Goal: Task Accomplishment & Management: Use online tool/utility

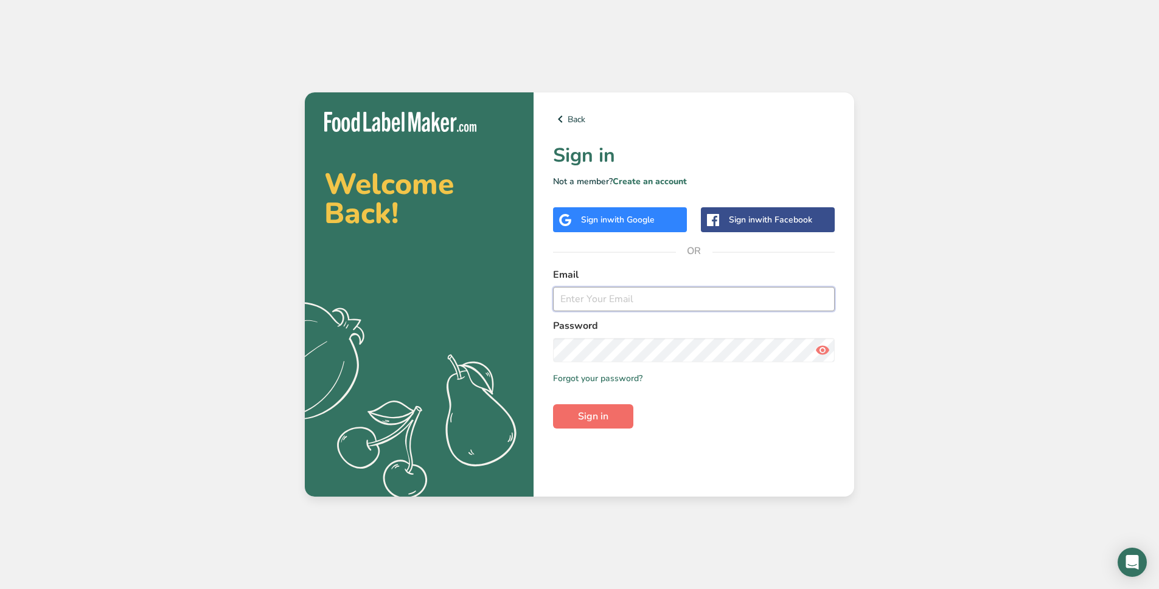
type input "[EMAIL_ADDRESS][DOMAIN_NAME]"
click at [595, 420] on span "Sign in" at bounding box center [593, 416] width 30 height 15
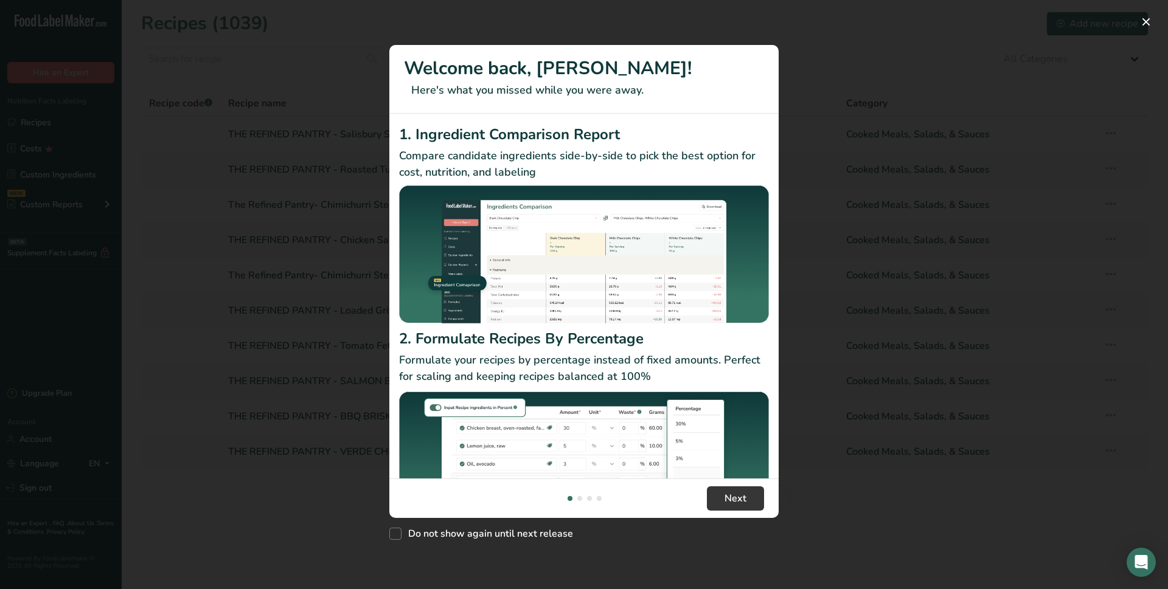
click at [181, 452] on div "New Features" at bounding box center [584, 294] width 1168 height 589
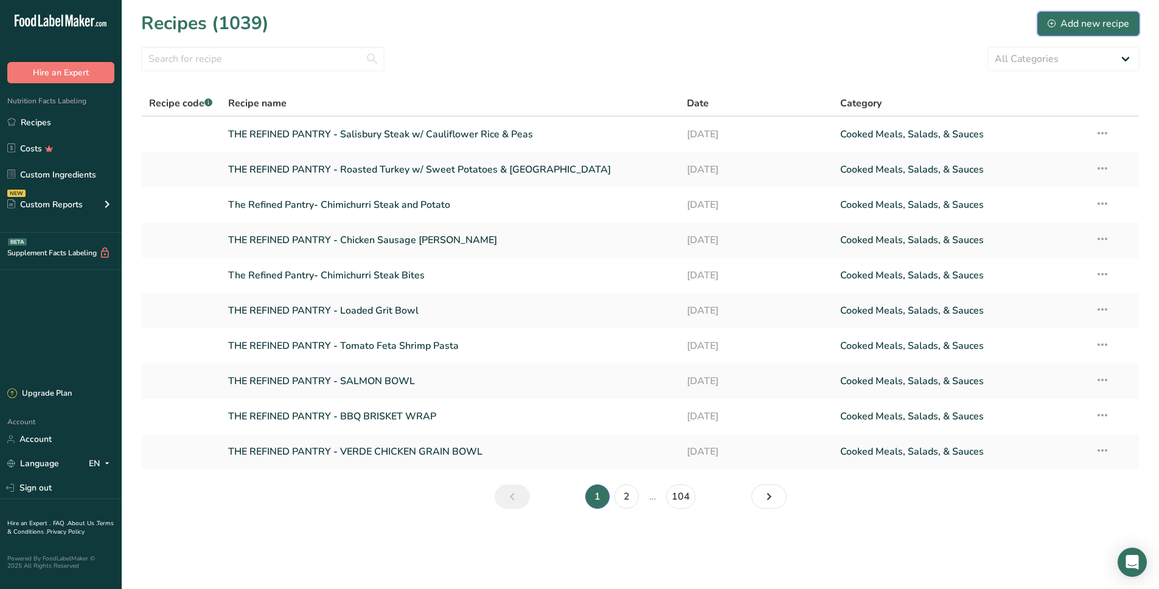
click at [1069, 19] on div "Add new recipe" at bounding box center [1087, 23] width 81 height 15
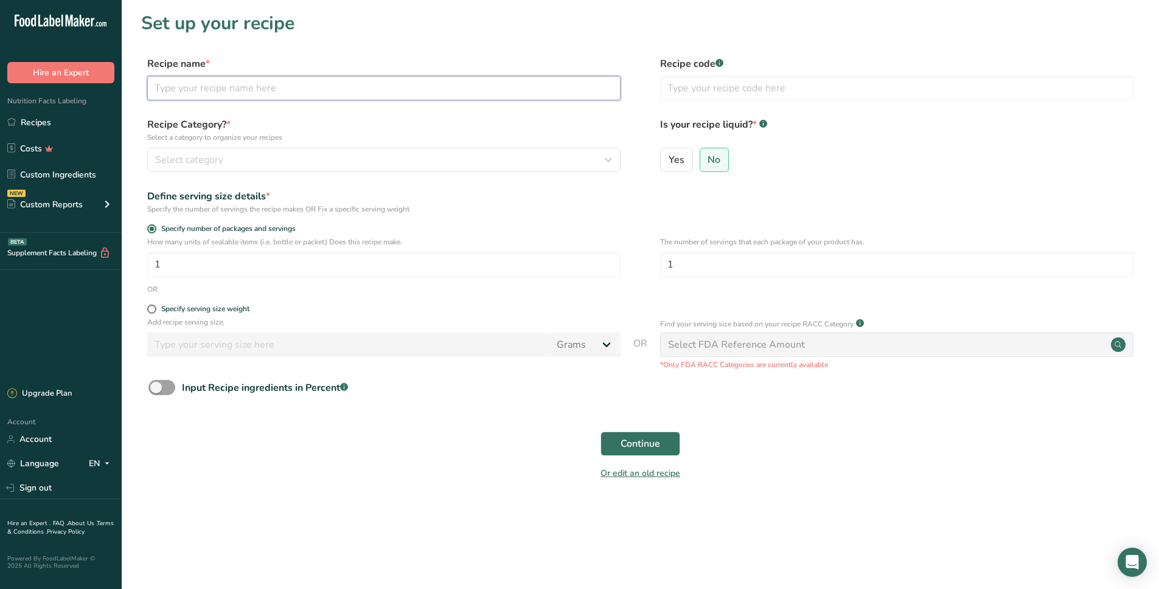
click at [240, 94] on input "text" at bounding box center [383, 88] width 473 height 24
type input "T"
type input "THE REFINED PANTRY- Shrimp Minestrone Vegetable Soup"
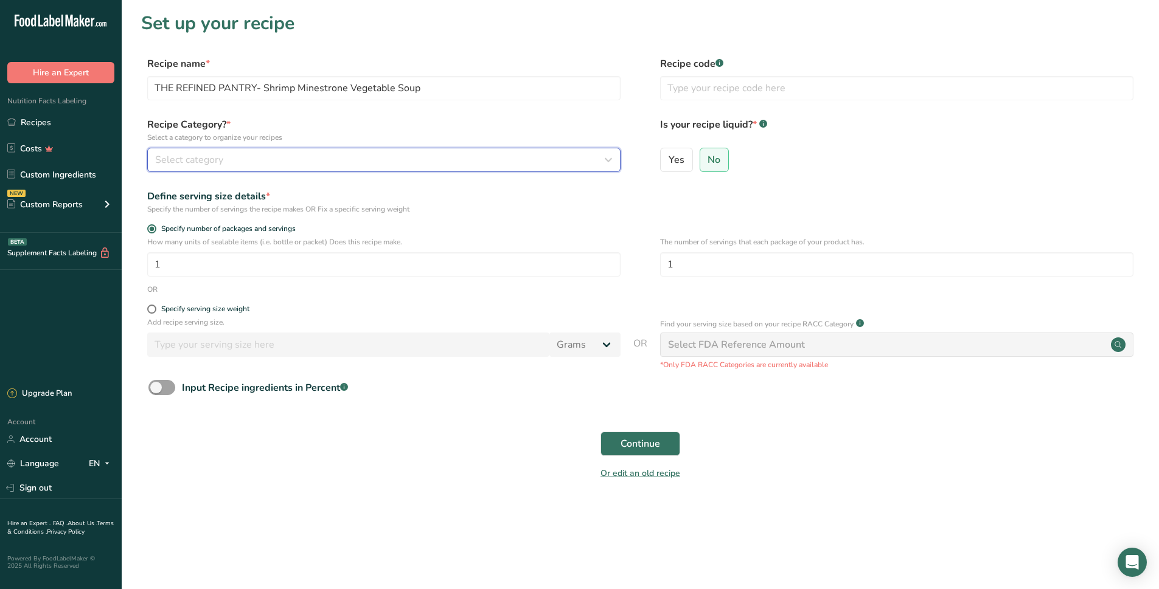
click at [213, 165] on span "Select category" at bounding box center [189, 160] width 68 height 15
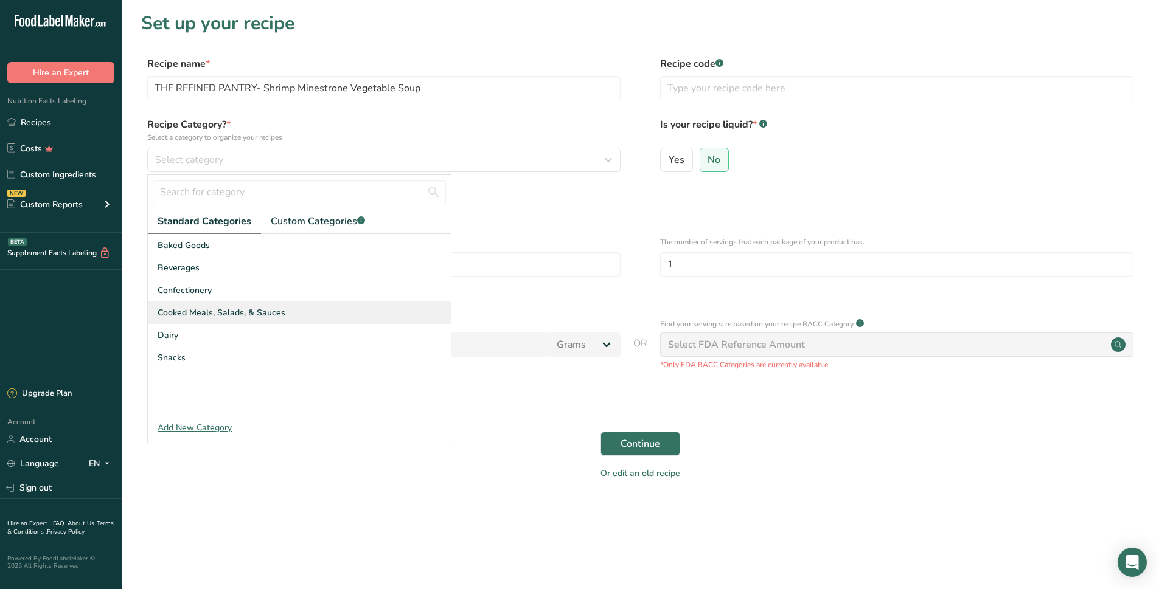
click at [223, 315] on span "Cooked Meals, Salads, & Sauces" at bounding box center [222, 313] width 128 height 13
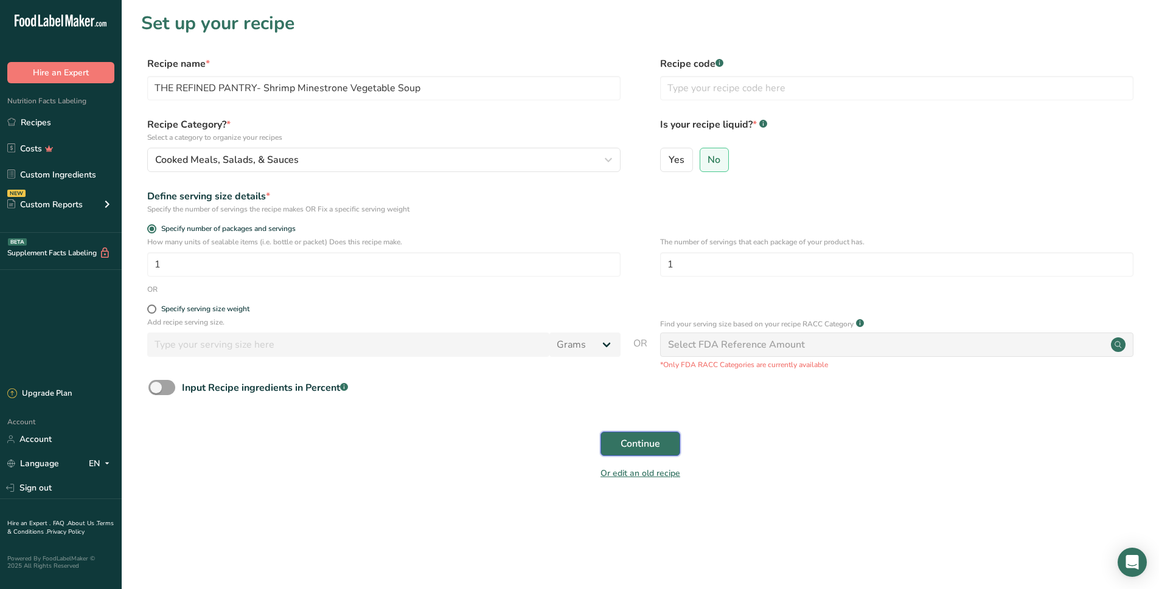
click at [651, 448] on span "Continue" at bounding box center [640, 444] width 40 height 15
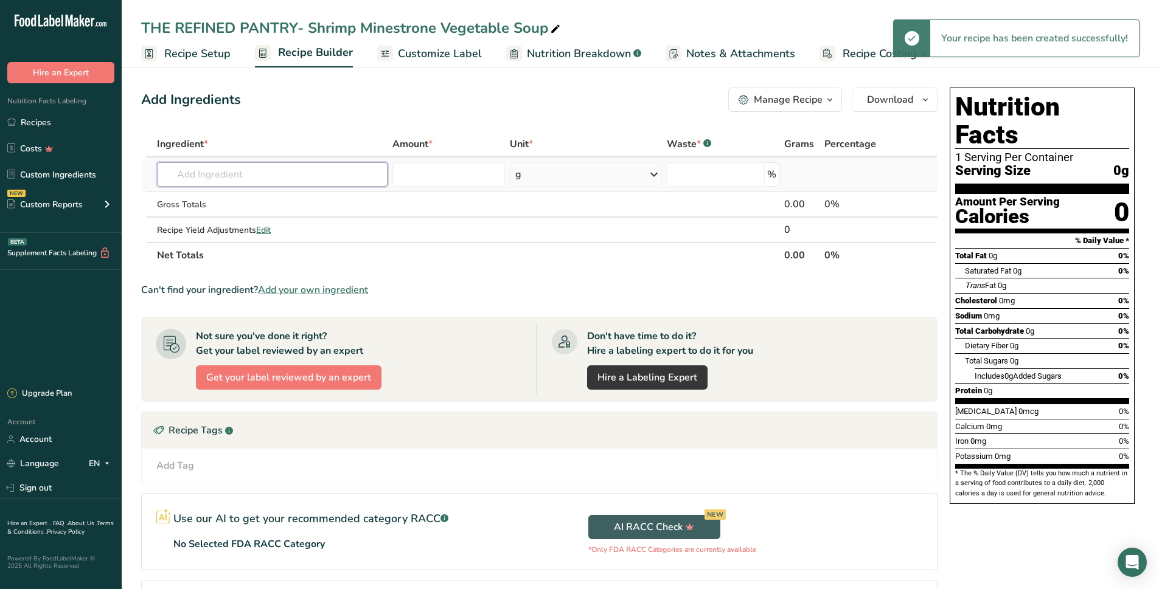
click at [309, 180] on input "text" at bounding box center [272, 174] width 230 height 24
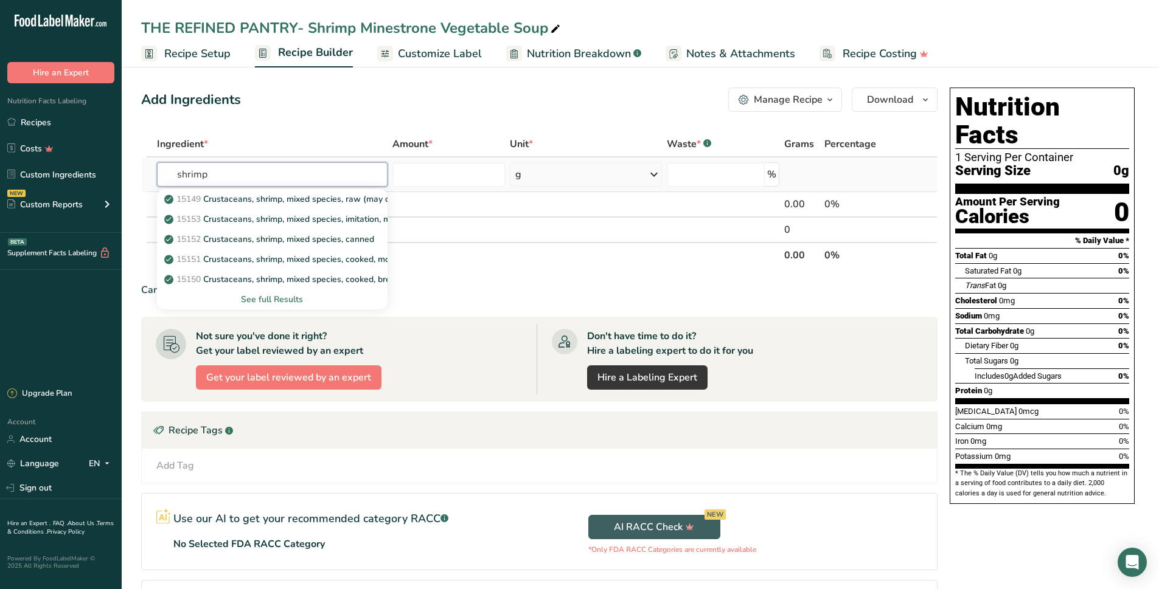
type input "shrimp"
click at [291, 302] on div "See full Results" at bounding box center [272, 299] width 211 height 13
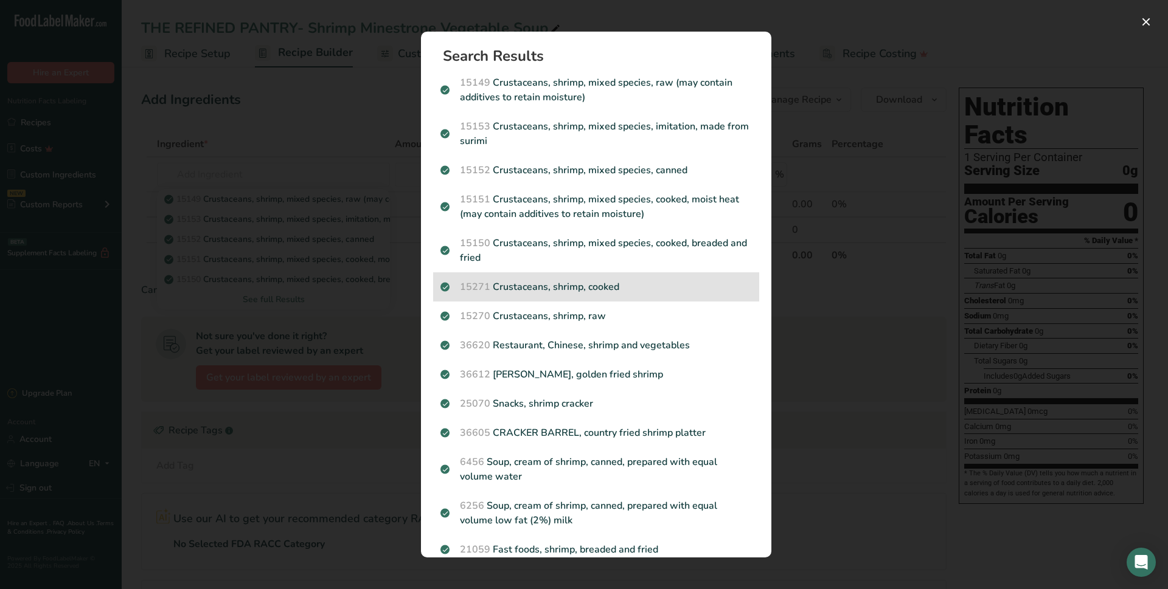
click at [577, 283] on p "15271 Crustaceans, shrimp, cooked" at bounding box center [595, 287] width 311 height 15
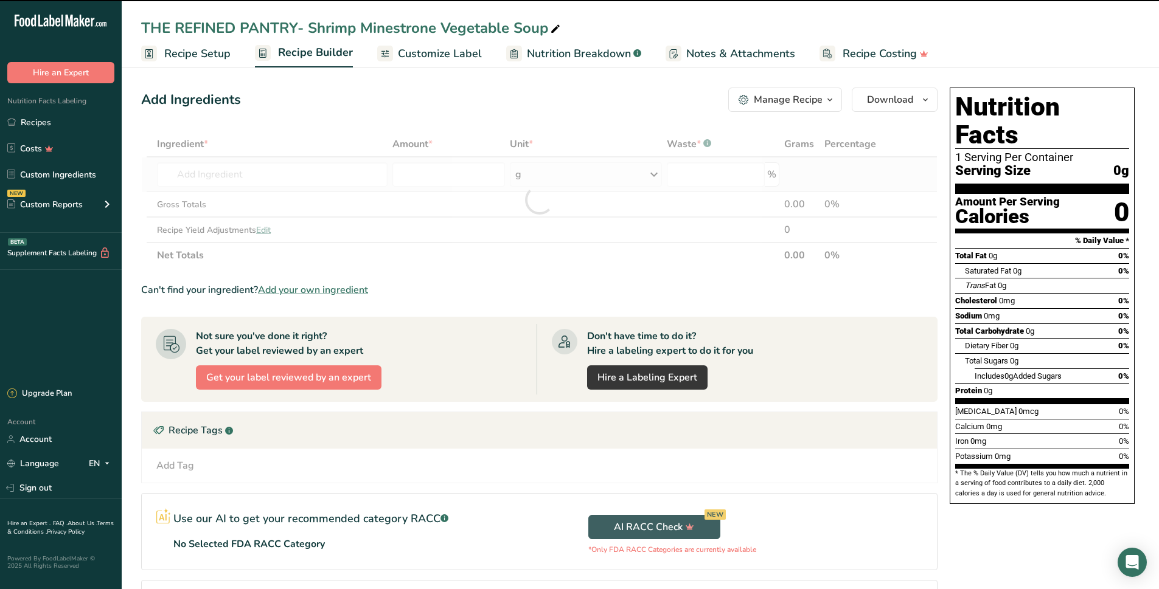
type input "0"
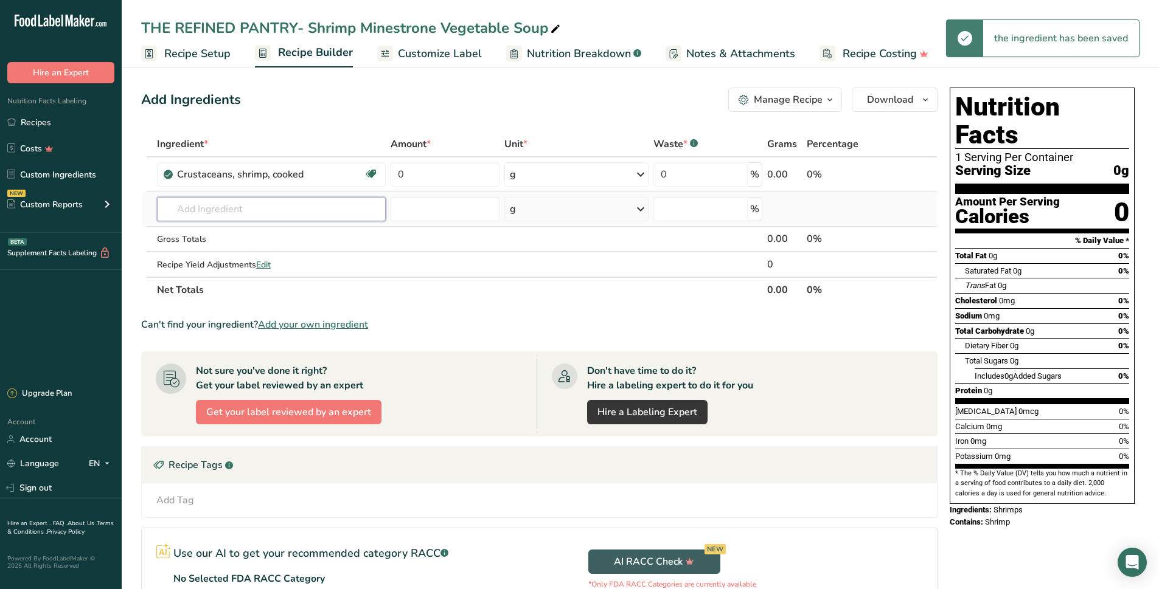
click at [281, 202] on input "text" at bounding box center [271, 209] width 229 height 24
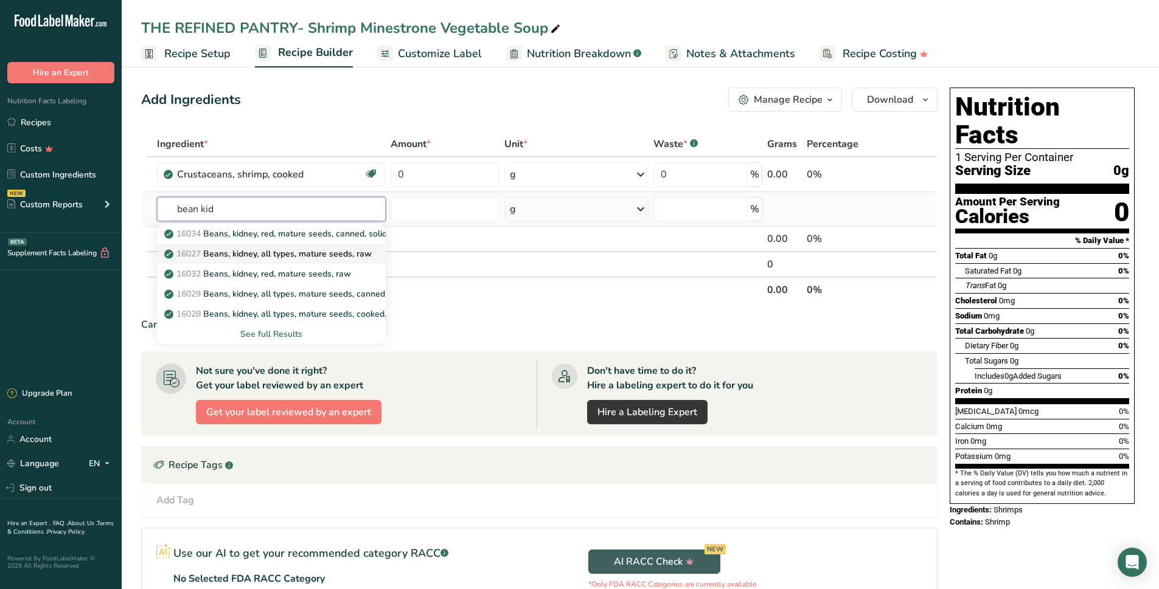
type input "bean kid"
click at [345, 255] on p "16027 Beans, kidney, all types, mature seeds, raw" at bounding box center [269, 254] width 205 height 13
type input "Beans, kidney, all types, mature seeds, raw"
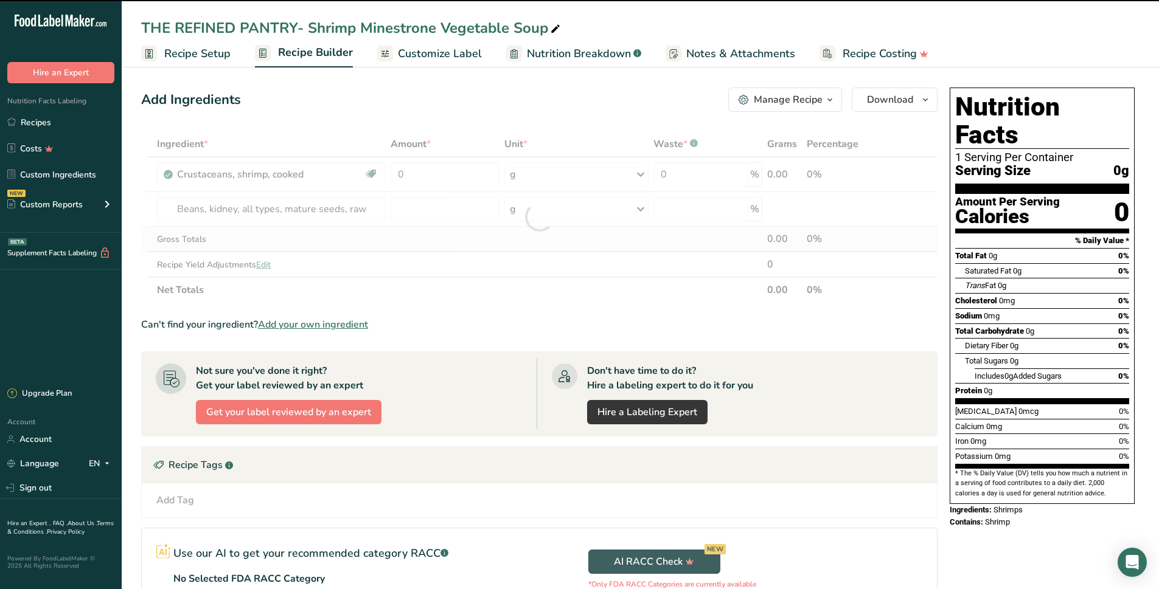
type input "0"
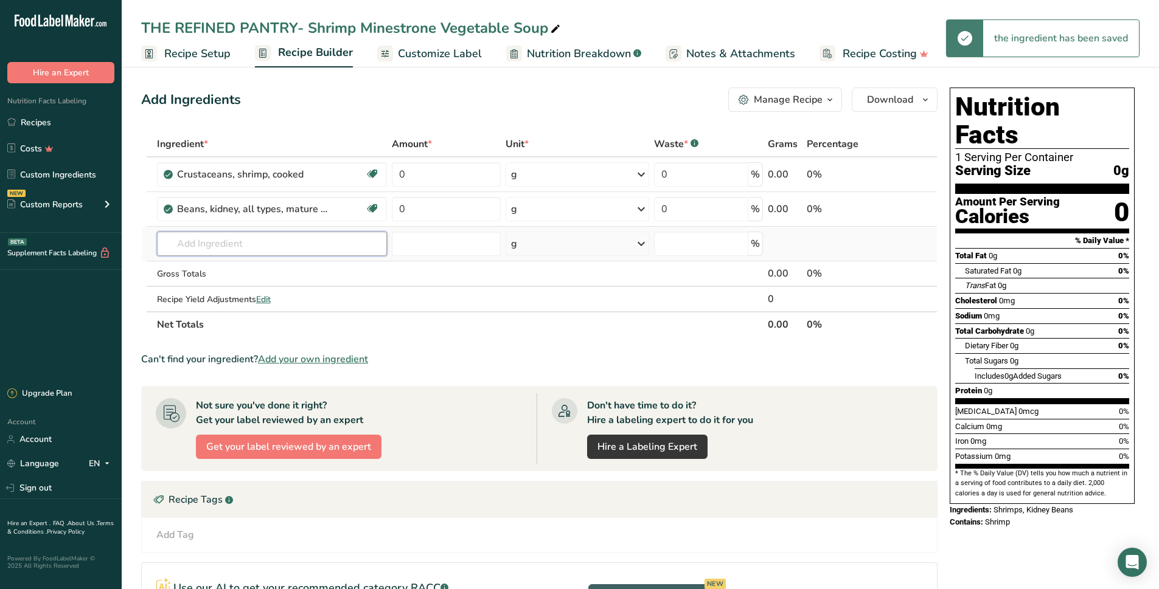
click at [194, 247] on input "text" at bounding box center [272, 244] width 230 height 24
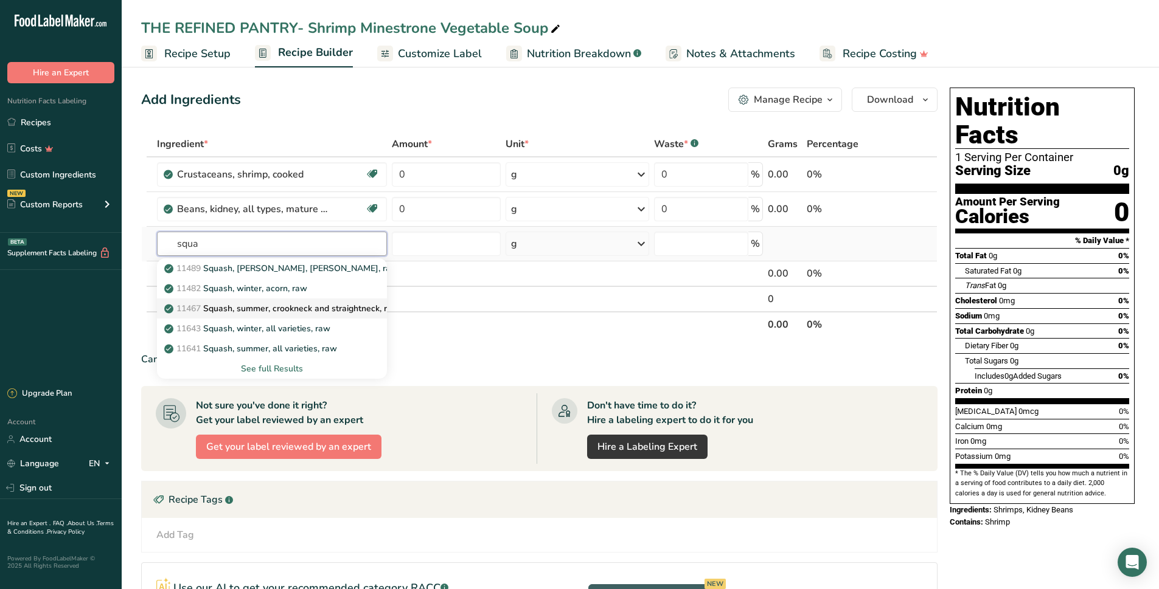
type input "squa"
click at [361, 312] on p "11467 Squash, summer, [PERSON_NAME] and straightneck, raw" at bounding box center [283, 308] width 232 height 13
type input "Squash, summer, crookneck and straightneck, raw"
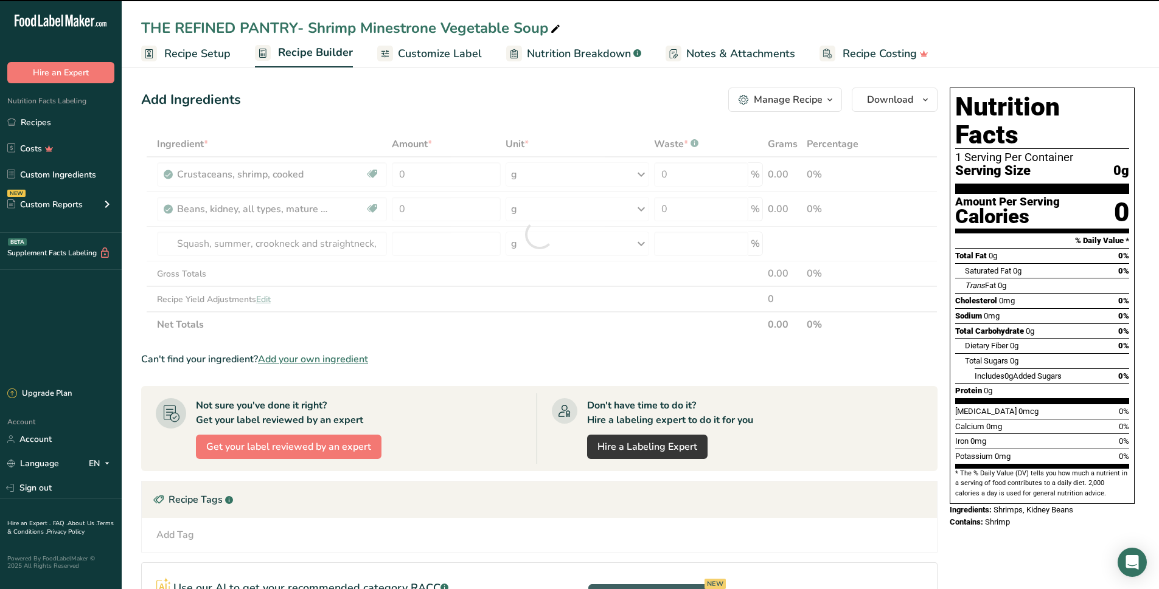
type input "0"
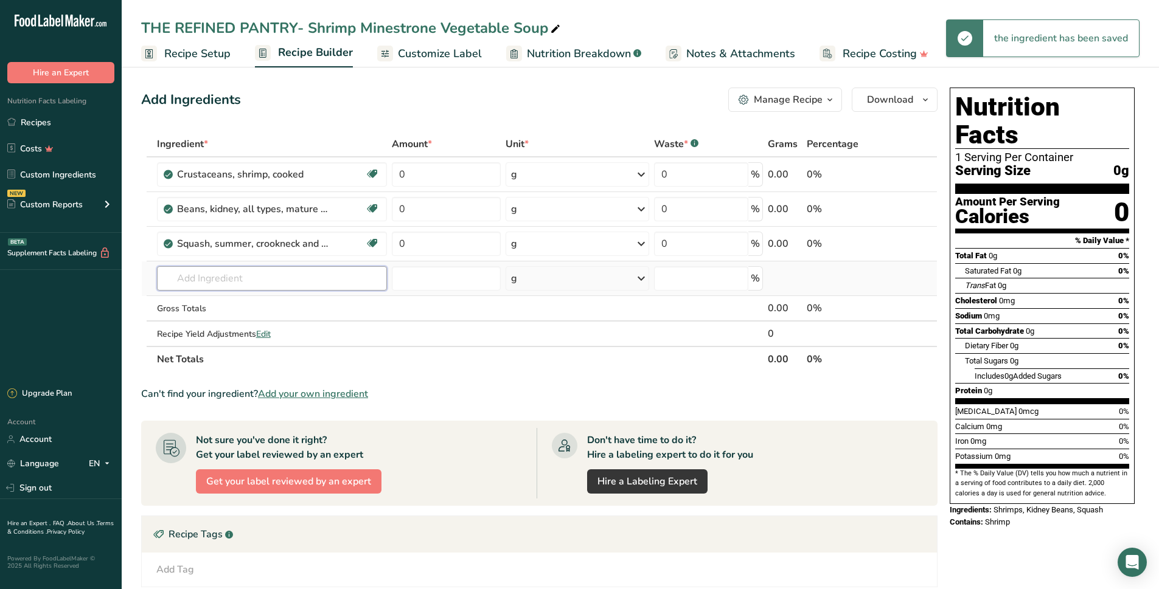
click at [231, 272] on input "text" at bounding box center [272, 278] width 230 height 24
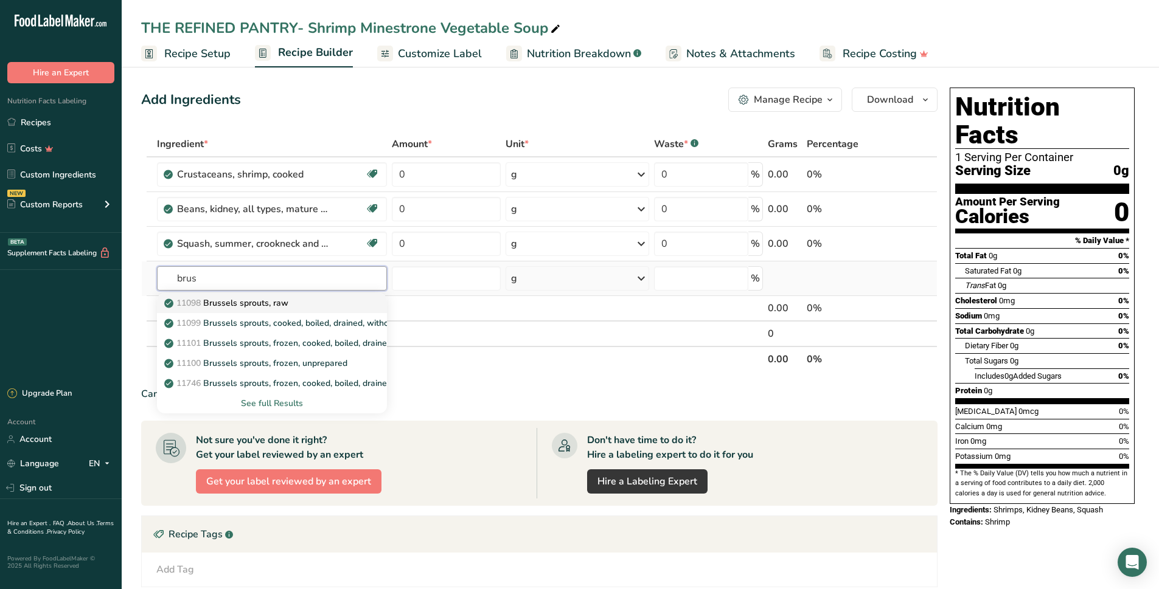
type input "brus"
click at [255, 303] on p "11098 Brussels sprouts, raw" at bounding box center [228, 303] width 122 height 13
type input "Brussels sprouts, raw"
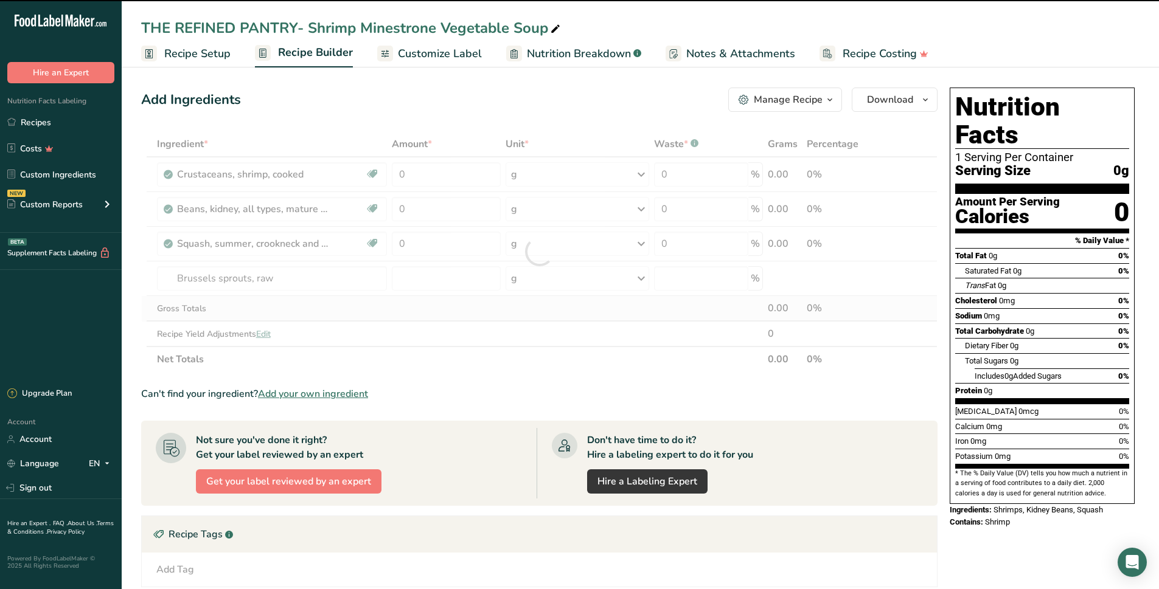
type input "0"
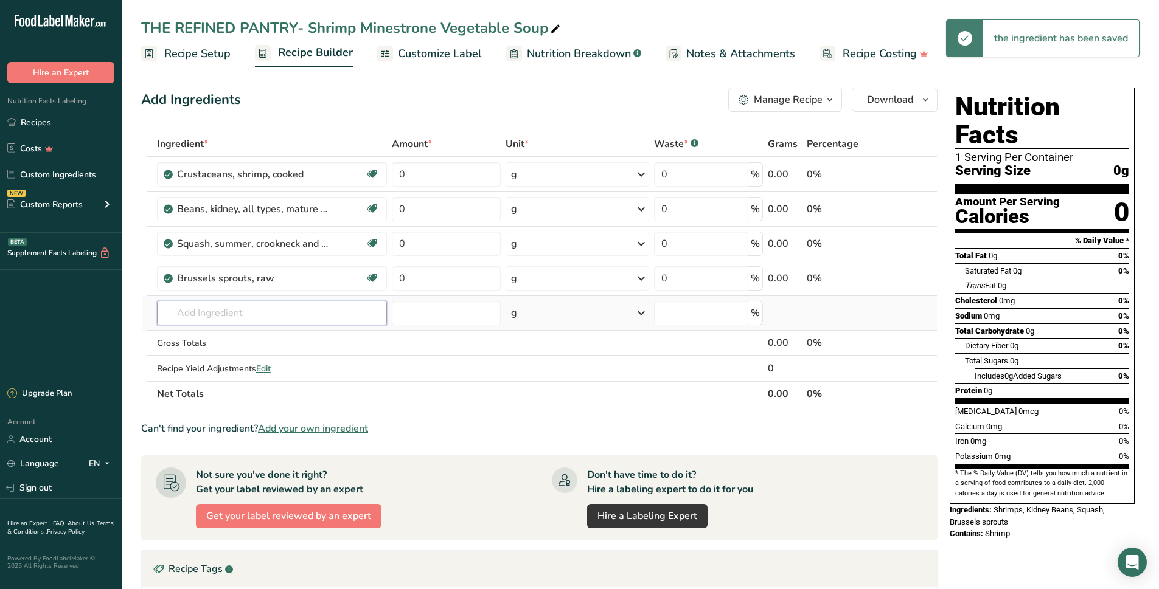
click at [224, 308] on input "text" at bounding box center [272, 313] width 230 height 24
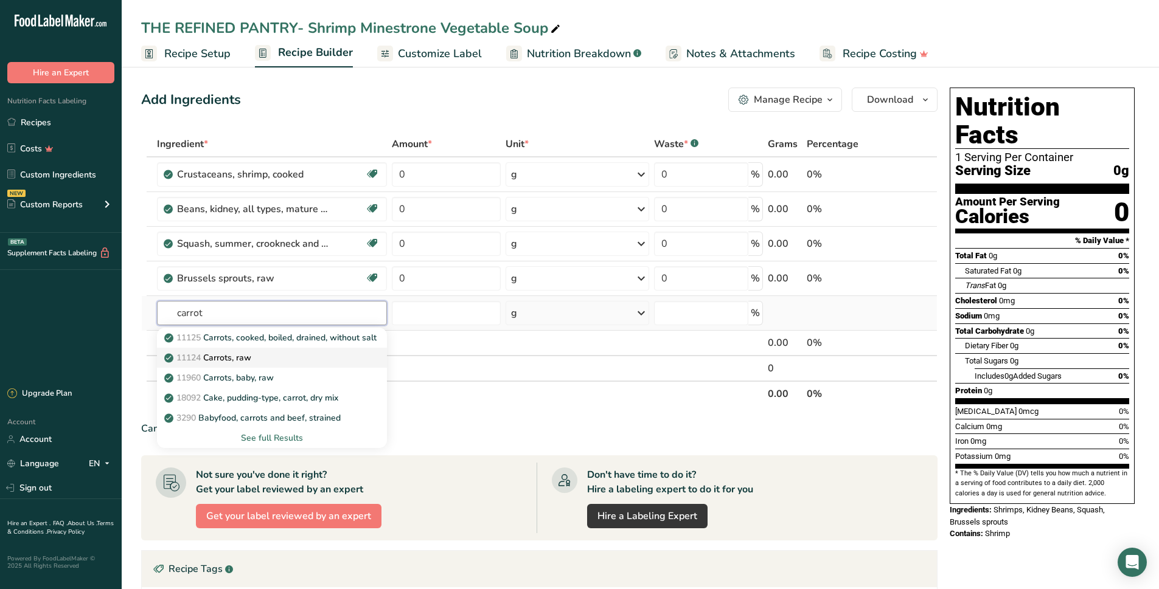
type input "carrot"
click at [260, 357] on div "11124 [GEOGRAPHIC_DATA], raw" at bounding box center [263, 358] width 192 height 13
type input "Carrots, raw"
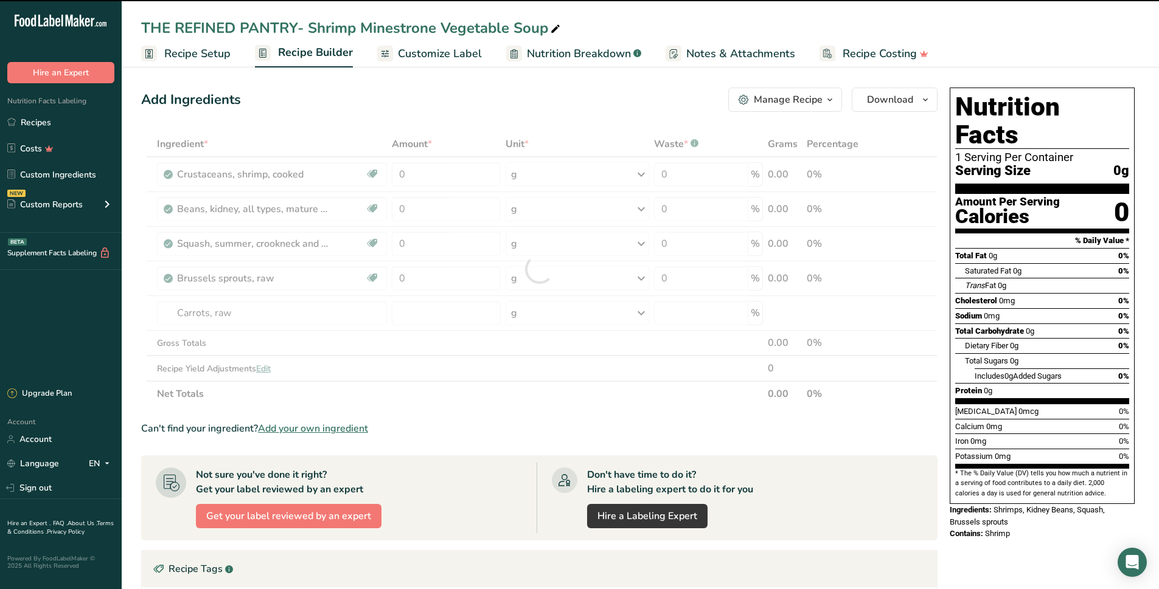
type input "0"
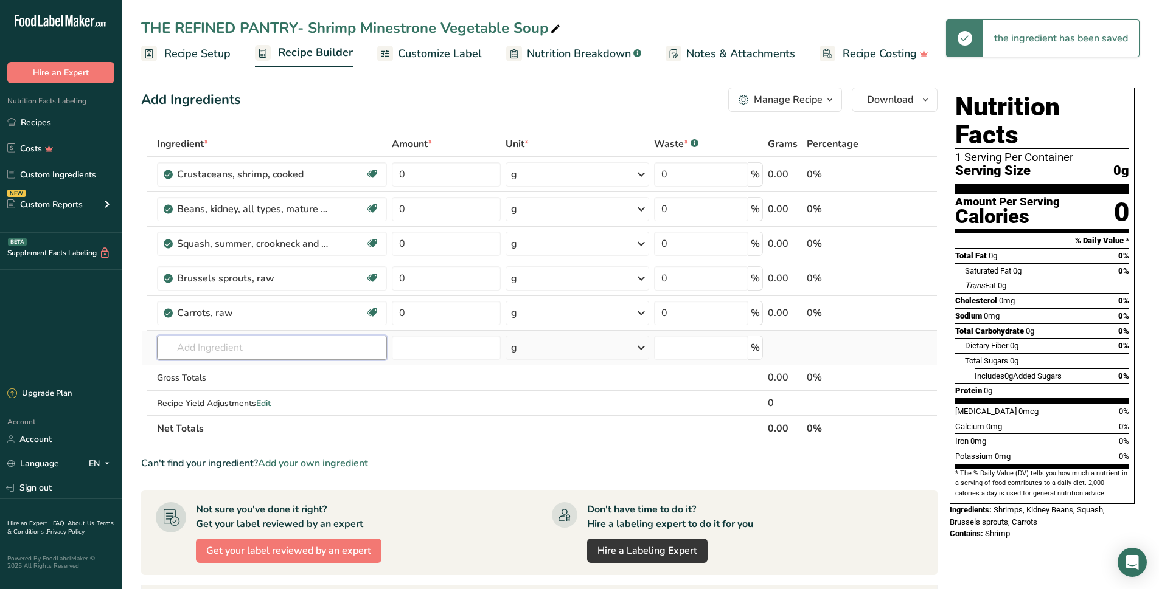
click at [219, 352] on input "text" at bounding box center [272, 348] width 230 height 24
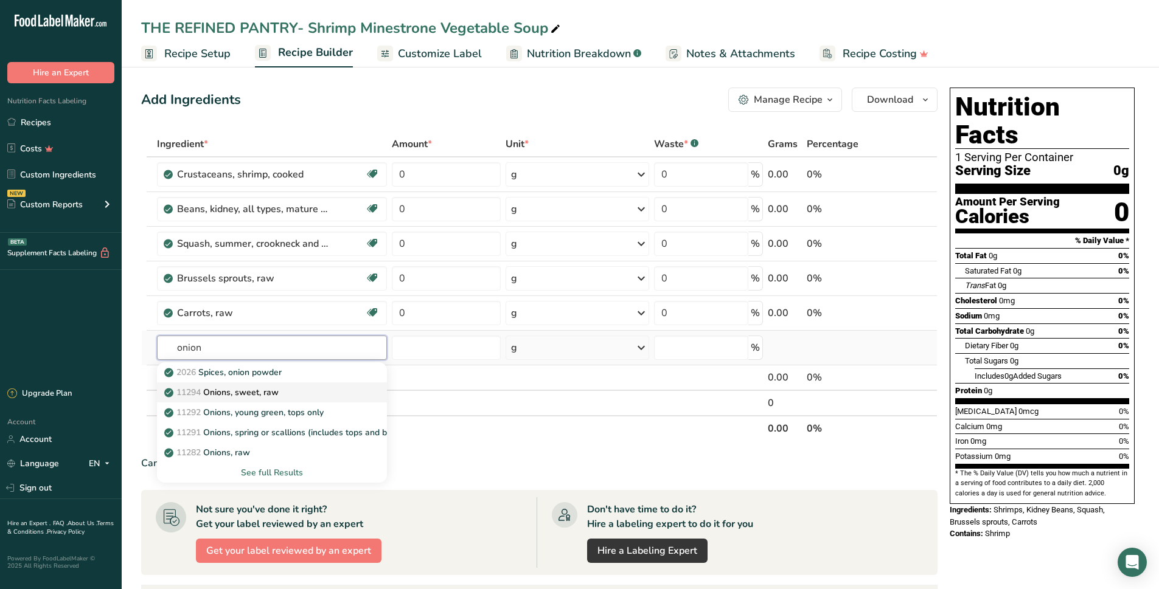
type input "onion"
click at [266, 395] on p "11294 Onions, sweet, raw" at bounding box center [223, 392] width 112 height 13
type input "Onions, sweet, raw"
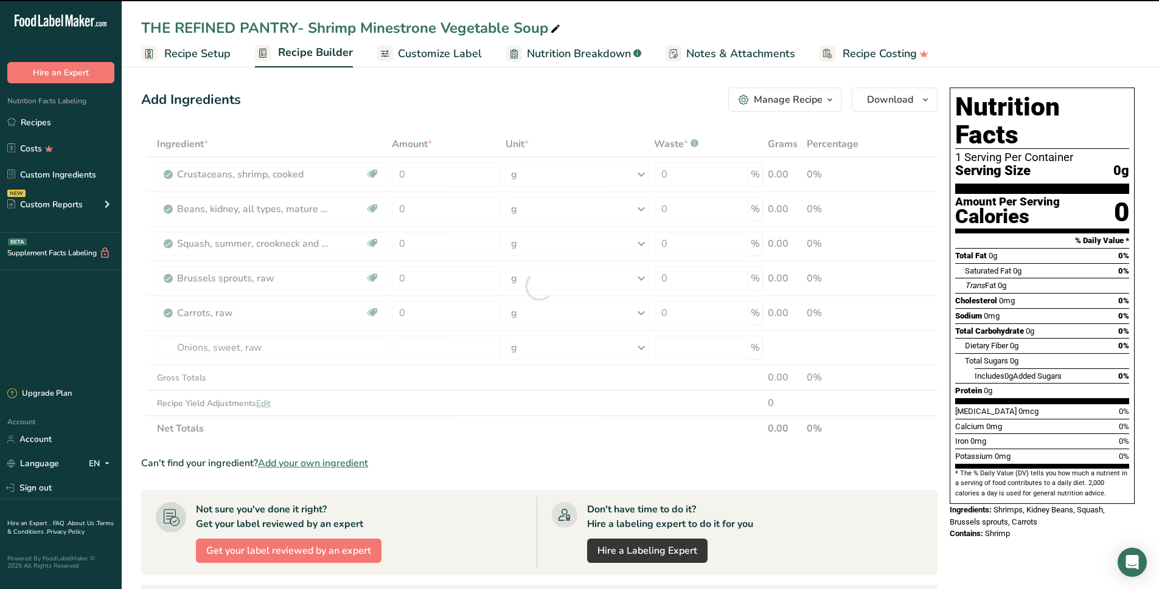
type input "0"
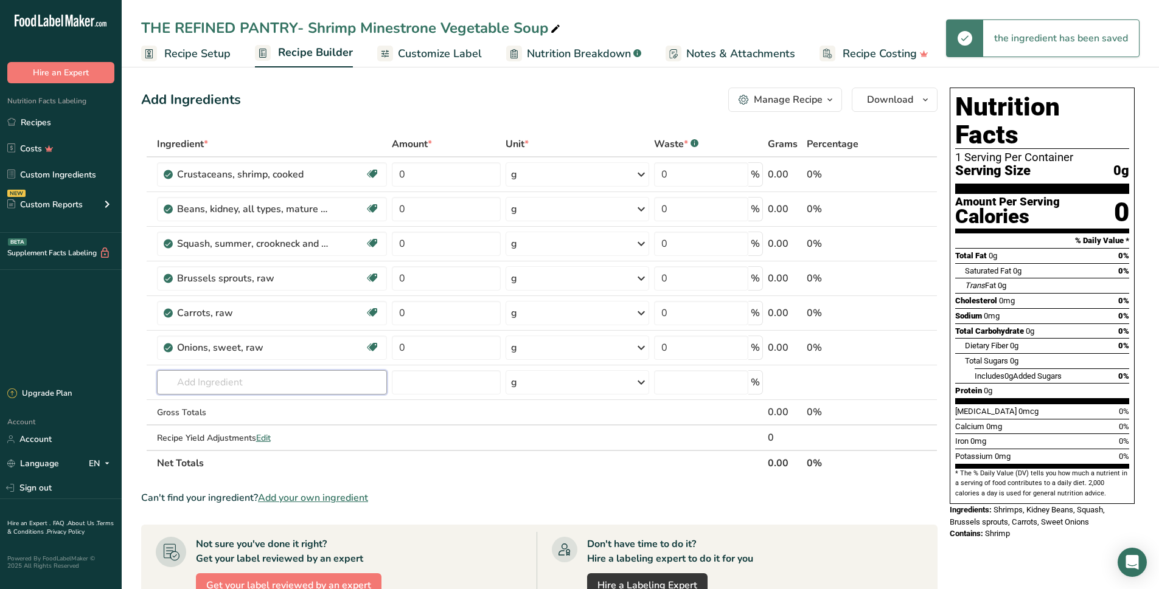
click at [194, 374] on input "text" at bounding box center [272, 382] width 230 height 24
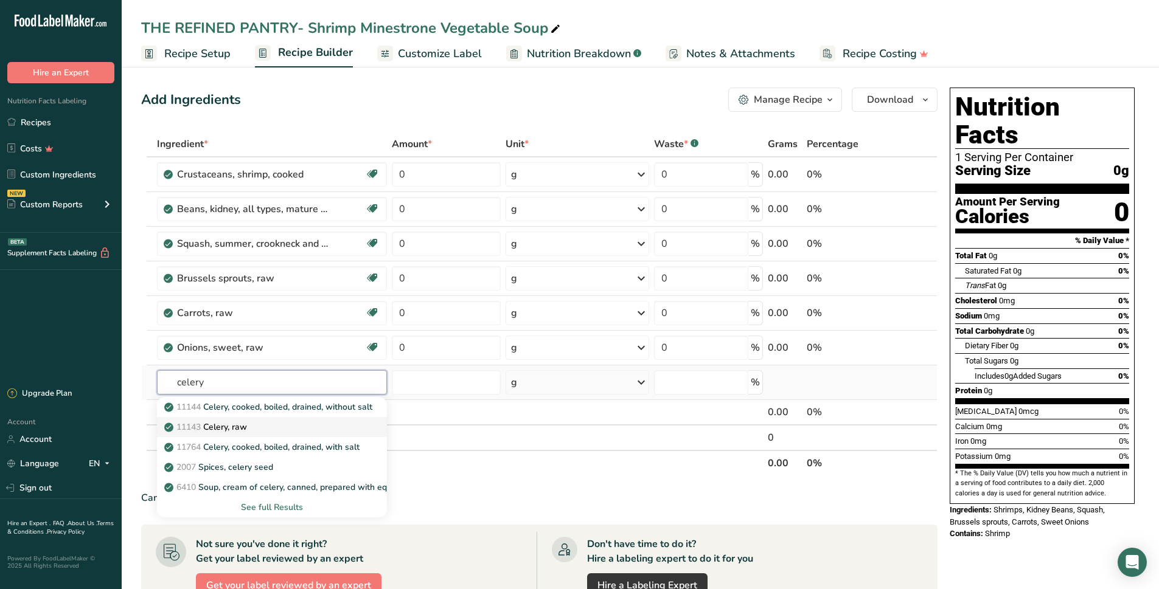
type input "celery"
click at [231, 425] on p "11143 Celery, raw" at bounding box center [207, 427] width 80 height 13
type input "Celery, raw"
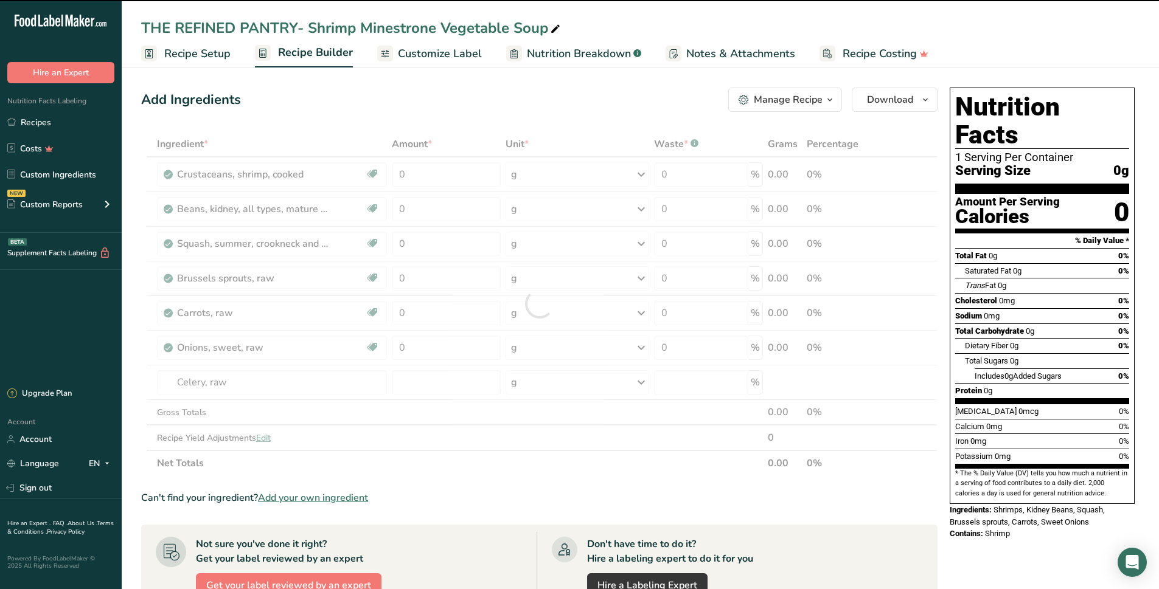
type input "0"
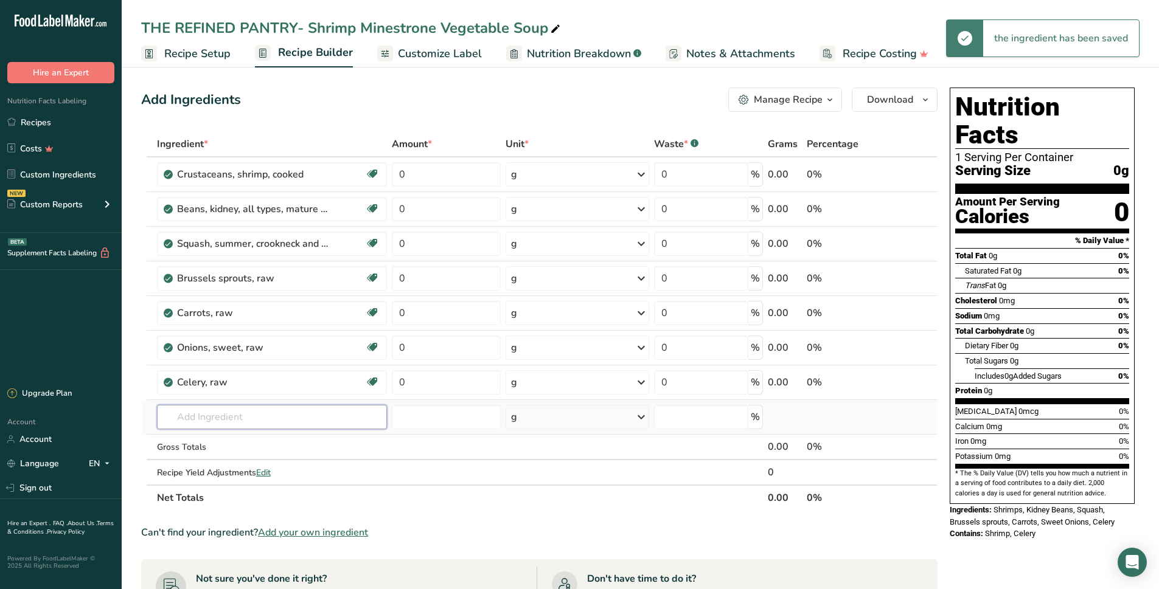
click at [217, 421] on input "text" at bounding box center [272, 417] width 230 height 24
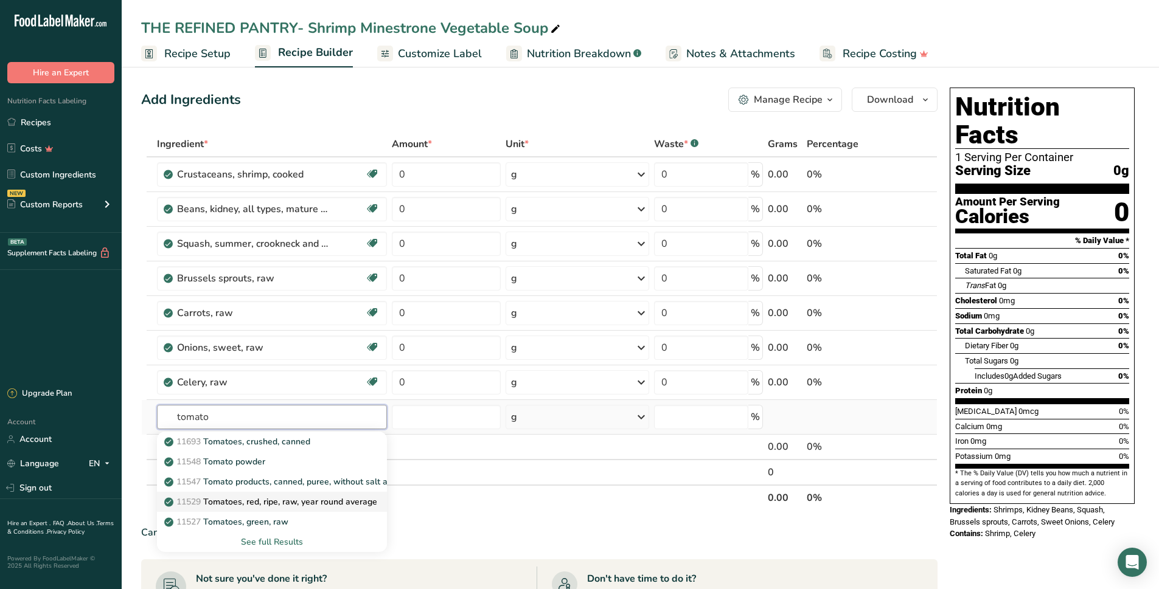
type input "tomato"
click at [290, 504] on p "11529 Tomatoes, red, ripe, raw, year round average" at bounding box center [272, 502] width 210 height 13
type input "Tomatoes, red, ripe, raw, year round average"
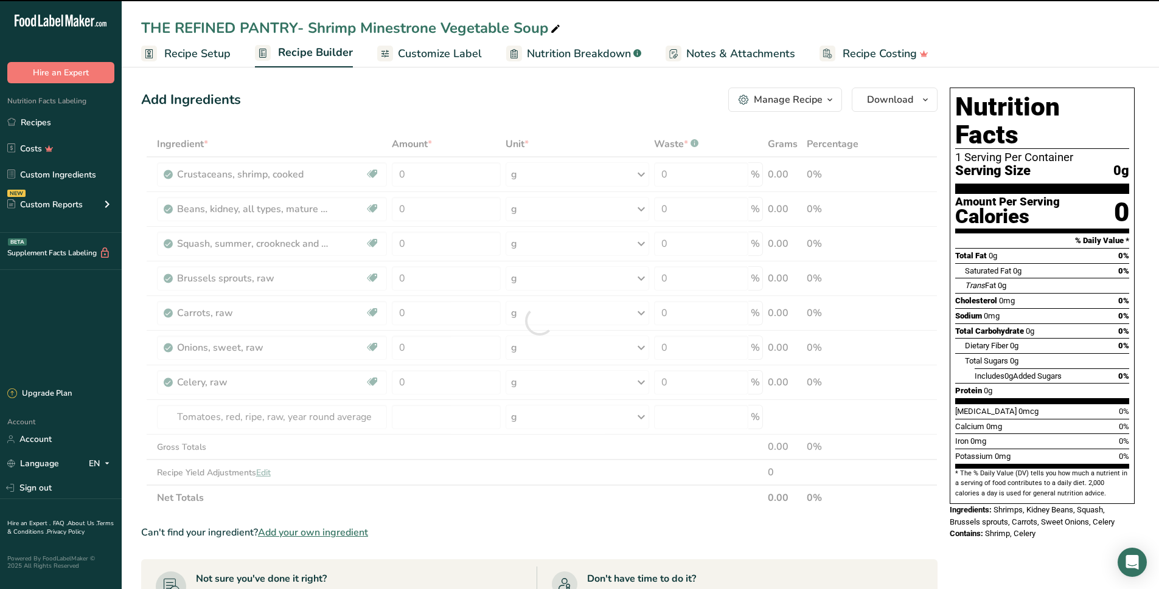
type input "0"
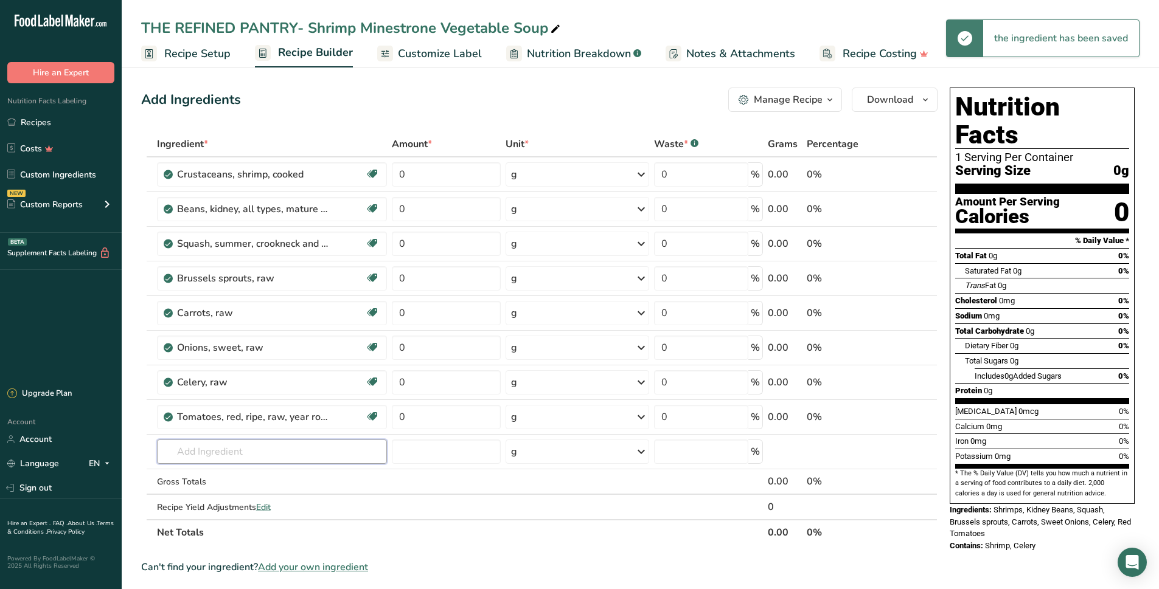
click at [221, 440] on input "text" at bounding box center [272, 452] width 230 height 24
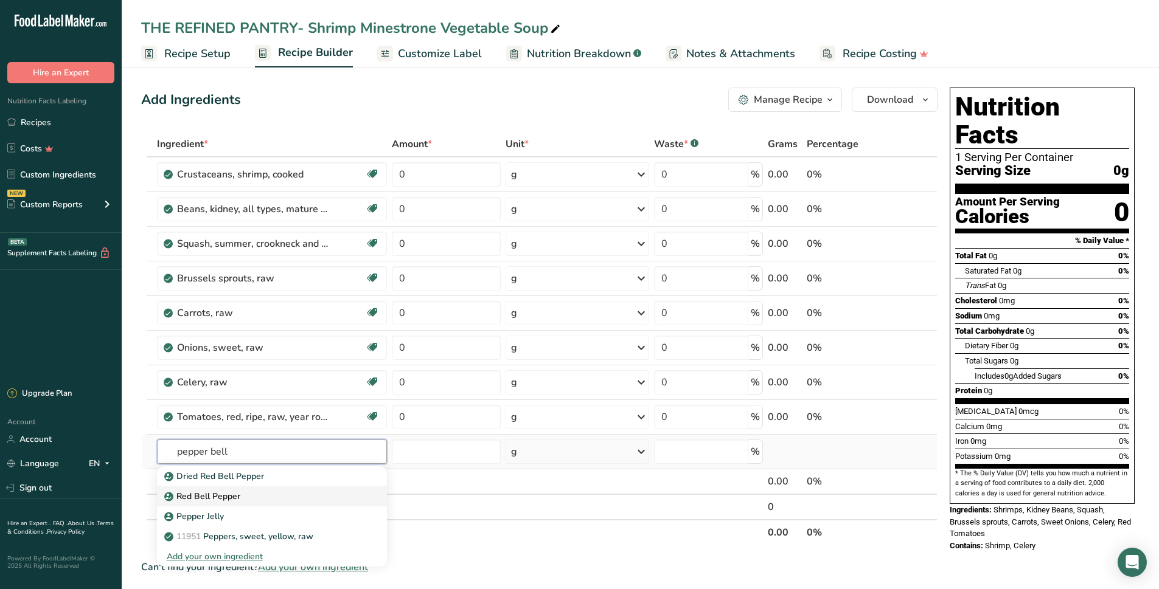
type input "pepper bell"
click at [213, 496] on p "Red Bell Pepper" at bounding box center [204, 496] width 74 height 13
type input "Red Bell Pepper"
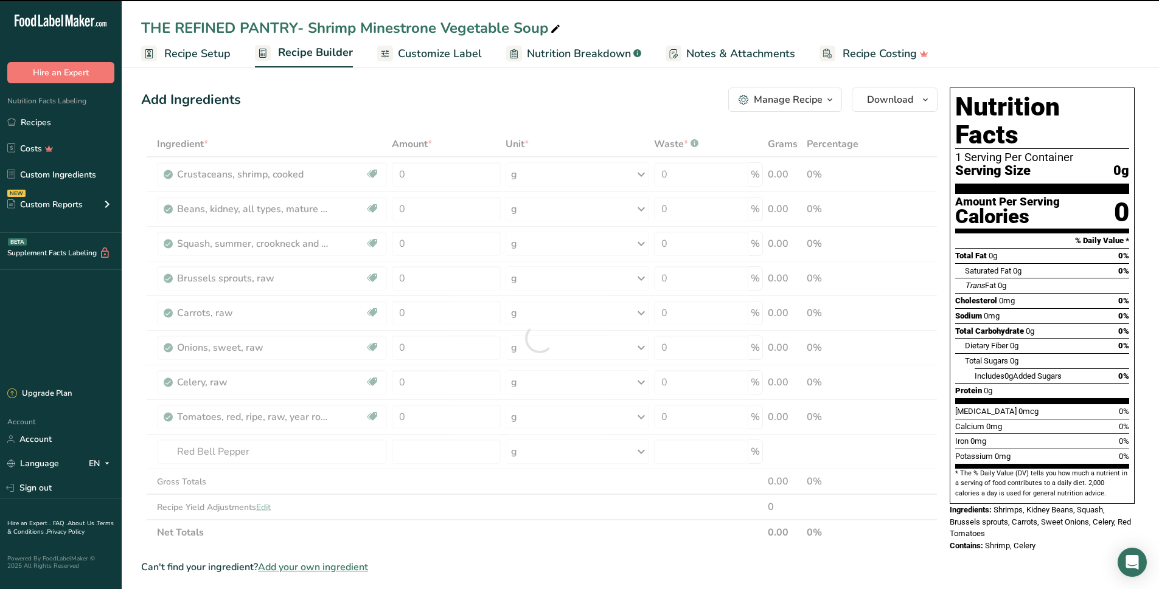
type input "0"
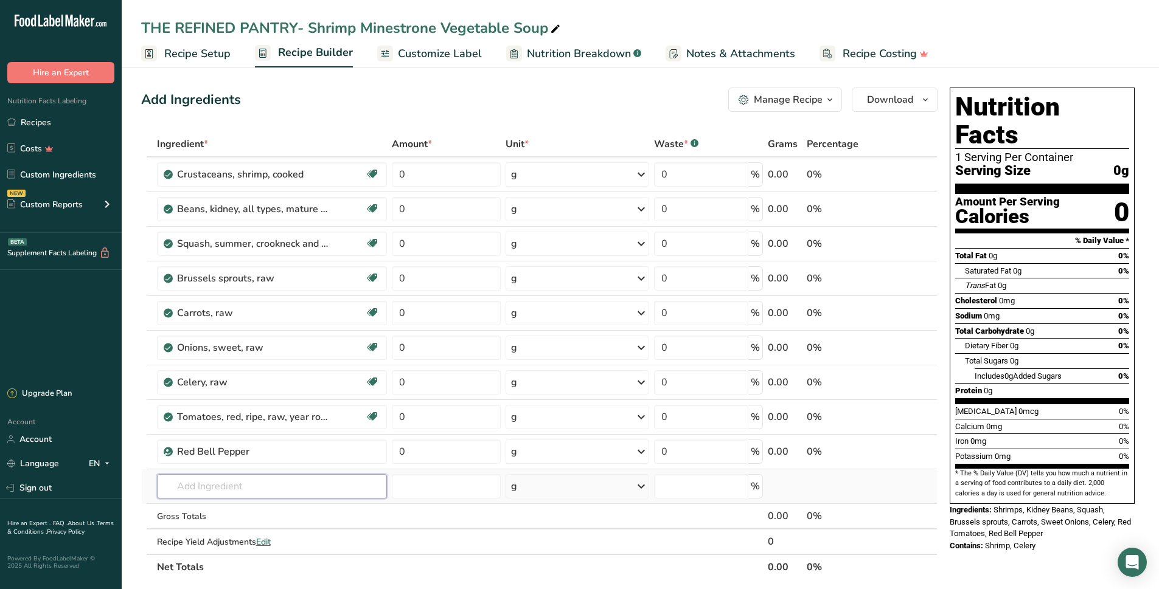
click at [294, 484] on input "text" at bounding box center [272, 486] width 230 height 24
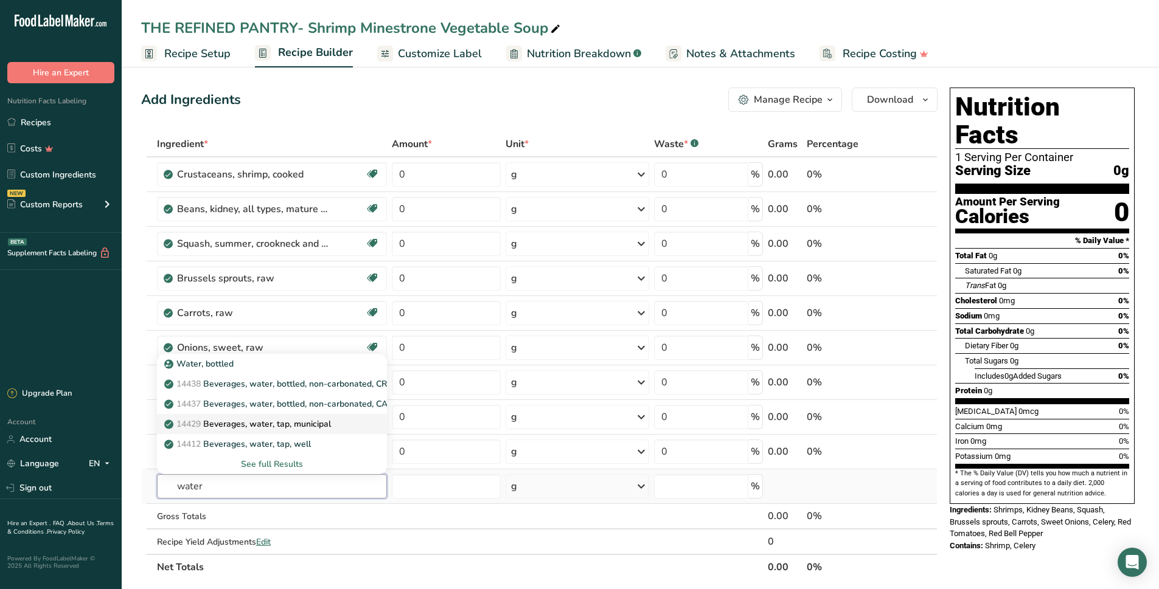
type input "water"
click at [262, 420] on p "14429 [GEOGRAPHIC_DATA], water, tap, municipal" at bounding box center [249, 424] width 164 height 13
type input "Beverages, water, tap, municipal"
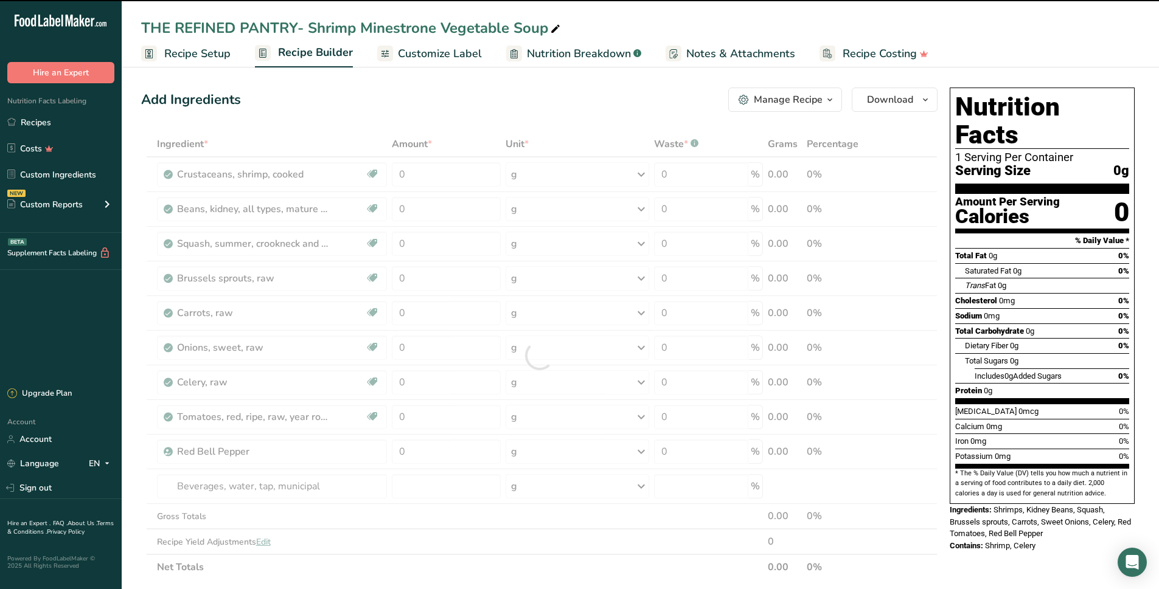
type input "0"
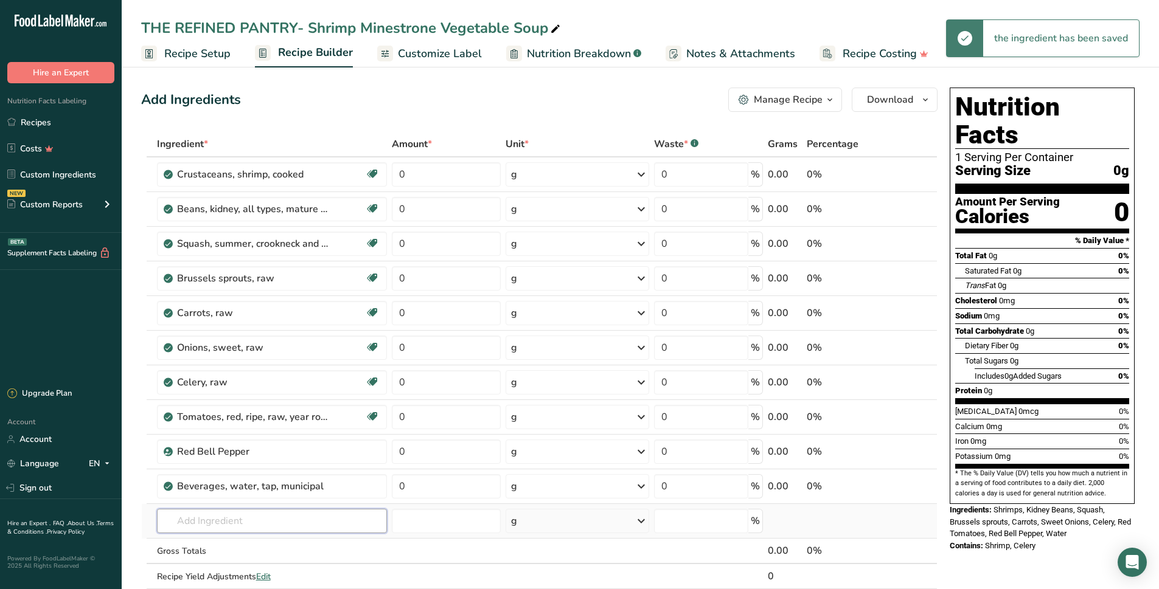
click at [218, 518] on input "text" at bounding box center [272, 521] width 230 height 24
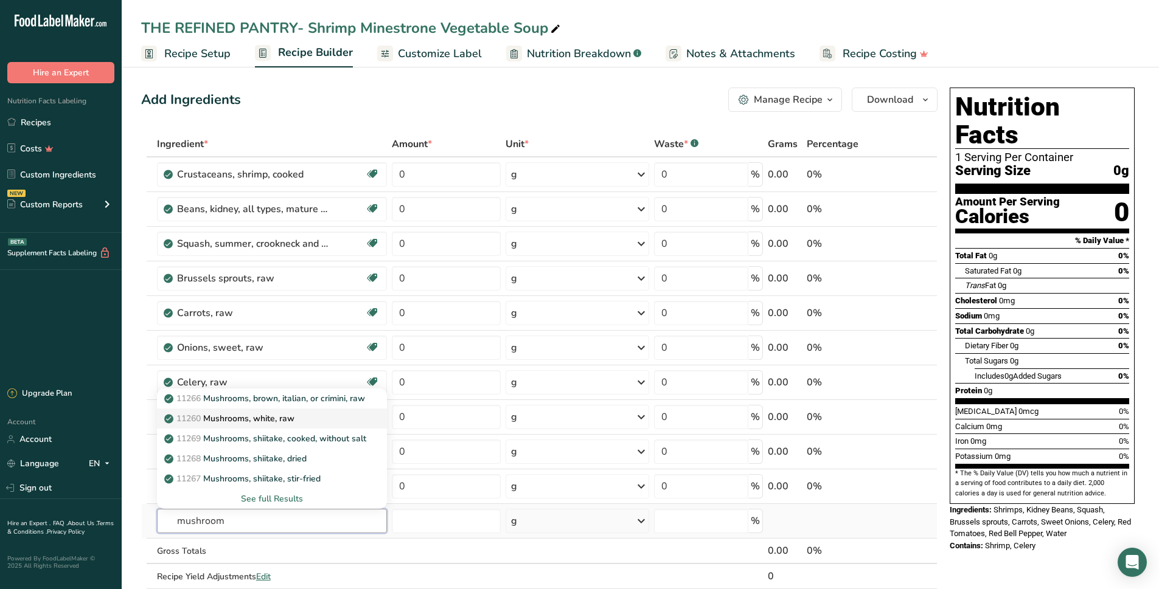
type input "mushroom"
click at [289, 424] on p "11260 Mushrooms, white, raw" at bounding box center [231, 418] width 128 height 13
type input "Mushrooms, white, raw"
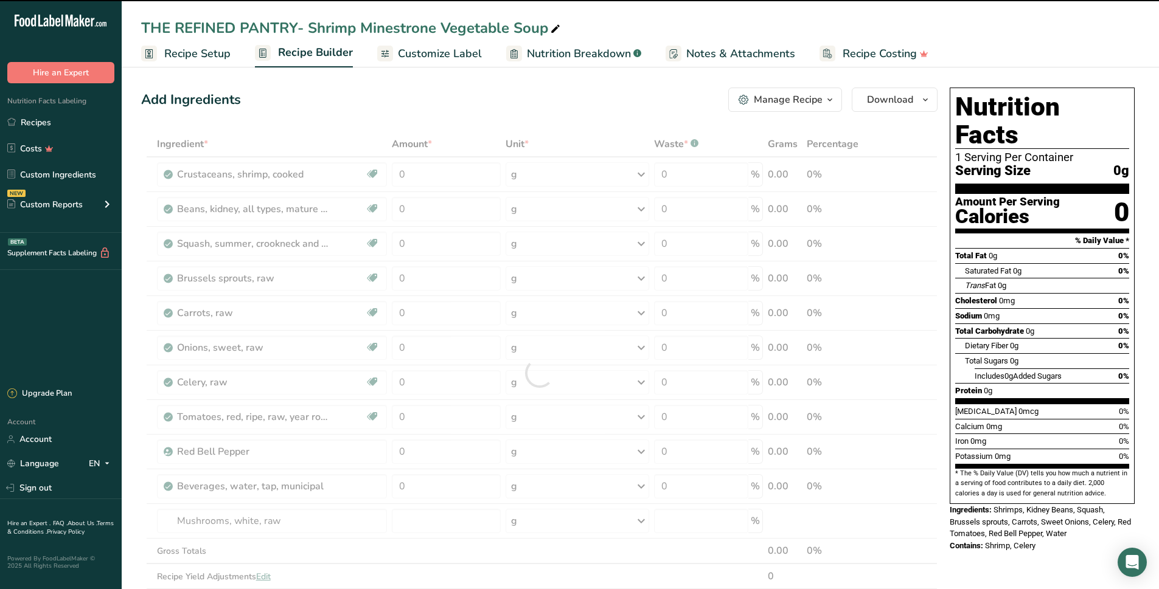
type input "0"
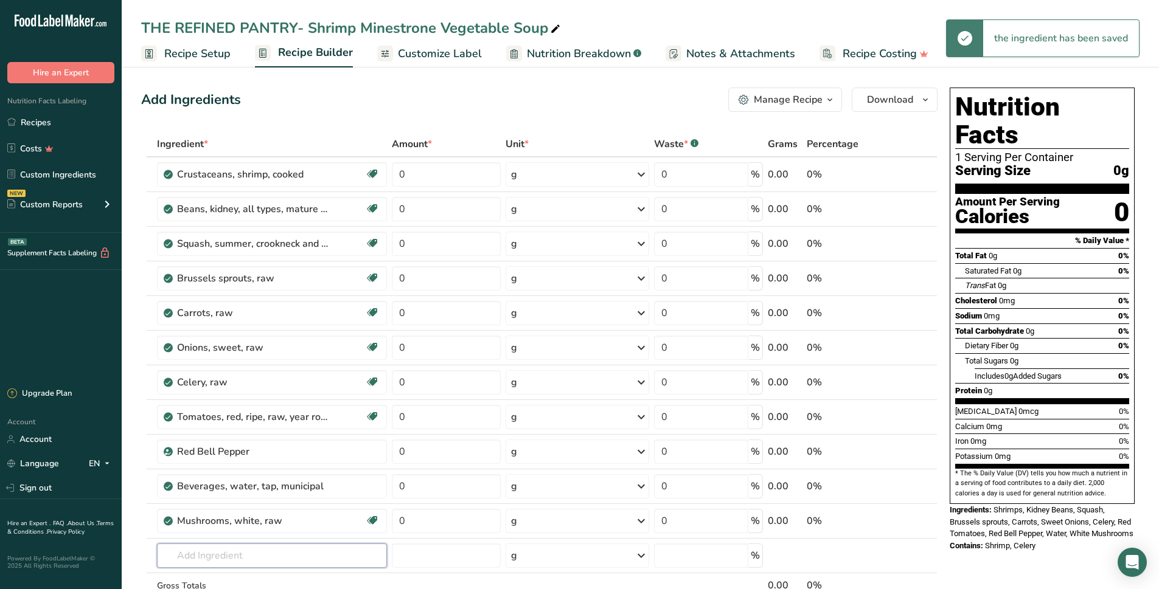
click at [238, 546] on input "text" at bounding box center [272, 556] width 230 height 24
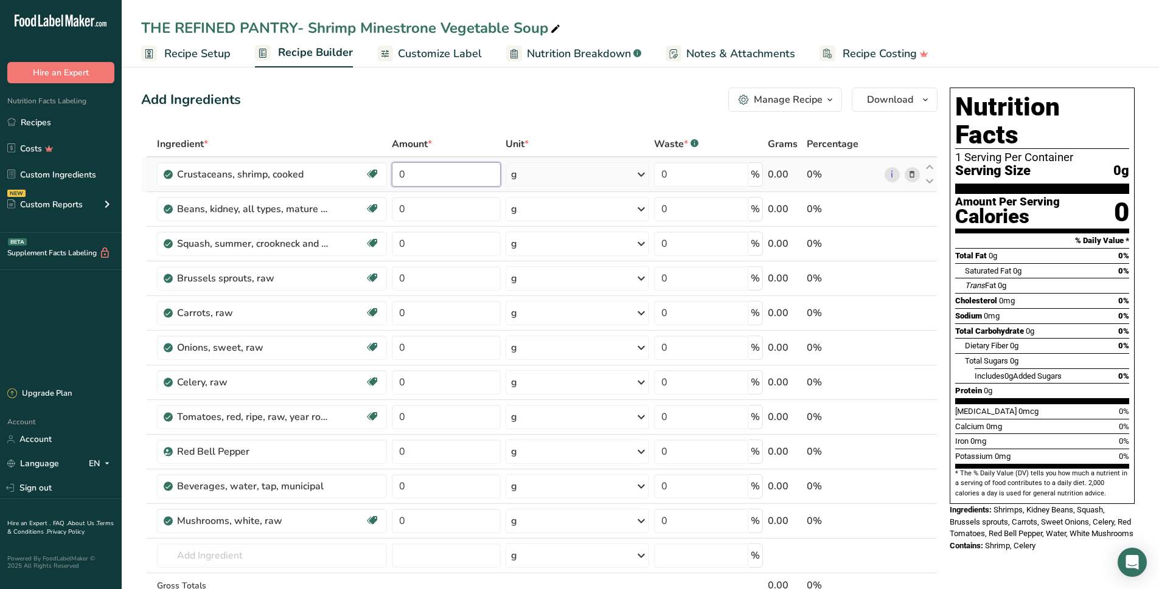
click at [435, 179] on input "0" at bounding box center [446, 174] width 108 height 24
click at [632, 181] on div "Ingredient * Amount * Unit * Waste * .a-a{fill:#347362;}.b-a{fill:#fff;} Grams …" at bounding box center [539, 390] width 796 height 518
click at [624, 172] on div "g" at bounding box center [577, 174] width 144 height 24
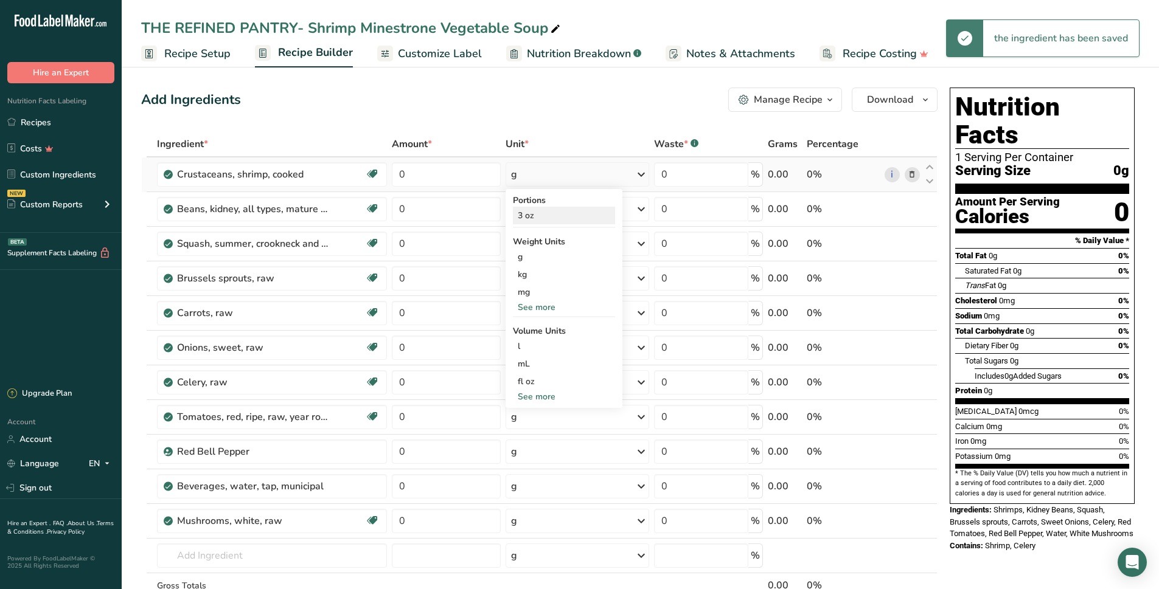
click at [526, 219] on div "3 oz" at bounding box center [564, 216] width 102 height 18
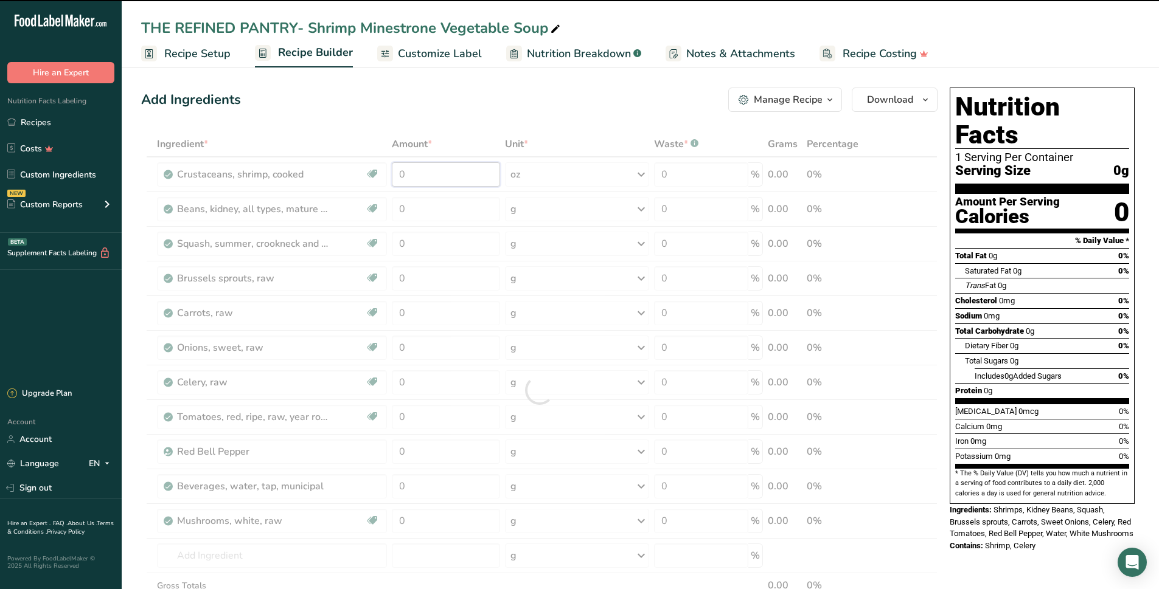
click at [423, 179] on input "0" at bounding box center [446, 174] width 108 height 24
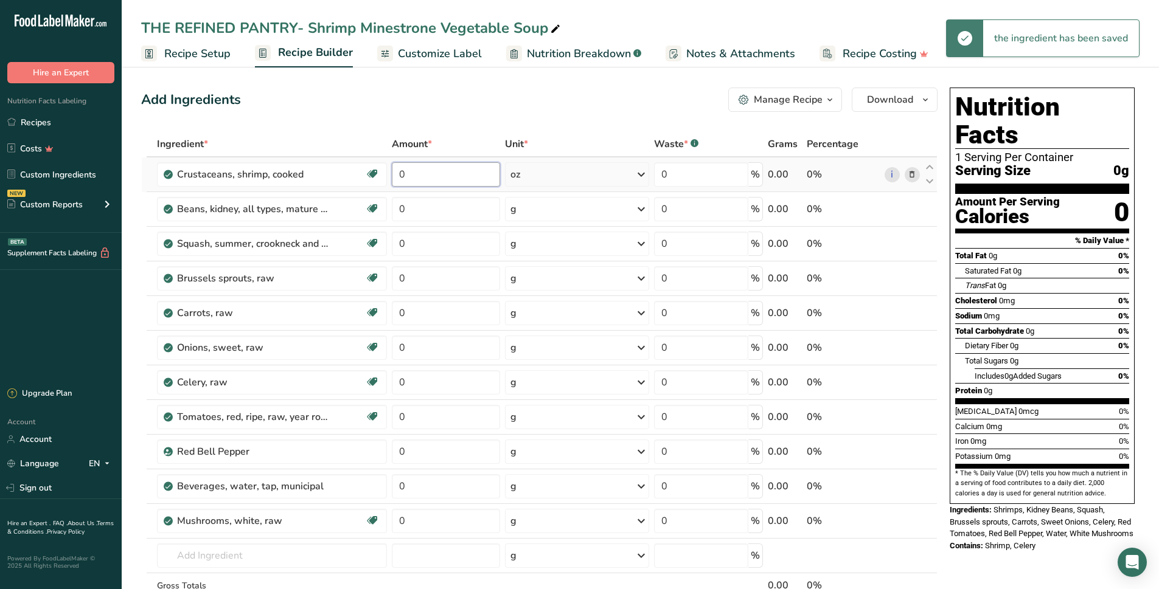
click at [424, 179] on input "0" at bounding box center [446, 174] width 108 height 24
type input "0.75"
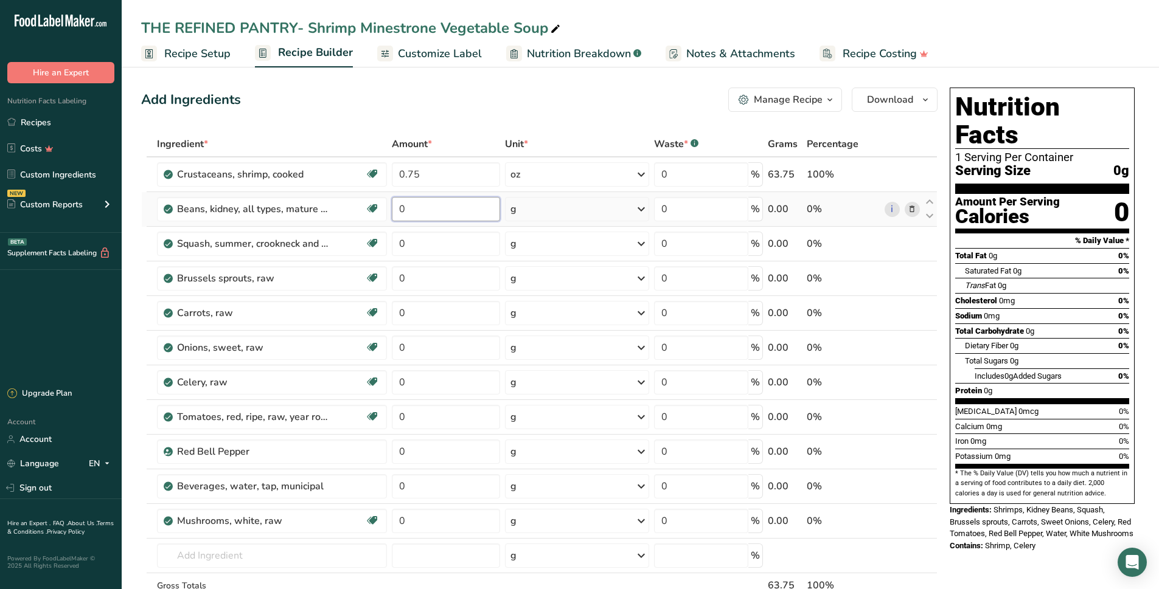
click at [423, 211] on div "Ingredient * Amount * Unit * Waste * .a-a{fill:#347362;}.b-a{fill:#fff;} Grams …" at bounding box center [539, 390] width 796 height 518
click at [513, 208] on div "Ingredient * Amount * Unit * Waste * .a-a{fill:#347362;}.b-a{fill:#fff;} Grams …" at bounding box center [539, 390] width 796 height 518
click at [535, 209] on div "g" at bounding box center [577, 209] width 144 height 24
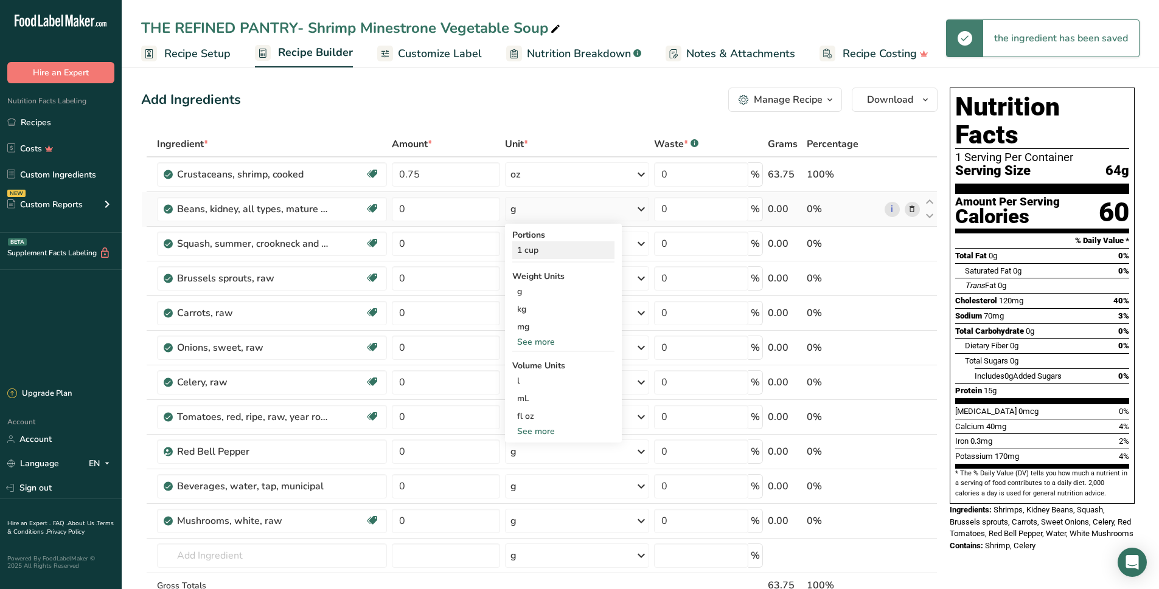
click at [528, 250] on div "1 cup" at bounding box center [563, 250] width 102 height 18
click at [410, 212] on input "0" at bounding box center [446, 209] width 108 height 24
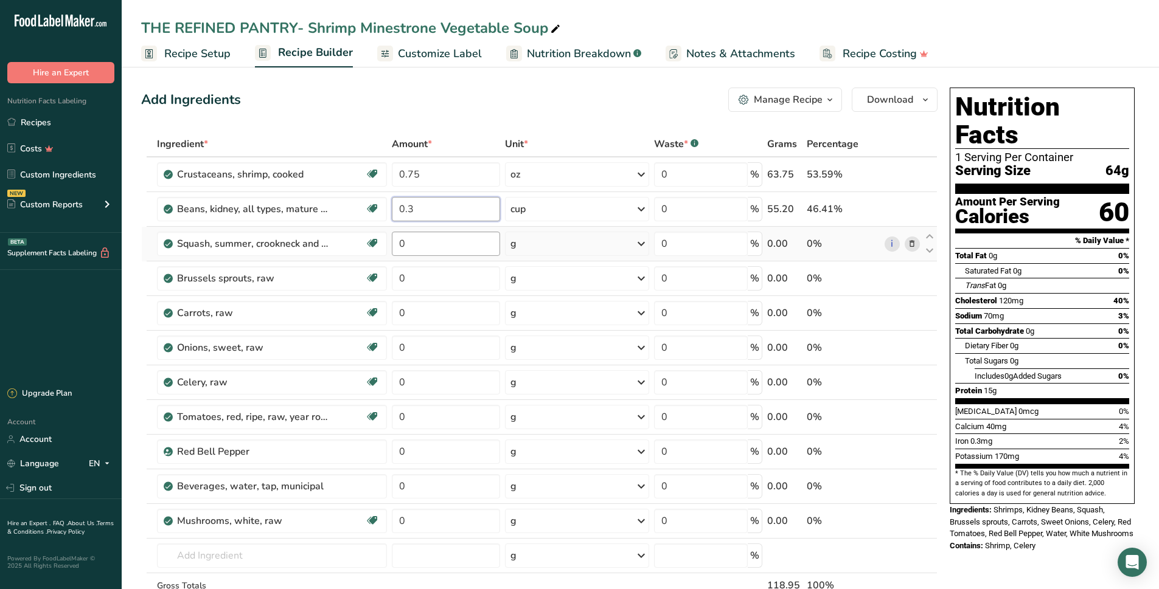
type input "0.3"
click at [467, 246] on div "Ingredient * Amount * Unit * Waste * .a-a{fill:#347362;}.b-a{fill:#fff;} Grams …" at bounding box center [539, 390] width 796 height 518
type input "20"
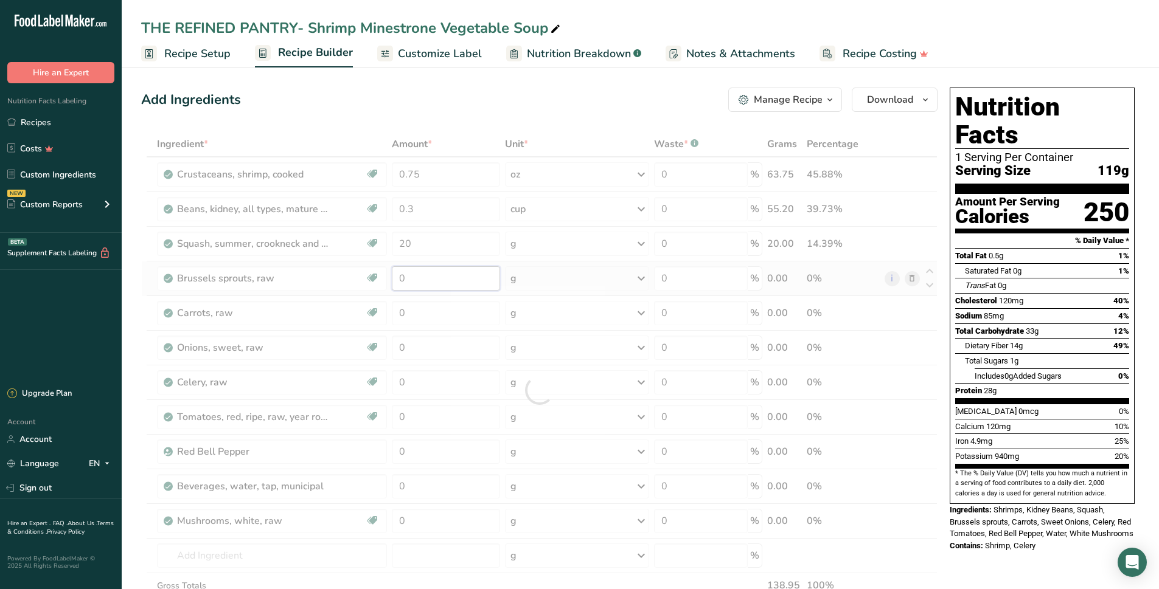
click at [420, 280] on div "Ingredient * Amount * Unit * Waste * .a-a{fill:#347362;}.b-a{fill:#fff;} Grams …" at bounding box center [539, 390] width 796 height 518
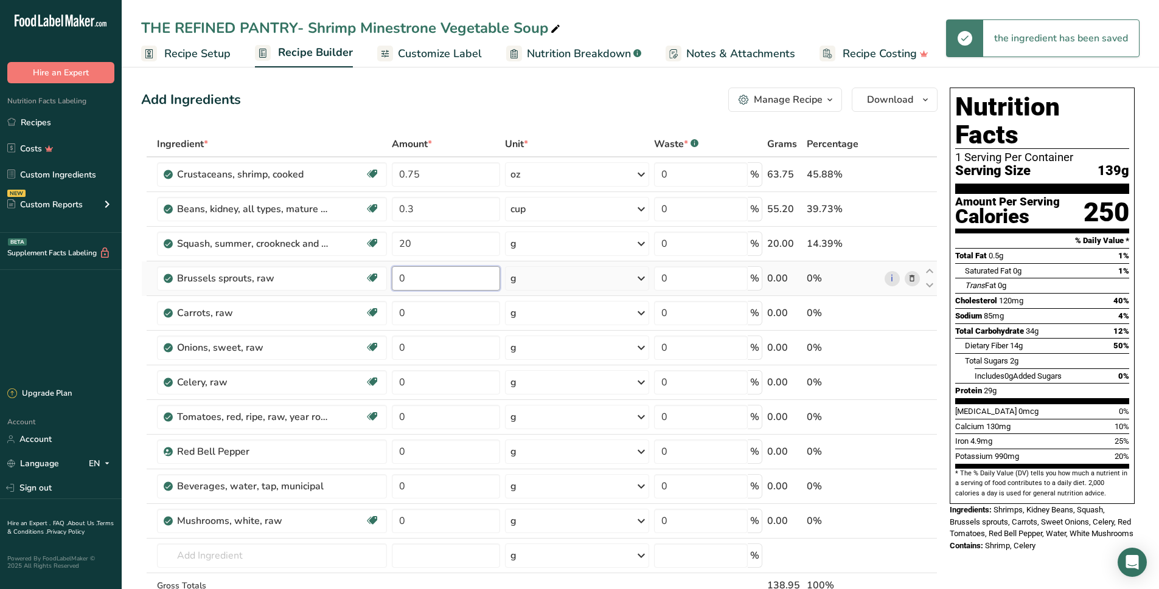
drag, startPoint x: 421, startPoint y: 278, endPoint x: 389, endPoint y: 279, distance: 32.2
click at [389, 279] on tr "Brussels sprouts, raw Source of Antioxidants Source of Omega 3 Dairy free Glute…" at bounding box center [539, 279] width 795 height 35
type input "20"
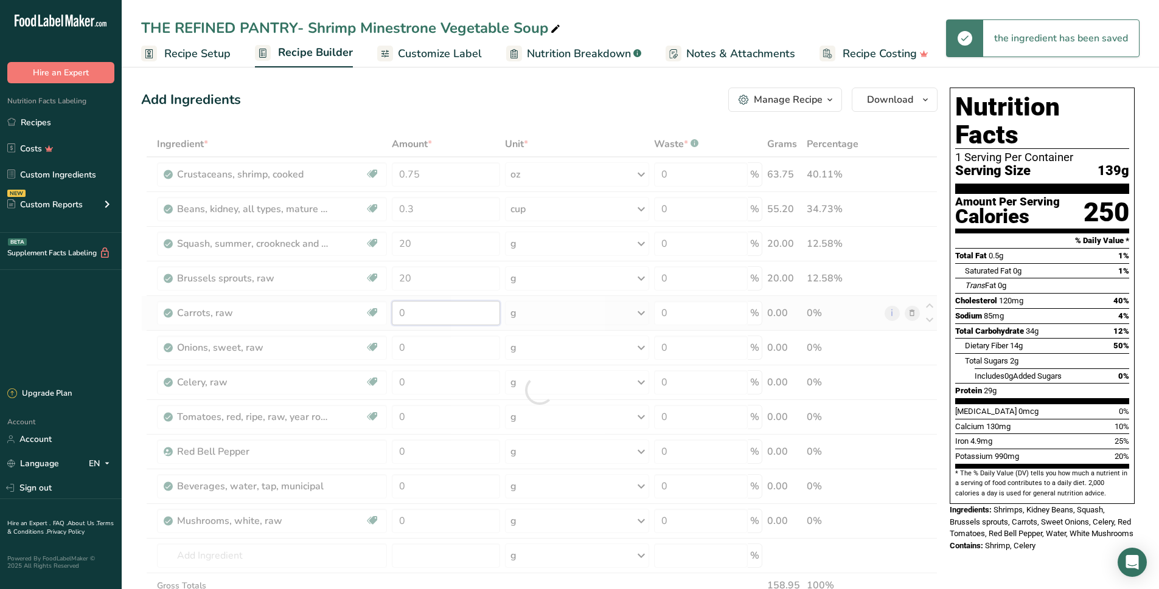
click at [419, 307] on div "Ingredient * Amount * Unit * Waste * .a-a{fill:#347362;}.b-a{fill:#fff;} Grams …" at bounding box center [539, 390] width 796 height 518
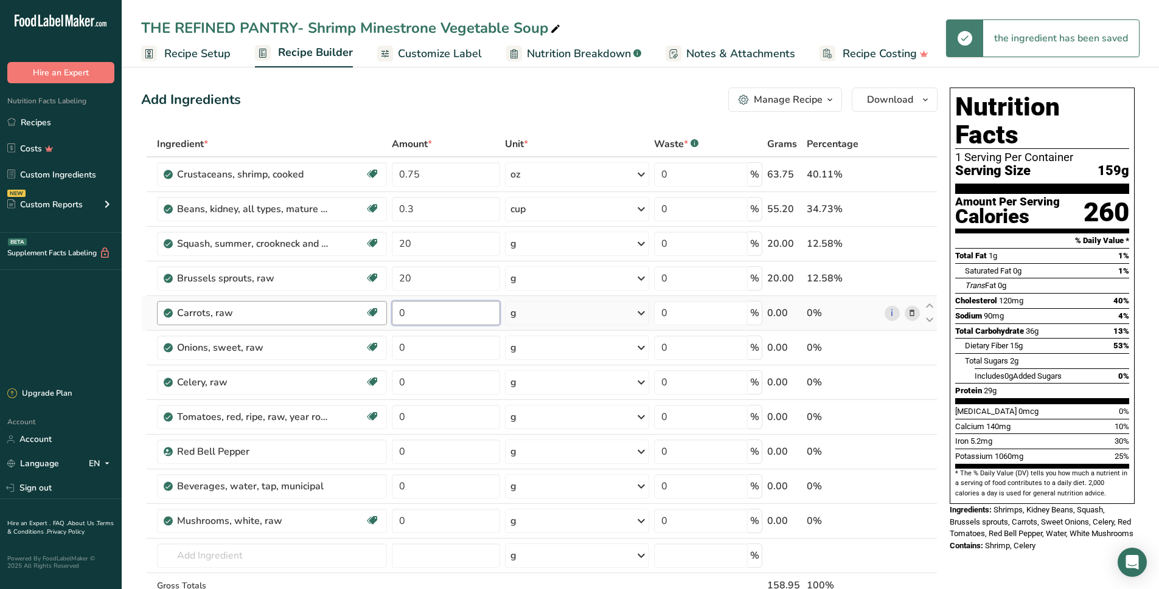
drag, startPoint x: 418, startPoint y: 312, endPoint x: 379, endPoint y: 316, distance: 39.2
click at [379, 316] on tr "Carrots, raw Dairy free Gluten free Vegan Vegetarian Soy free 0 g Portions 1 cu…" at bounding box center [539, 313] width 795 height 35
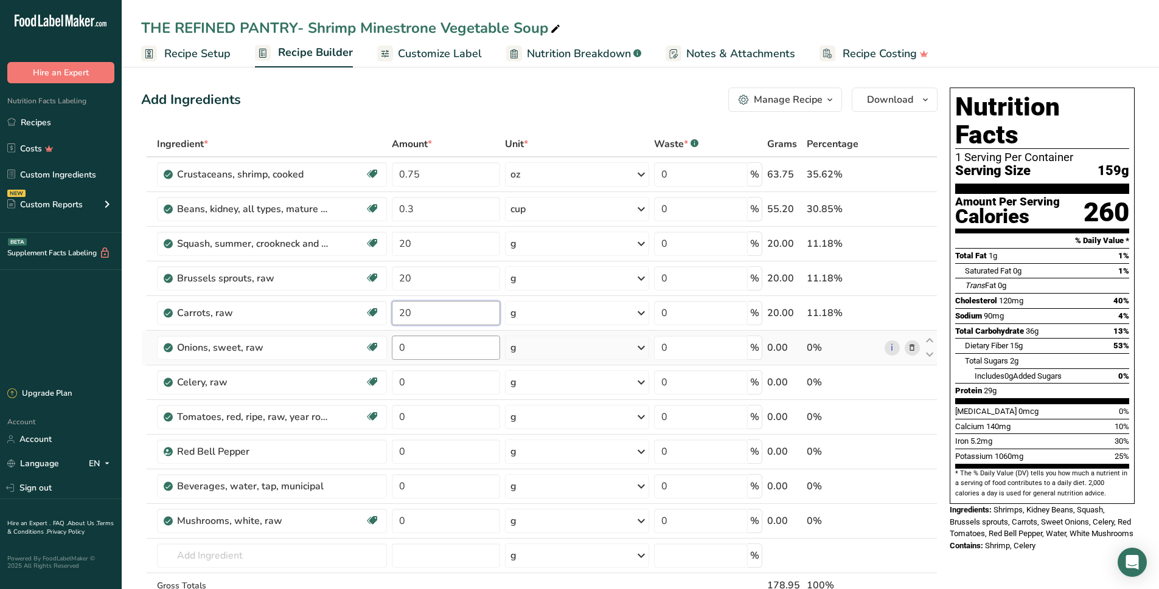
type input "20"
click at [404, 352] on div "Ingredient * Amount * Unit * Waste * .a-a{fill:#347362;}.b-a{fill:#fff;} Grams …" at bounding box center [539, 390] width 796 height 518
drag, startPoint x: 434, startPoint y: 350, endPoint x: 398, endPoint y: 355, distance: 36.1
click at [398, 355] on input "0" at bounding box center [446, 348] width 108 height 24
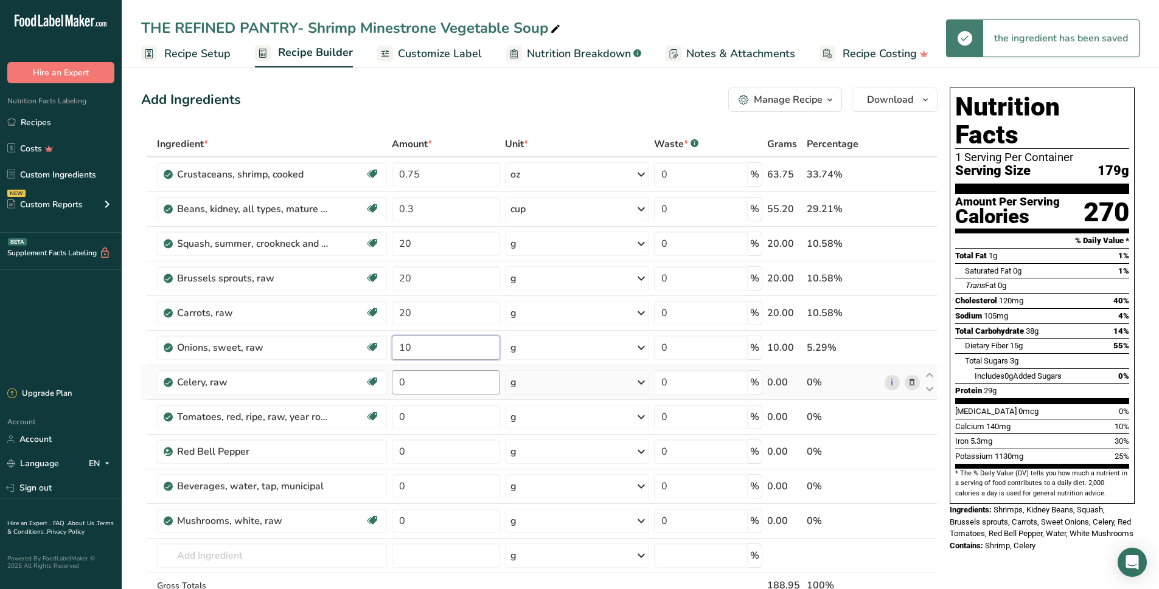
type input "10"
click at [414, 381] on div "Ingredient * Amount * Unit * Waste * .a-a{fill:#347362;}.b-a{fill:#fff;} Grams …" at bounding box center [539, 390] width 796 height 518
drag, startPoint x: 429, startPoint y: 384, endPoint x: 398, endPoint y: 384, distance: 31.0
click at [398, 384] on input "0" at bounding box center [446, 382] width 108 height 24
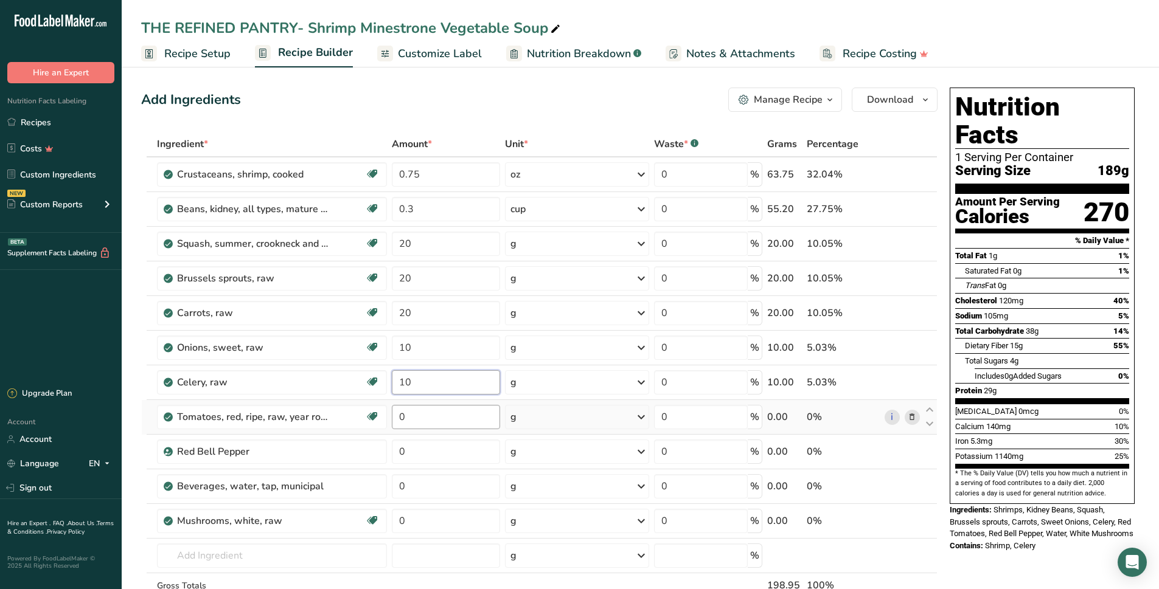
type input "10"
click at [414, 420] on div "Ingredient * Amount * Unit * Waste * .a-a{fill:#347362;}.b-a{fill:#fff;} Grams …" at bounding box center [539, 390] width 796 height 518
drag, startPoint x: 428, startPoint y: 417, endPoint x: 373, endPoint y: 412, distance: 54.9
click at [373, 412] on tr "Tomatoes, red, ripe, raw, year round average Source of Antioxidants Dairy free …" at bounding box center [539, 417] width 795 height 35
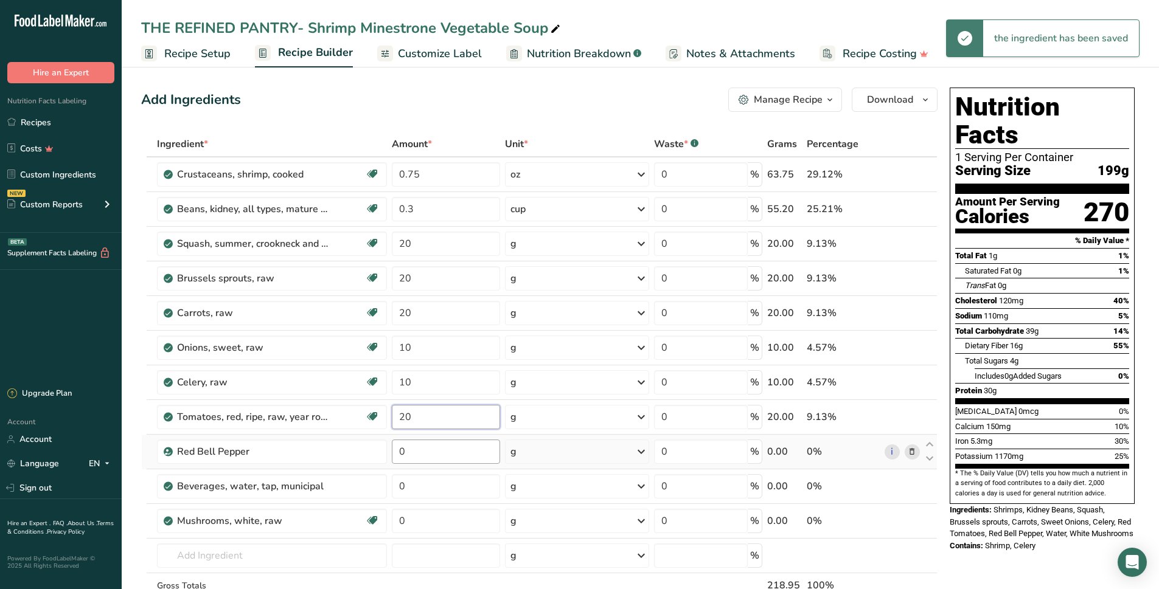
type input "20"
click at [412, 450] on div "Ingredient * Amount * Unit * Waste * .a-a{fill:#347362;}.b-a{fill:#fff;} Grams …" at bounding box center [539, 390] width 796 height 518
drag, startPoint x: 431, startPoint y: 457, endPoint x: 387, endPoint y: 457, distance: 43.8
click at [387, 457] on tr "Red Bell Pepper 0 g Weight Units g kg mg See more Volume Units l Volume units r…" at bounding box center [539, 452] width 795 height 35
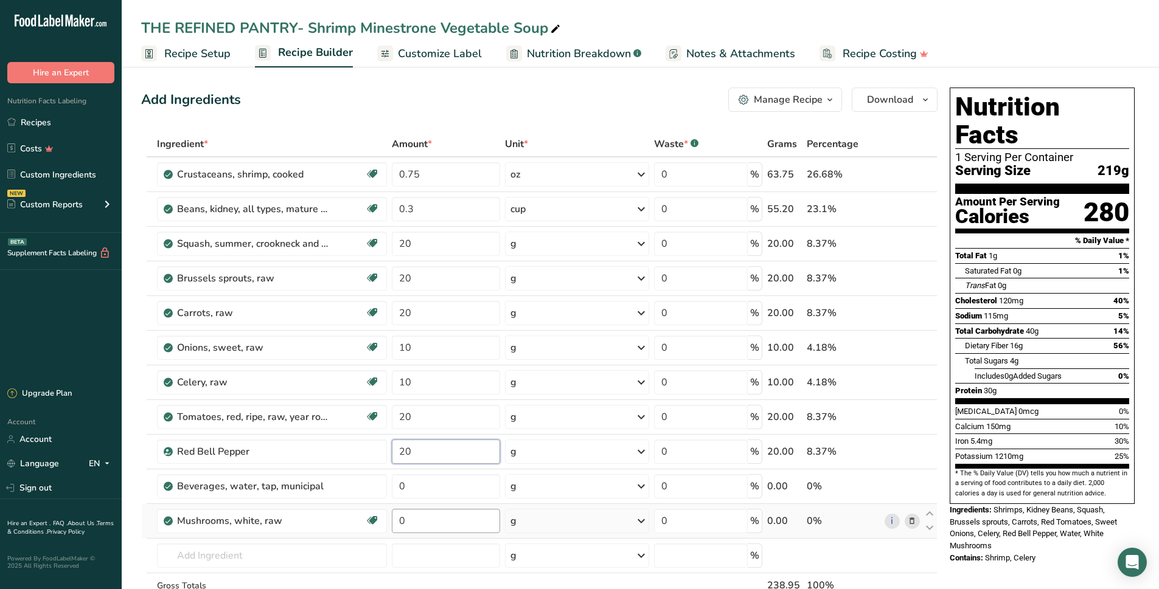
type input "20"
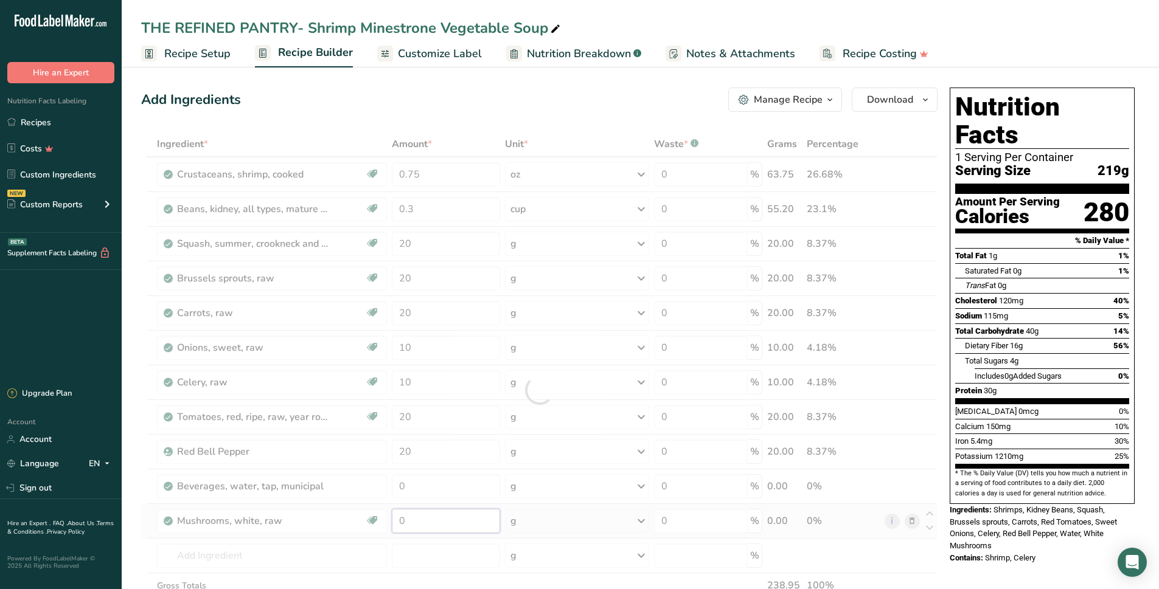
click at [424, 520] on div "Ingredient * Amount * Unit * Waste * .a-a{fill:#347362;}.b-a{fill:#fff;} Grams …" at bounding box center [539, 390] width 796 height 518
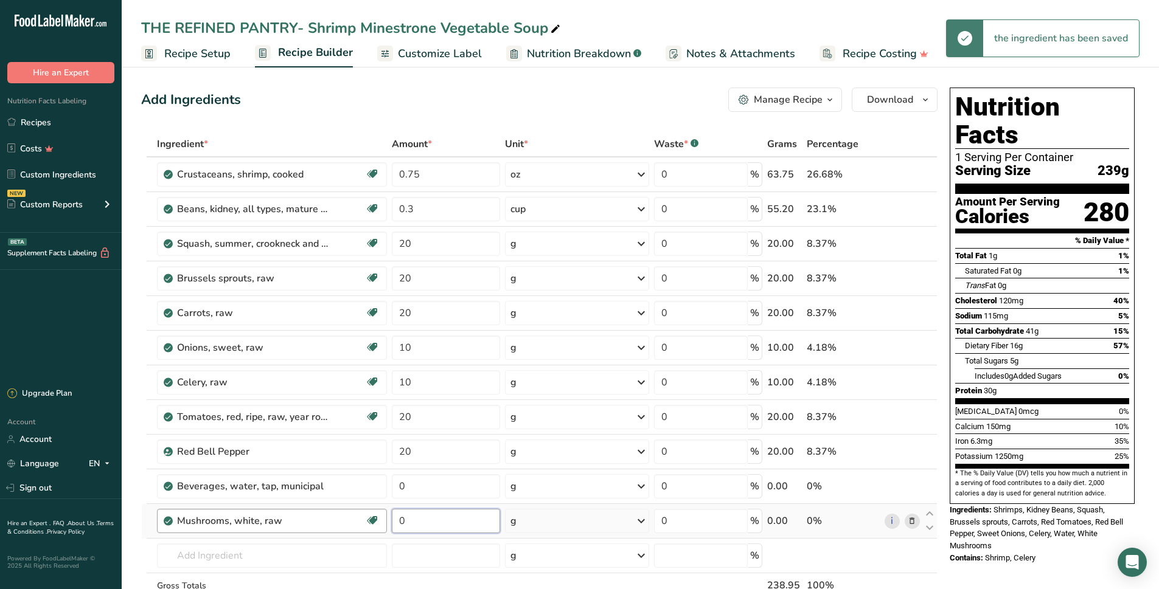
drag, startPoint x: 428, startPoint y: 520, endPoint x: 383, endPoint y: 524, distance: 45.2
click at [383, 524] on tr "Mushrooms, white, raw Source of Antioxidants Dairy free Gluten free Vegan Veget…" at bounding box center [539, 521] width 795 height 35
type input "5"
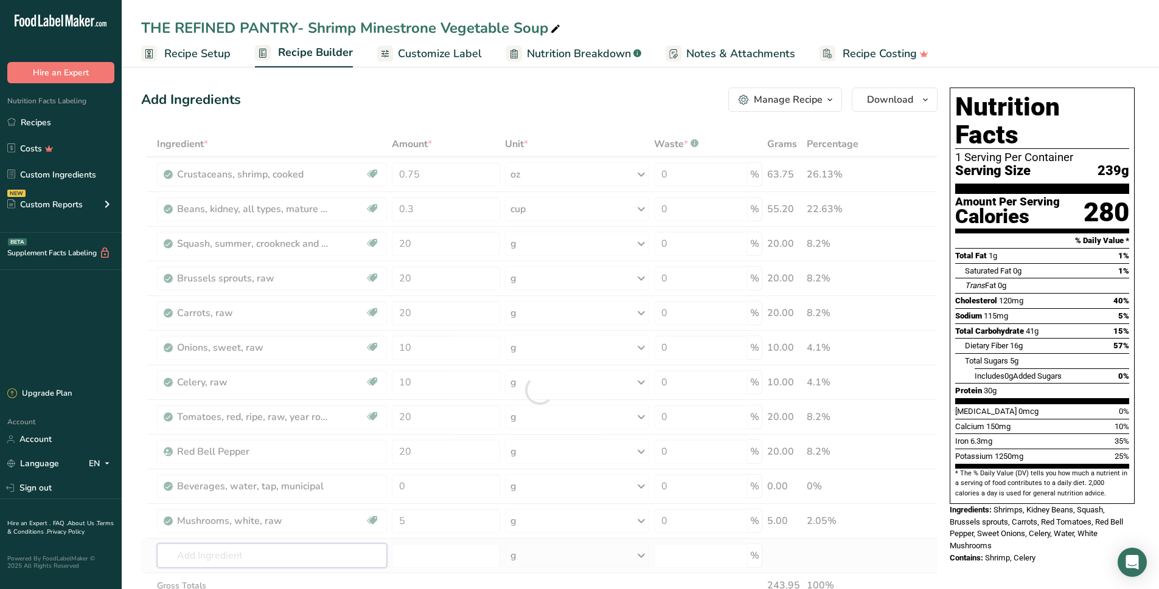
click at [289, 549] on div "Ingredient * Amount * Unit * Waste * .a-a{fill:#347362;}.b-a{fill:#fff;} Grams …" at bounding box center [539, 390] width 796 height 518
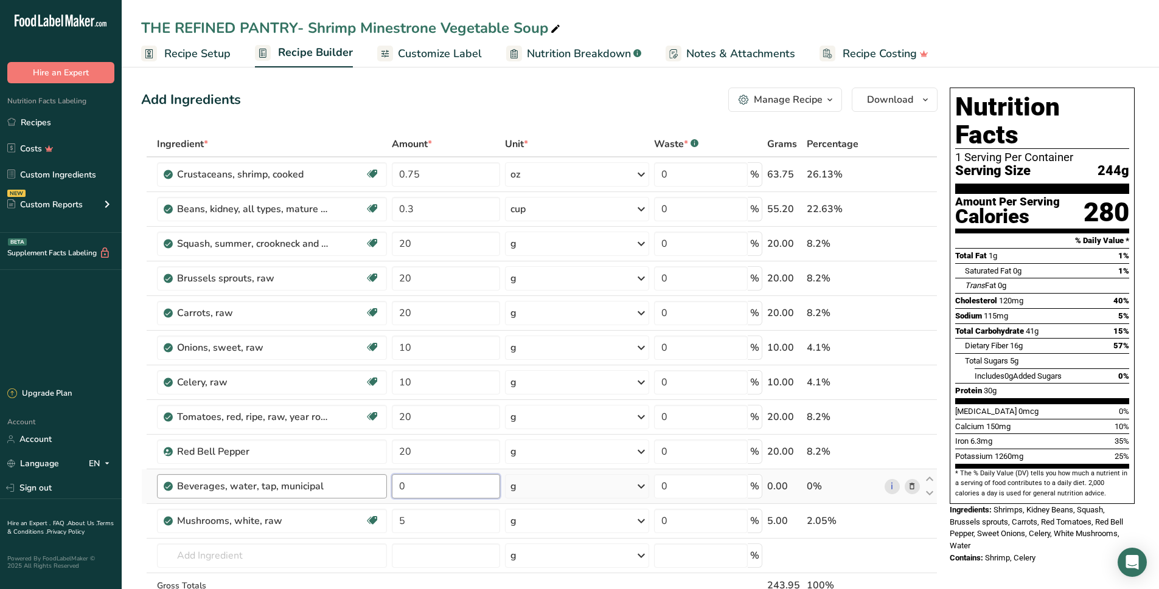
drag, startPoint x: 404, startPoint y: 488, endPoint x: 379, endPoint y: 487, distance: 25.0
click at [377, 488] on tr "Beverages, water, tap, municipal 0 g Portions 1 fl oz 1 bottle 8 fl oz 1 liter …" at bounding box center [539, 486] width 795 height 35
type input "100"
click at [1001, 30] on div "THE REFINED PANTRY- Shrimp Minestrone Vegetable Soup" at bounding box center [640, 28] width 1037 height 22
click at [424, 208] on input "0.3" at bounding box center [446, 209] width 108 height 24
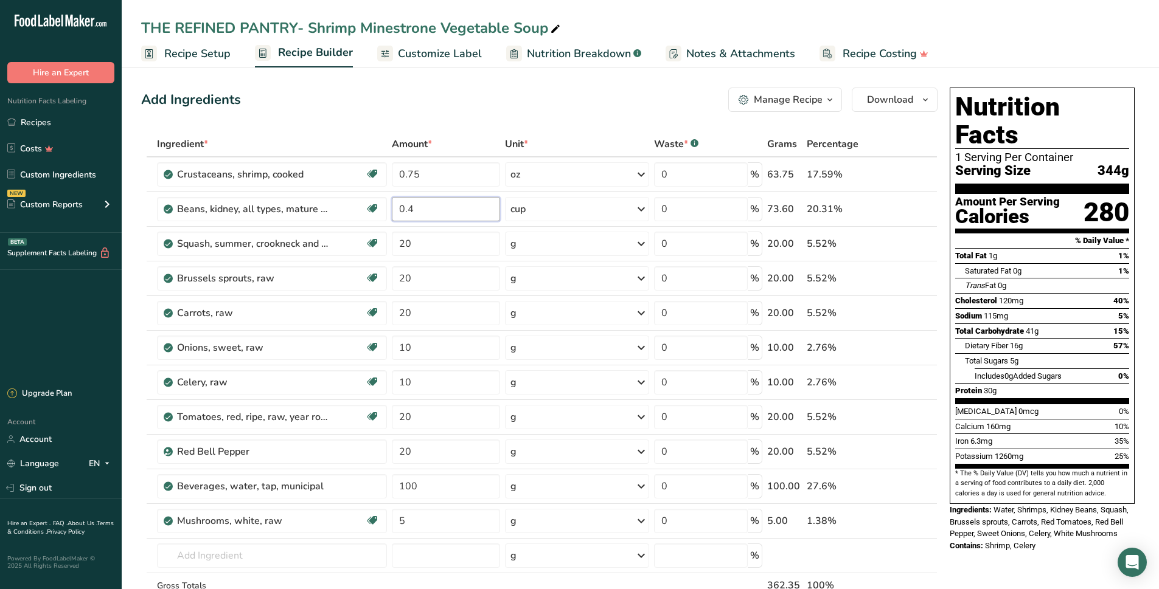
type input "0.4"
click at [1005, 539] on div "Nutrition Facts 1 Serving Per Container Serving Size 344g Amount Per Serving Ca…" at bounding box center [1041, 594] width 195 height 1023
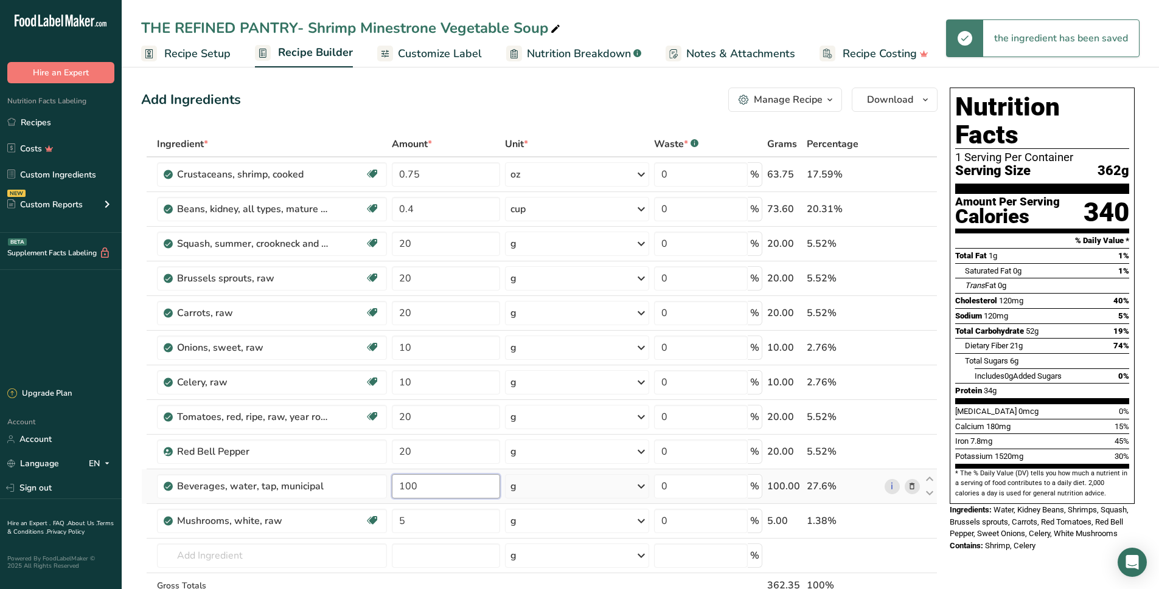
click at [422, 485] on input "100" at bounding box center [446, 486] width 108 height 24
type input "120"
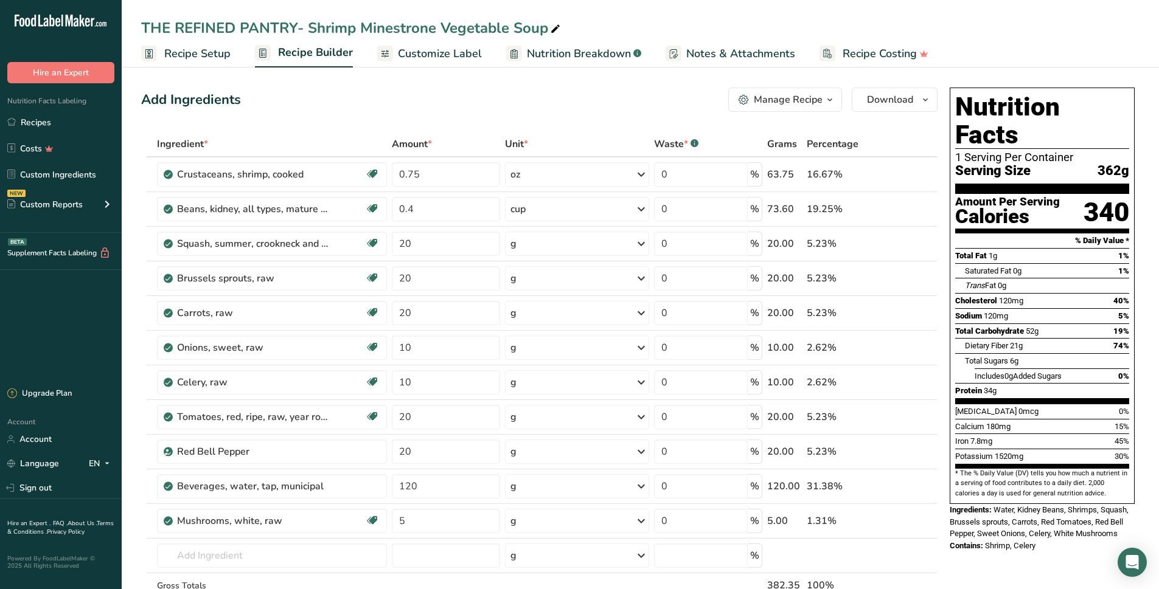
click at [613, 111] on div "Add Ingredients Manage Recipe Delete Recipe Duplicate Recipe Scale Recipe Save …" at bounding box center [539, 100] width 796 height 24
click at [1037, 544] on div "Nutrition Facts 1 Serving Per Container Serving Size 382g Amount Per Serving Ca…" at bounding box center [1041, 594] width 195 height 1023
click at [420, 51] on span "Customize Label" at bounding box center [440, 54] width 84 height 16
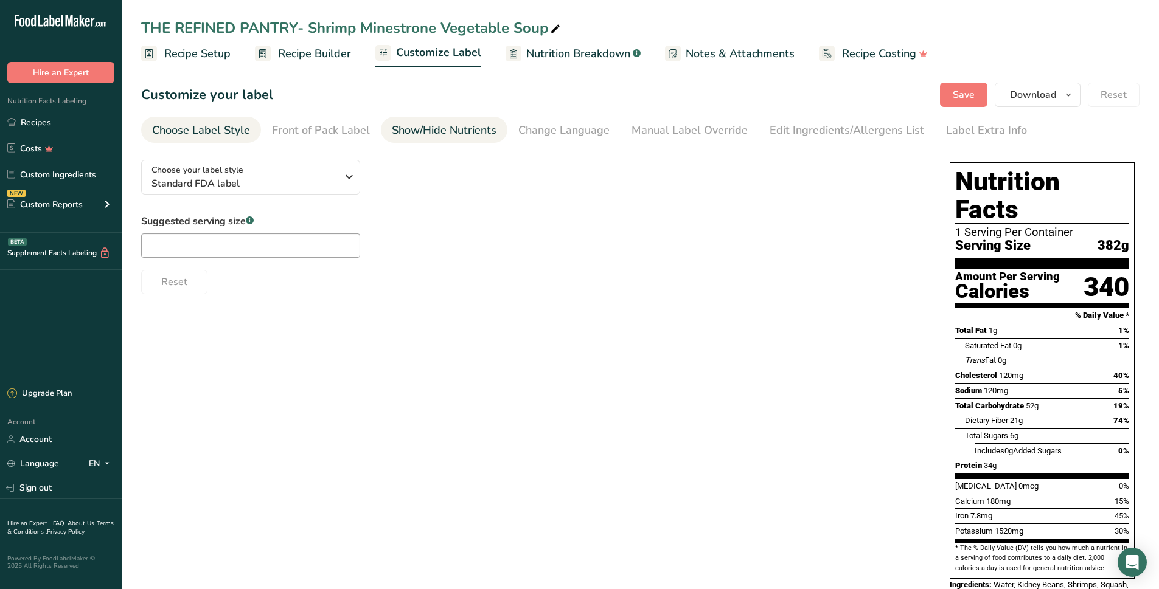
click at [423, 129] on div "Show/Hide Nutrients" at bounding box center [444, 130] width 105 height 16
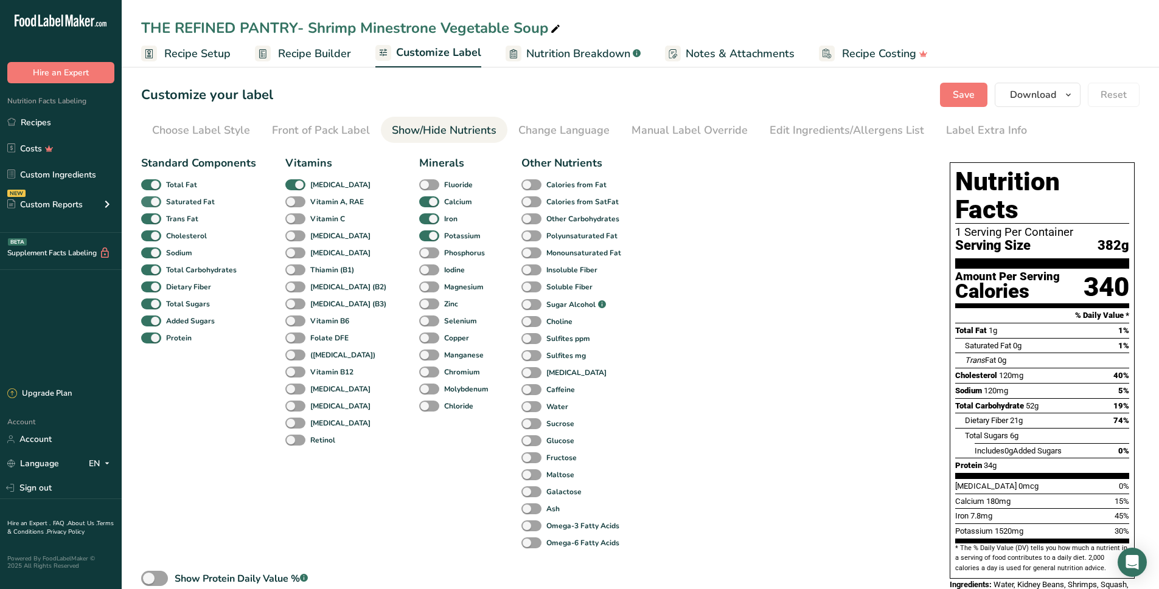
click at [148, 202] on span at bounding box center [151, 202] width 20 height 12
click at [148, 202] on input "Saturated Fat" at bounding box center [145, 202] width 8 height 8
checkbox input "false"
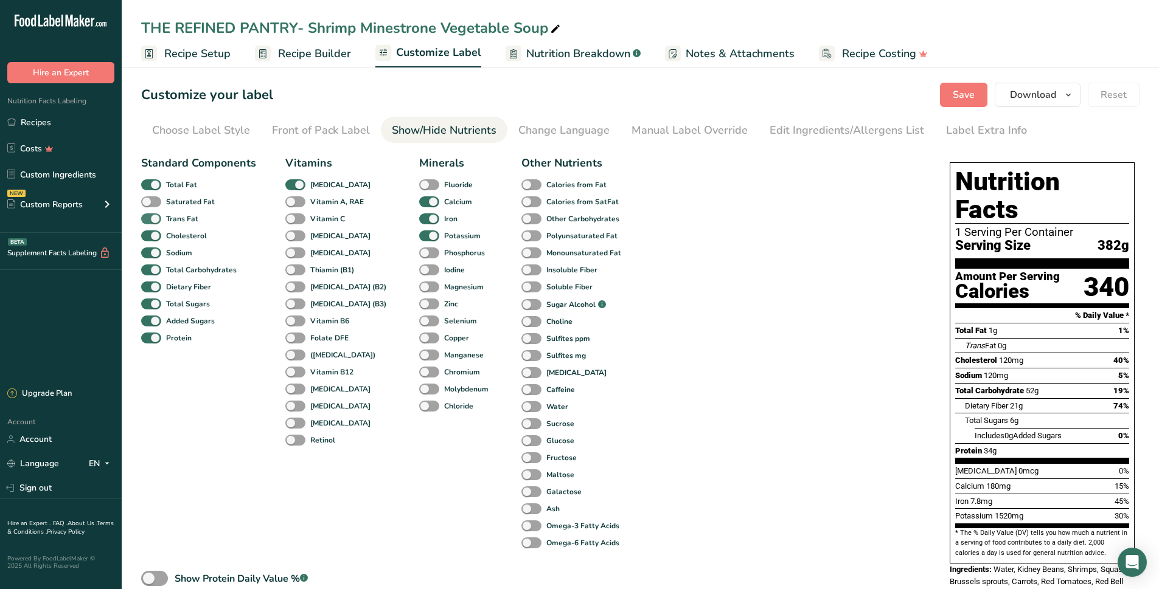
click at [154, 219] on span at bounding box center [151, 219] width 20 height 12
click at [149, 219] on input "Trans Fat" at bounding box center [145, 219] width 8 height 8
checkbox input "false"
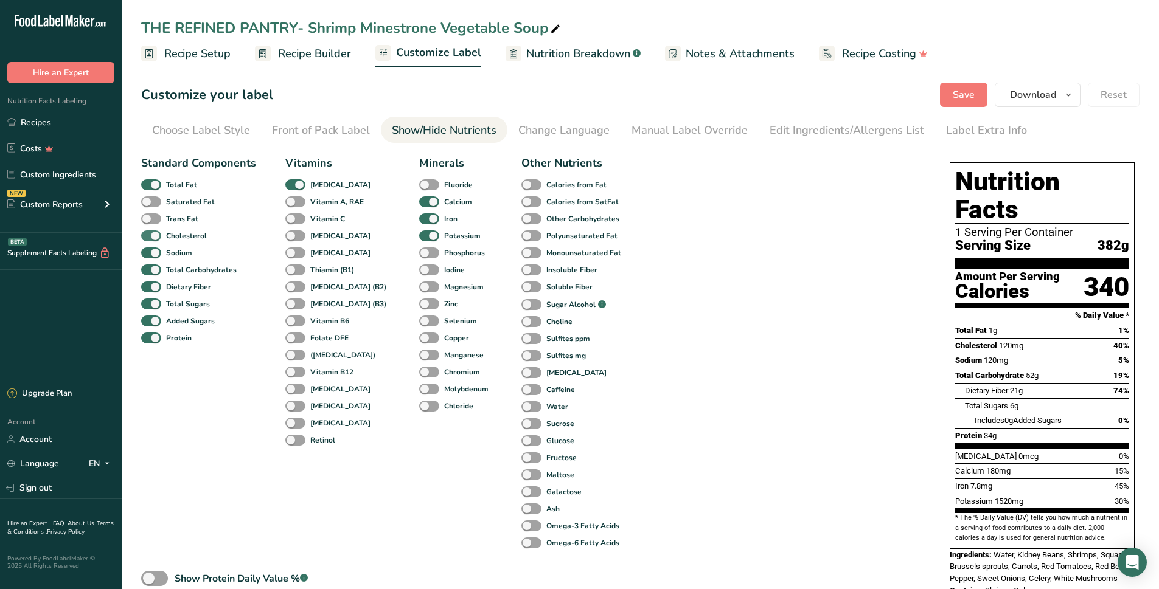
click at [149, 240] on span at bounding box center [151, 236] width 20 height 12
click at [149, 240] on input "Cholesterol" at bounding box center [145, 236] width 8 height 8
checkbox input "false"
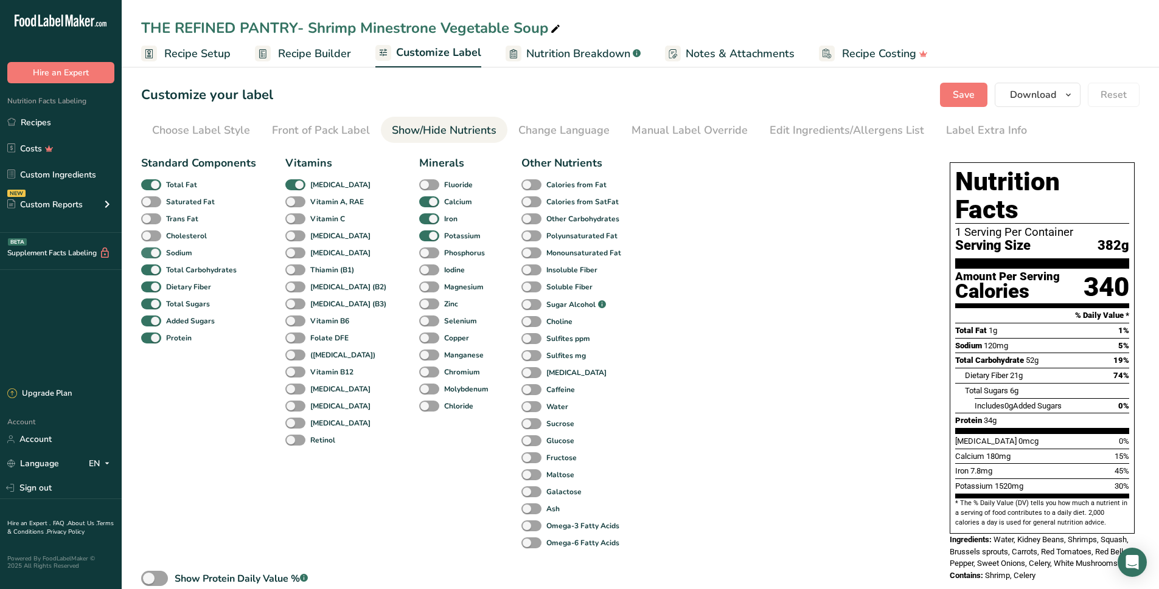
click at [145, 251] on span at bounding box center [151, 254] width 20 height 12
click at [145, 251] on input "Sodium" at bounding box center [145, 253] width 8 height 8
checkbox input "false"
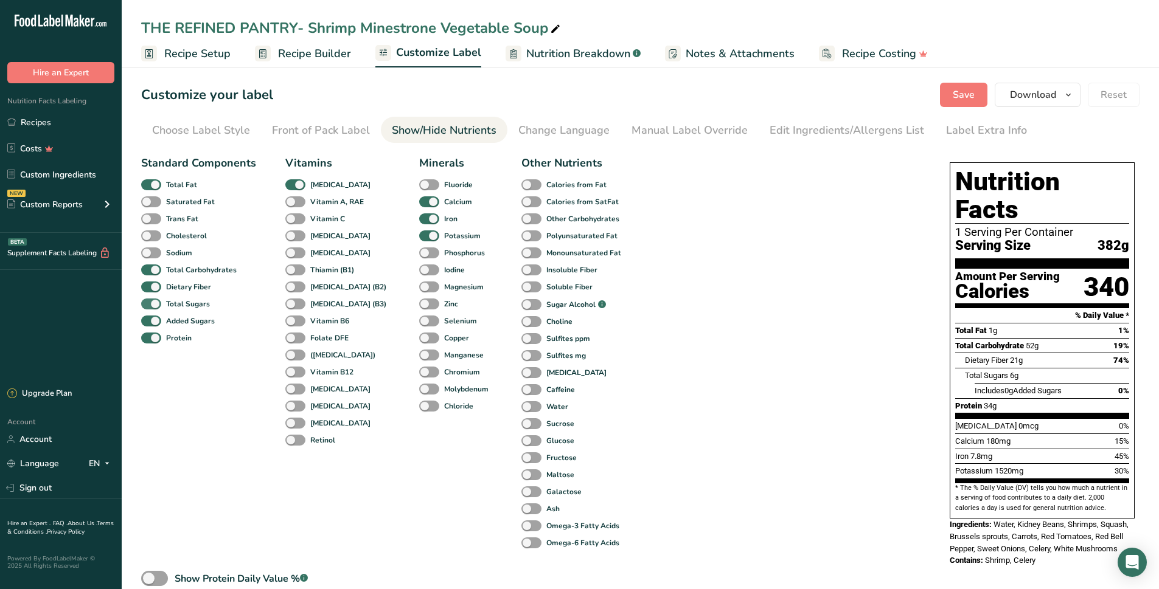
click at [151, 305] on span at bounding box center [151, 305] width 20 height 12
click at [149, 305] on input "Total Sugars" at bounding box center [145, 304] width 8 height 8
checkbox input "false"
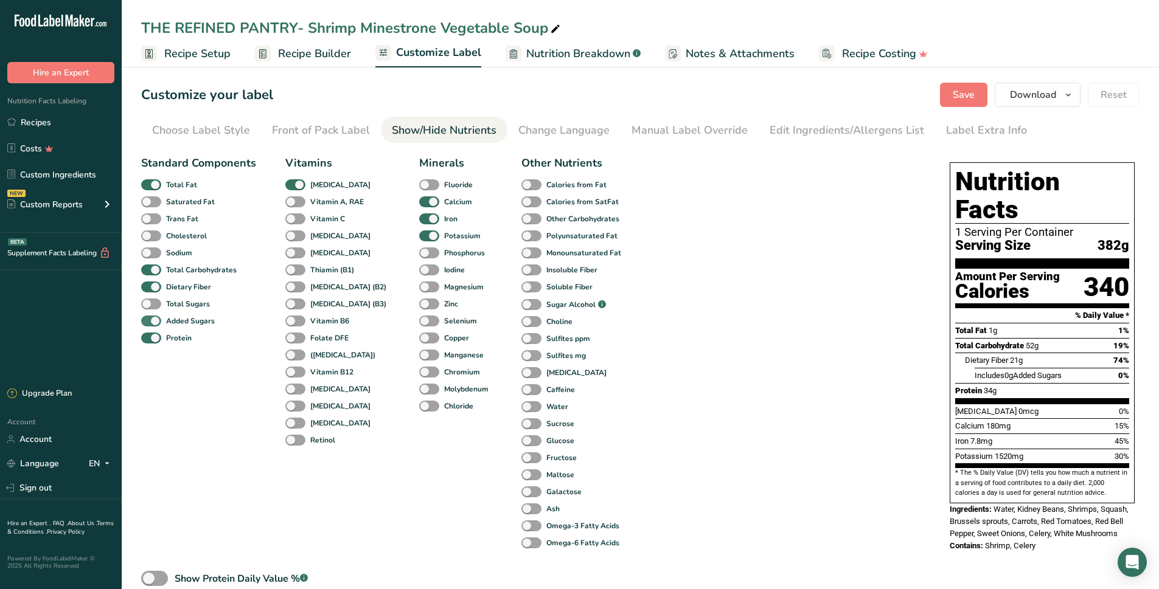
click at [153, 322] on span at bounding box center [151, 322] width 20 height 12
click at [149, 322] on input "Added Sugars" at bounding box center [145, 321] width 8 height 8
checkbox input "false"
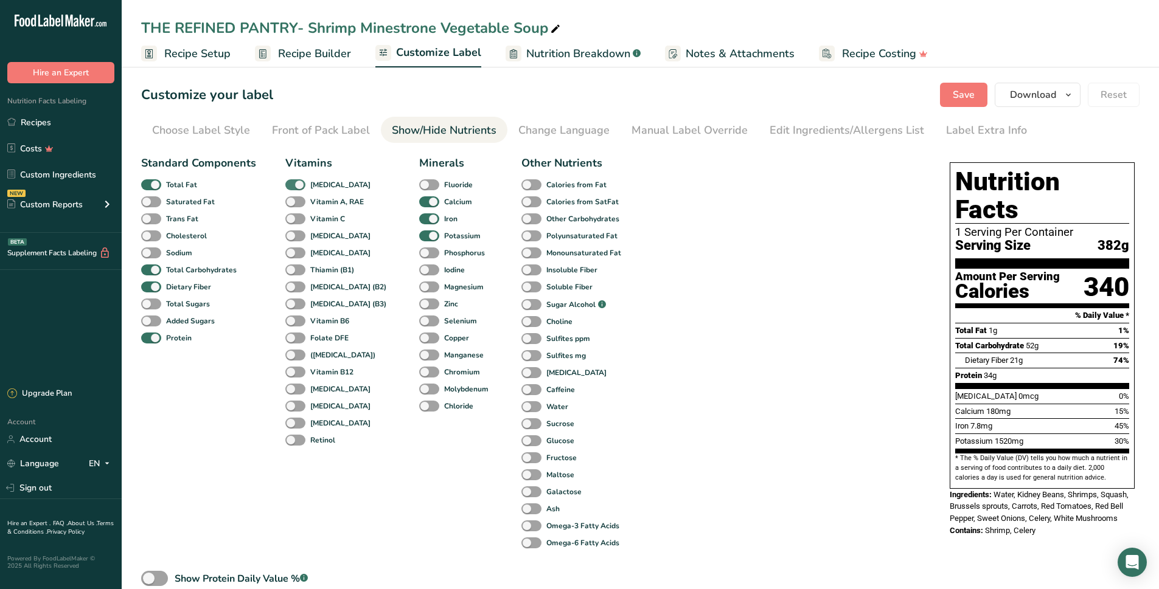
click at [289, 184] on span at bounding box center [295, 185] width 20 height 12
click at [289, 184] on input "[MEDICAL_DATA]" at bounding box center [289, 185] width 8 height 8
checkbox input "false"
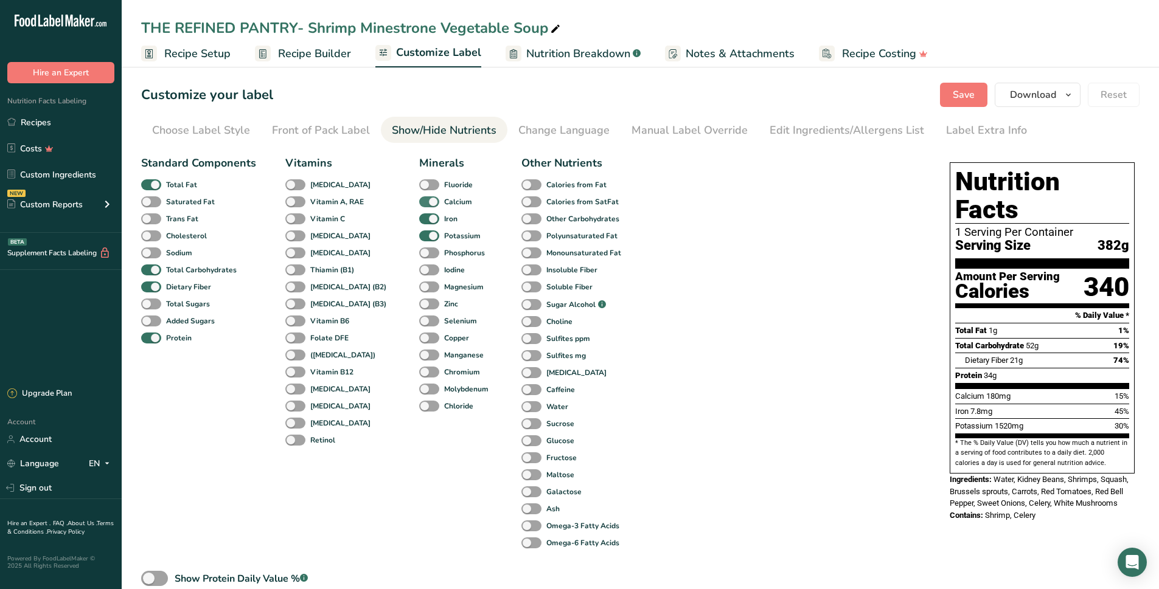
click at [419, 206] on span at bounding box center [429, 202] width 20 height 12
click at [419, 206] on input "Calcium" at bounding box center [423, 202] width 8 height 8
checkbox input "false"
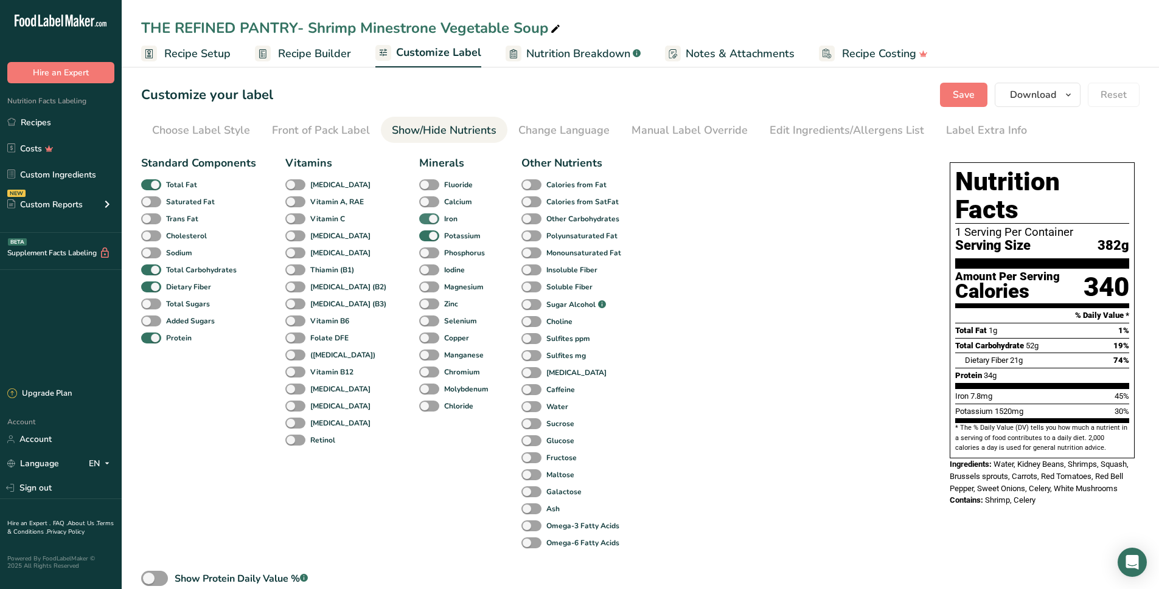
click at [419, 218] on span at bounding box center [429, 219] width 20 height 12
click at [419, 218] on input "Iron" at bounding box center [423, 219] width 8 height 8
checkbox input "false"
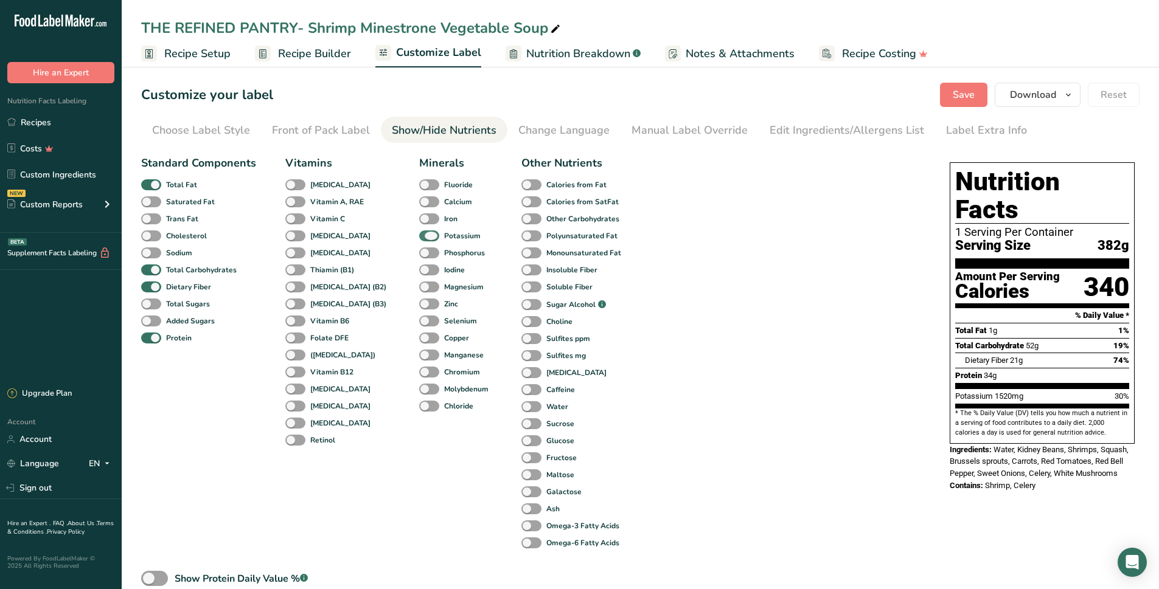
click at [419, 235] on span at bounding box center [429, 236] width 20 height 12
click at [419, 235] on input "Potassium" at bounding box center [423, 236] width 8 height 8
checkbox input "false"
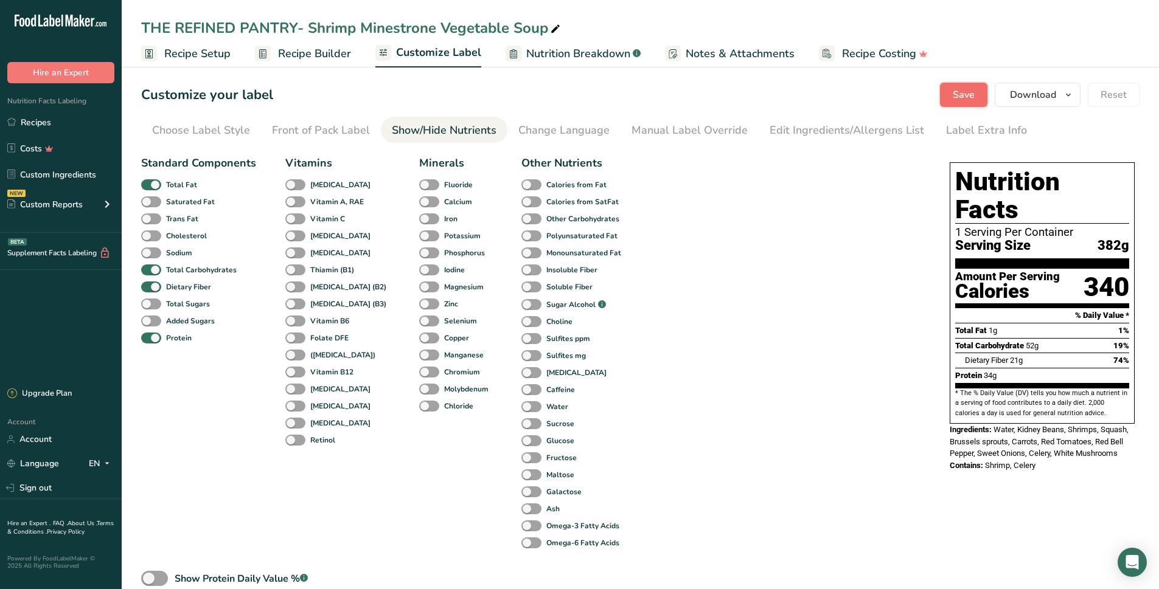
click at [978, 102] on button "Save" at bounding box center [963, 95] width 47 height 24
click at [189, 54] on span "Recipe Setup" at bounding box center [197, 54] width 66 height 16
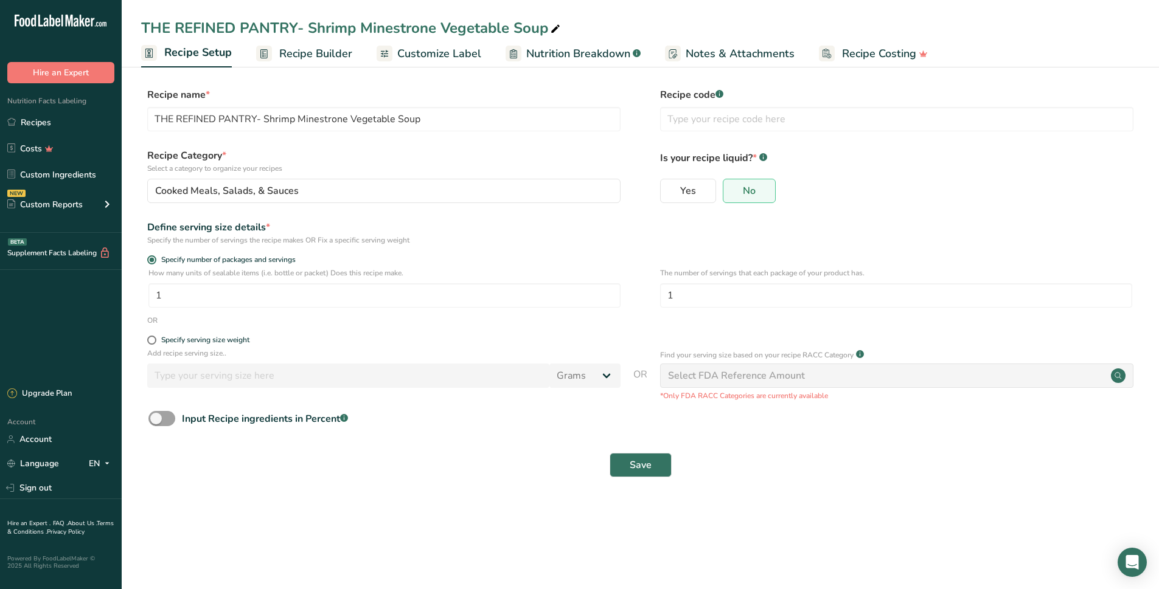
click at [345, 48] on span "Recipe Builder" at bounding box center [315, 54] width 73 height 16
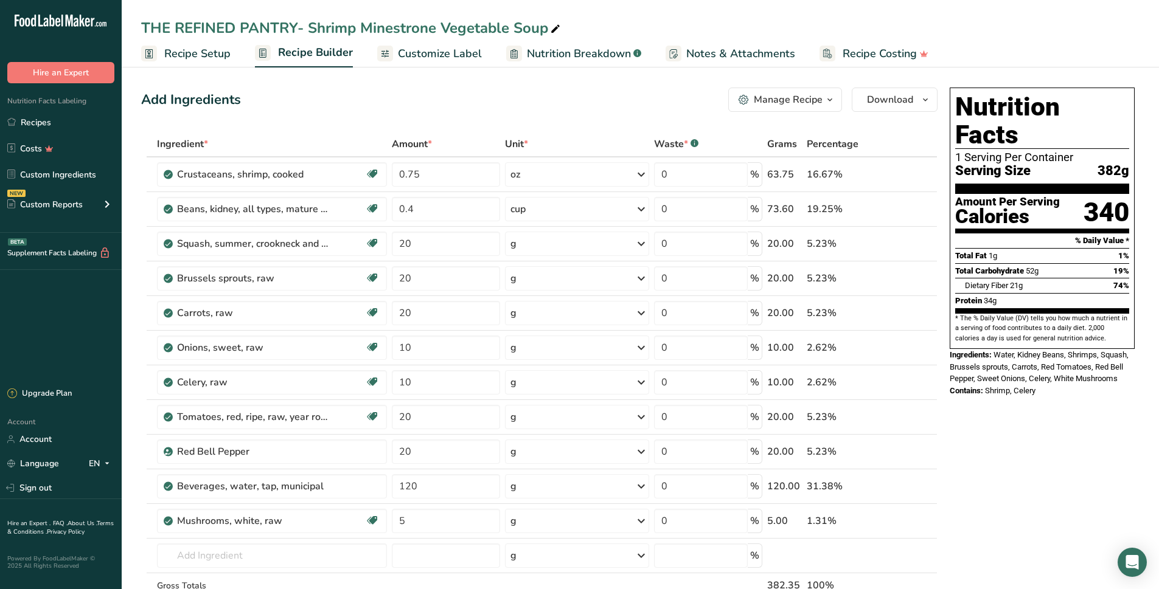
click at [990, 400] on div "Nutrition Facts 1 Serving Per Container Serving Size 382g Amount Per Serving Ca…" at bounding box center [1041, 594] width 195 height 1023
click at [305, 556] on input "text" at bounding box center [272, 556] width 230 height 24
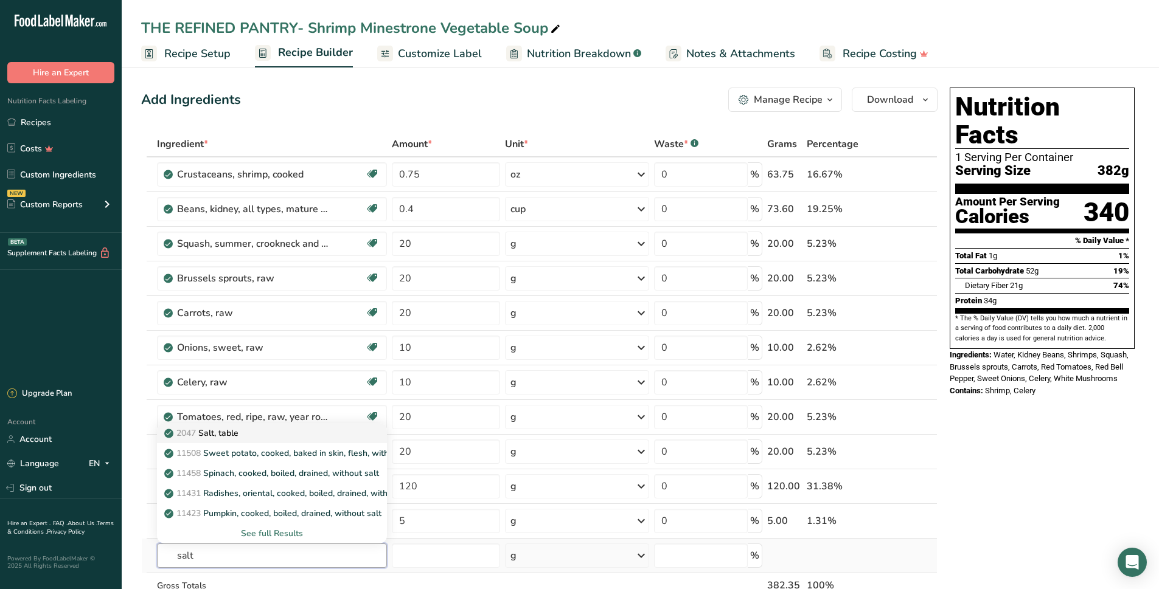
type input "salt"
click at [212, 437] on p "2047 Salt, table" at bounding box center [203, 433] width 72 height 13
type input "Salt, table"
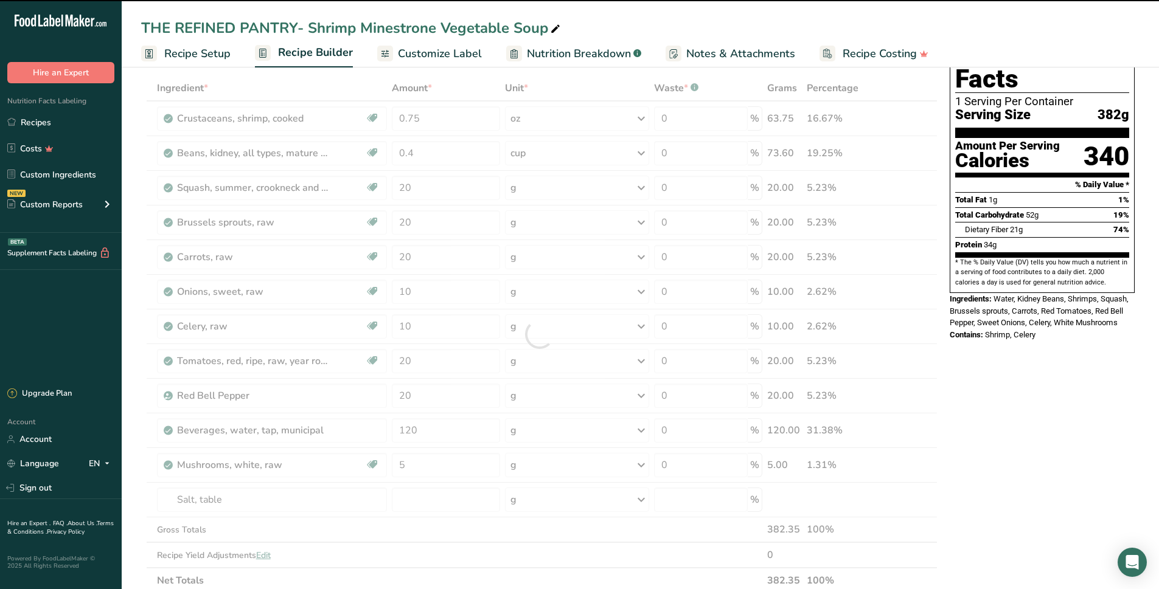
scroll to position [122, 0]
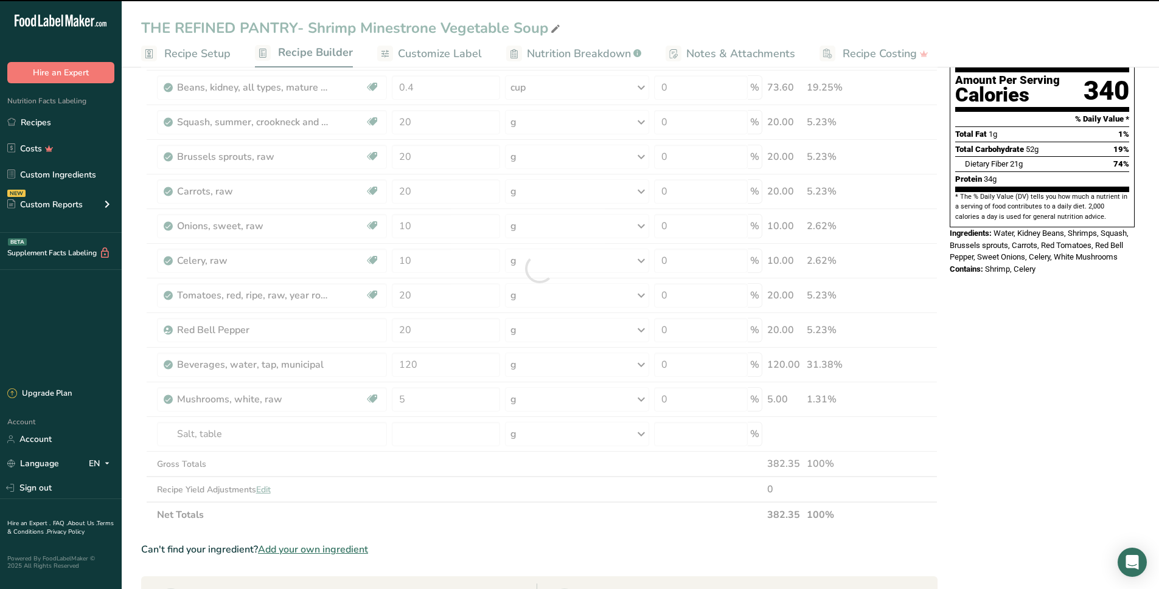
type input "0"
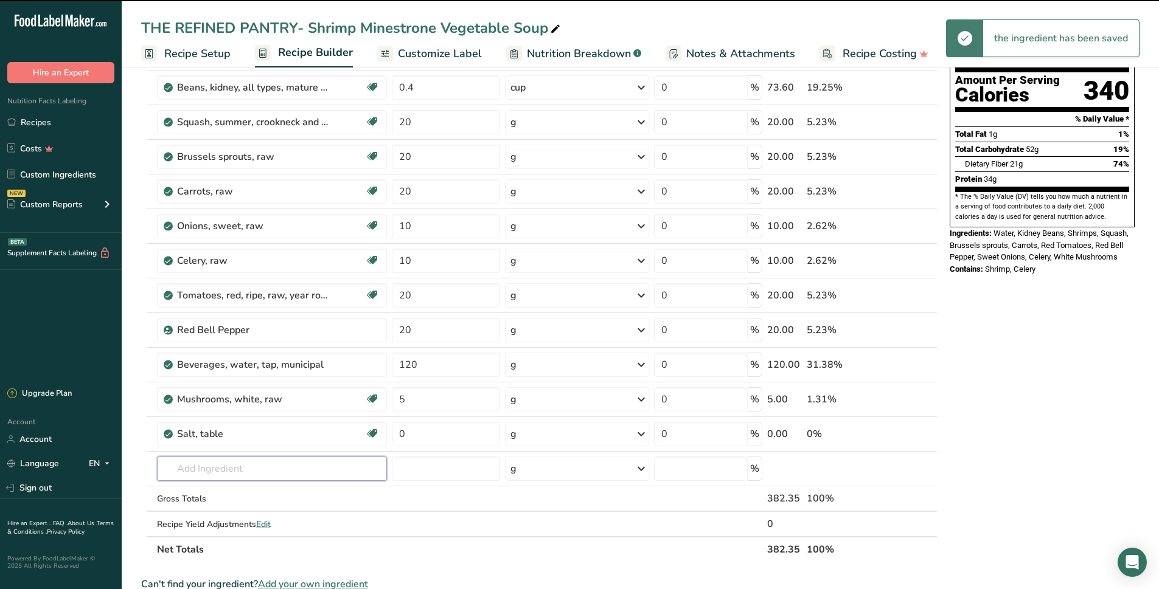
click at [219, 460] on input "text" at bounding box center [272, 469] width 230 height 24
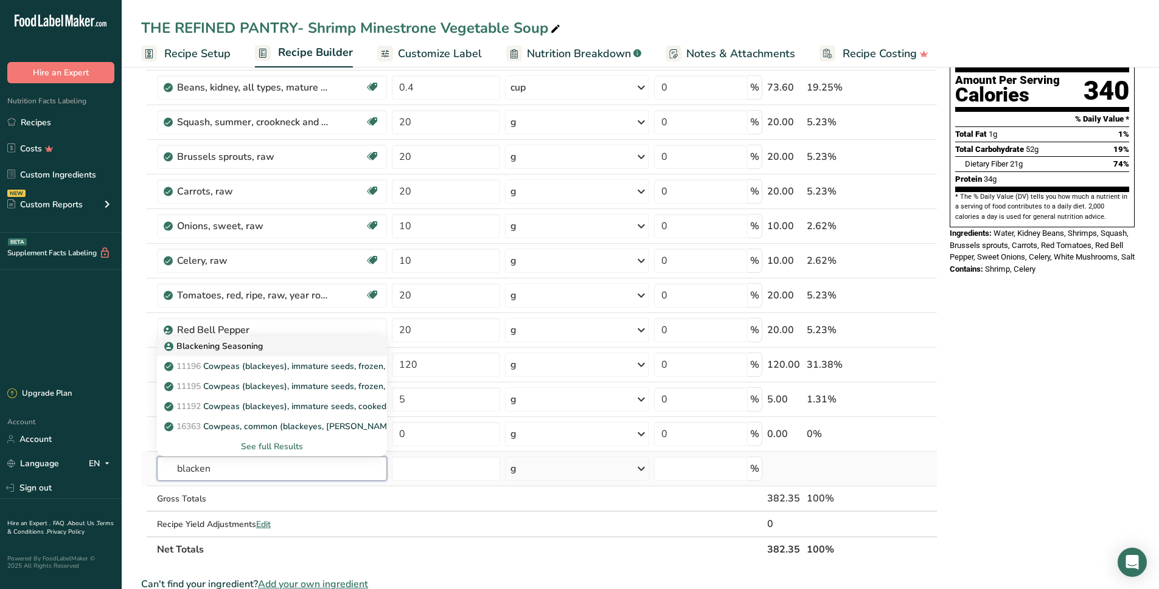
type input "blacken"
click at [287, 350] on div "Blackening Seasoning" at bounding box center [263, 346] width 192 height 13
type input "Blackening Seasoning"
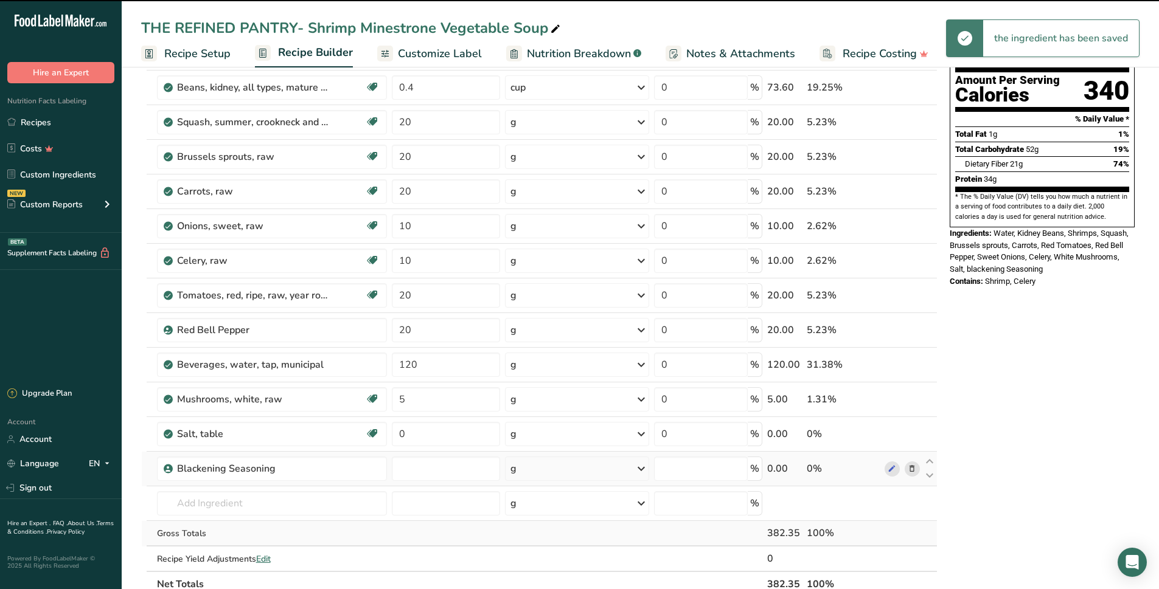
type input "0"
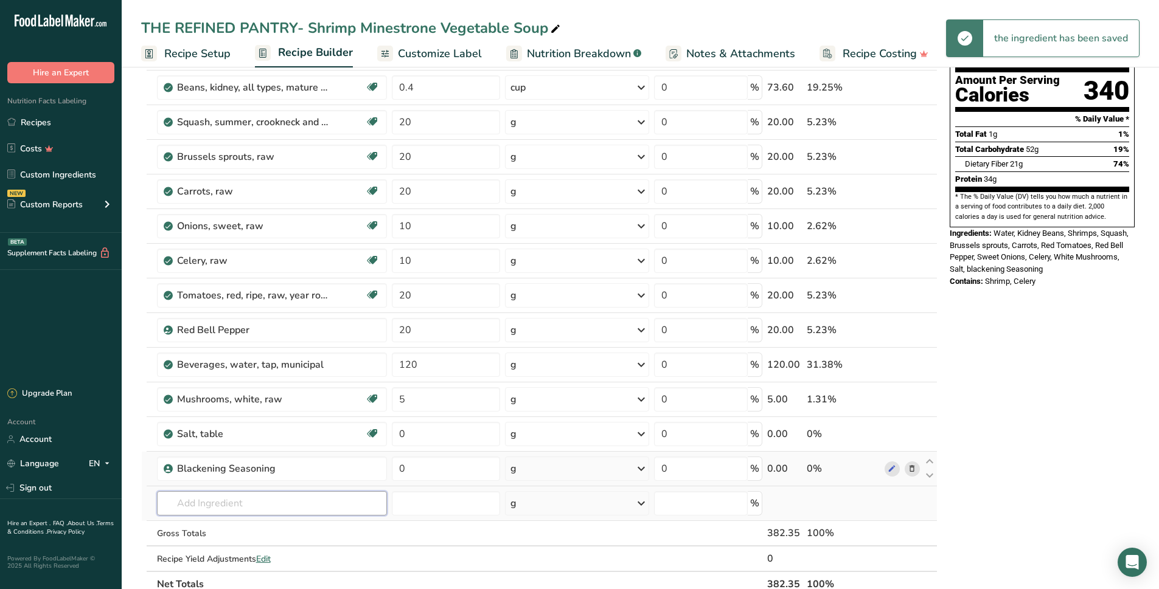
click at [238, 499] on input "text" at bounding box center [272, 503] width 230 height 24
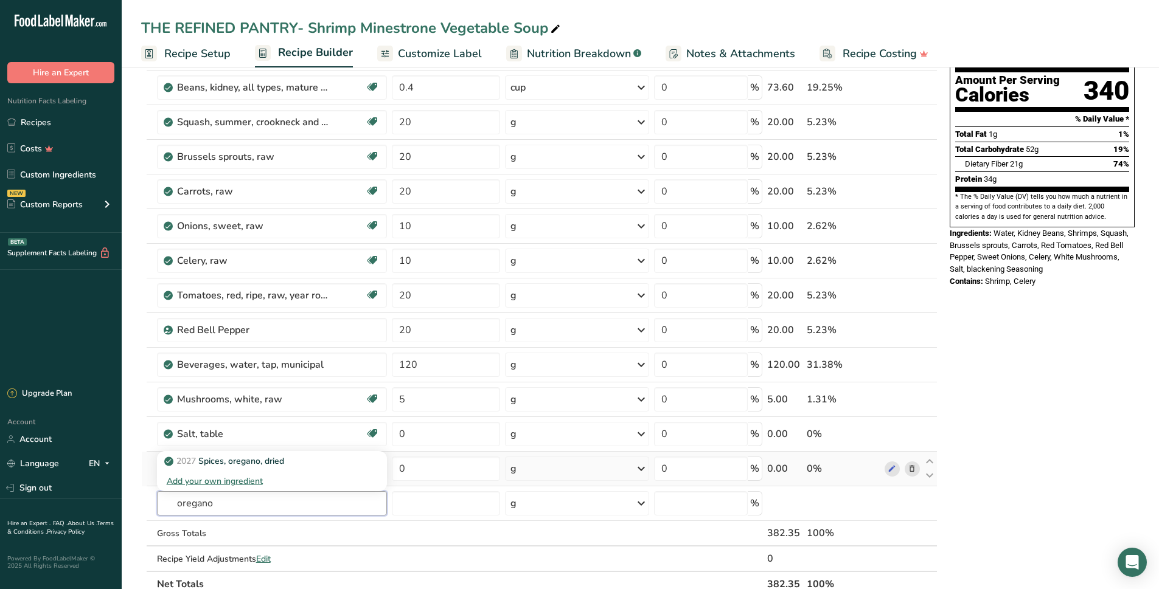
type input "oregano"
click at [989, 492] on div "Nutrition Facts 1 Serving Per Container Serving Size 382g Amount Per Serving Ca…" at bounding box center [1041, 507] width 195 height 1092
click at [178, 502] on input "text" at bounding box center [272, 503] width 230 height 24
type input "oregano"
click at [1057, 400] on div "Nutrition Facts 1 Serving Per Container Serving Size 382g Amount Per Serving Ca…" at bounding box center [1041, 507] width 195 height 1092
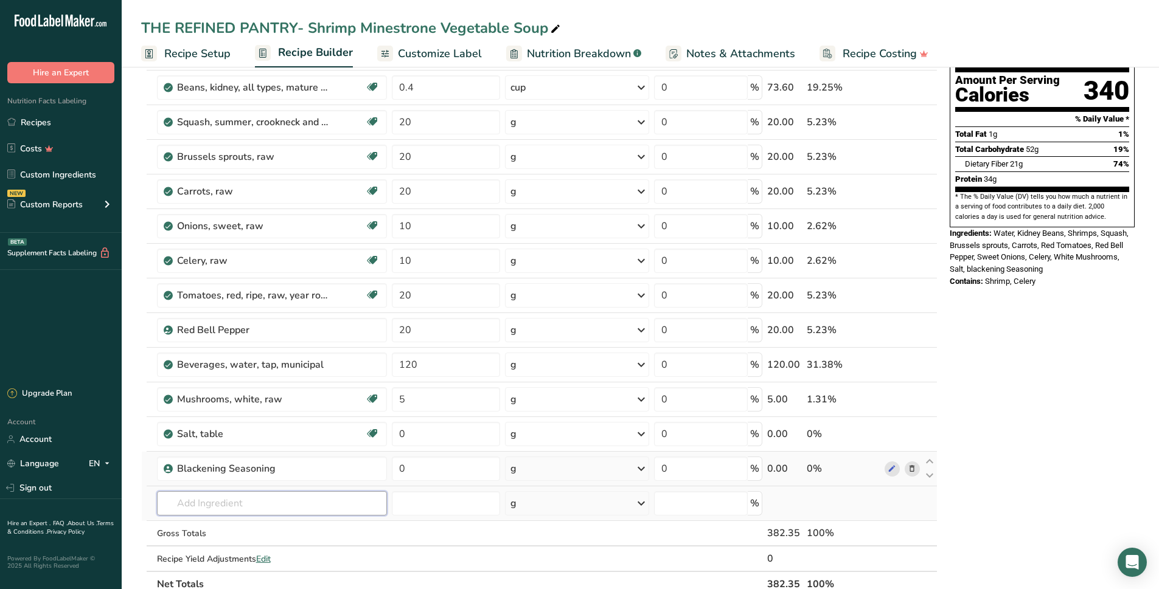
click at [299, 494] on input "text" at bounding box center [272, 503] width 230 height 24
type input "oregano"
click at [271, 533] on p "2027 Spices, oregano, dried" at bounding box center [225, 528] width 117 height 13
type input "Spices, oregano, dried"
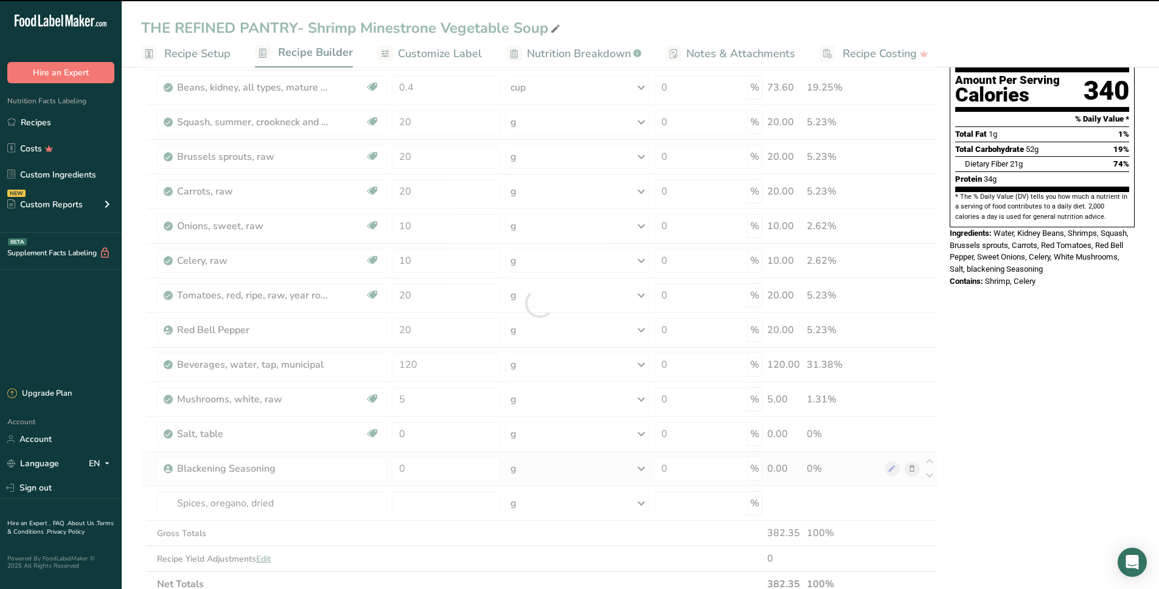
type input "0"
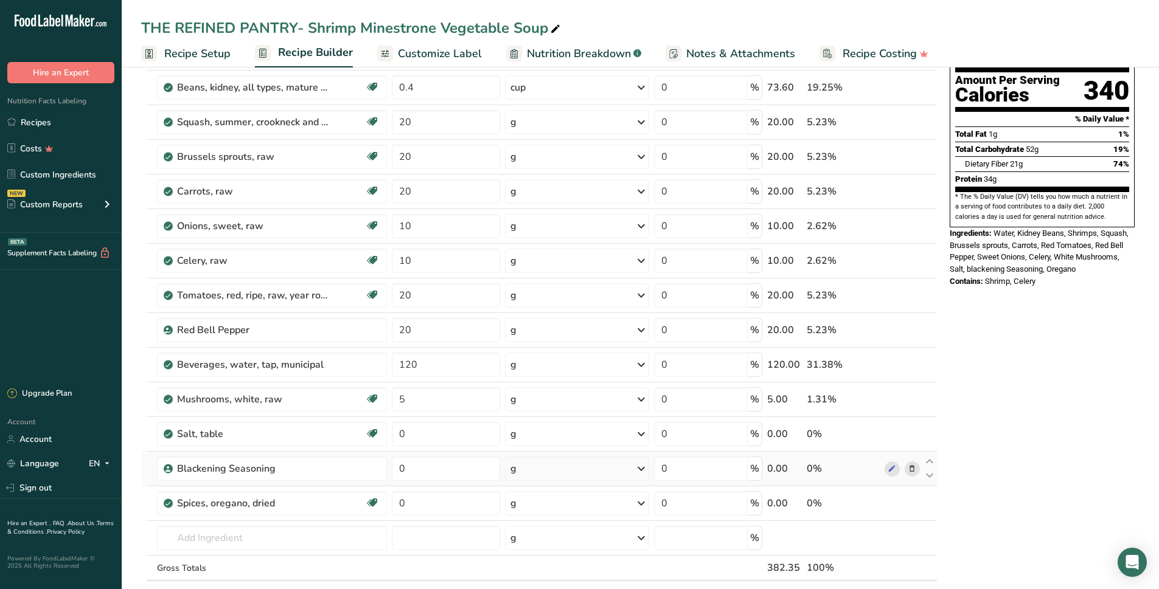
drag, startPoint x: 1037, startPoint y: 418, endPoint x: 1028, endPoint y: 419, distance: 9.1
click at [1030, 419] on div "Nutrition Facts 1 Serving Per Container Serving Size 382g Amount Per Serving Ca…" at bounding box center [1041, 524] width 195 height 1127
click at [1072, 423] on div "Nutrition Facts 1 Serving Per Container Serving Size 382g Amount Per Serving Ca…" at bounding box center [1041, 524] width 195 height 1127
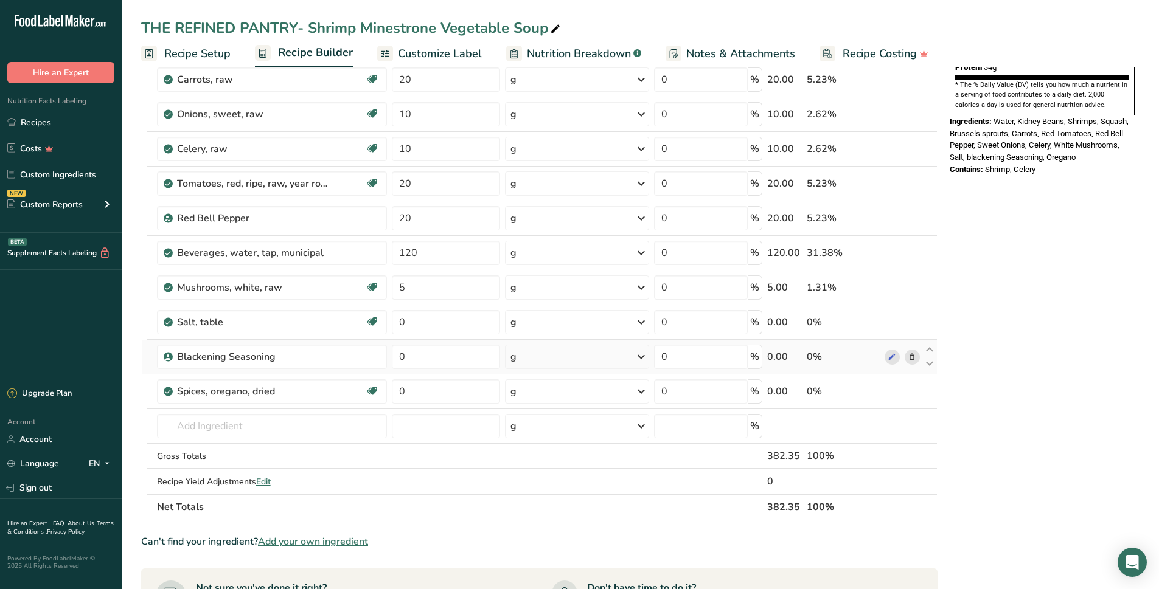
scroll to position [268, 0]
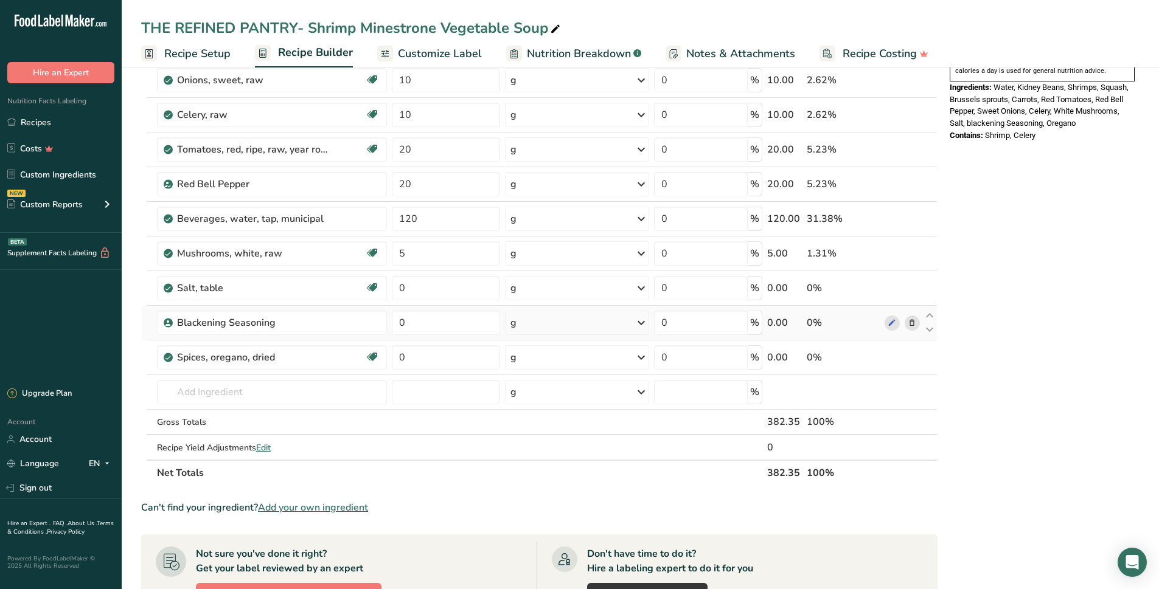
click at [980, 361] on div "Nutrition Facts 1 Serving Per Container Serving Size 382g Amount Per Serving Ca…" at bounding box center [1041, 378] width 195 height 1127
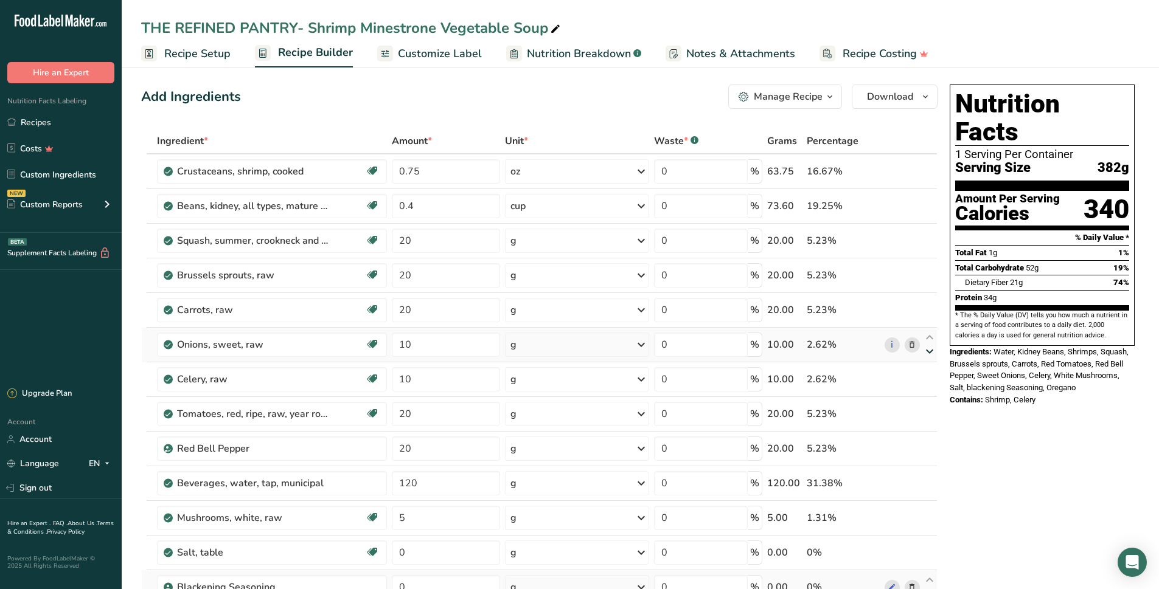
scroll to position [0, 0]
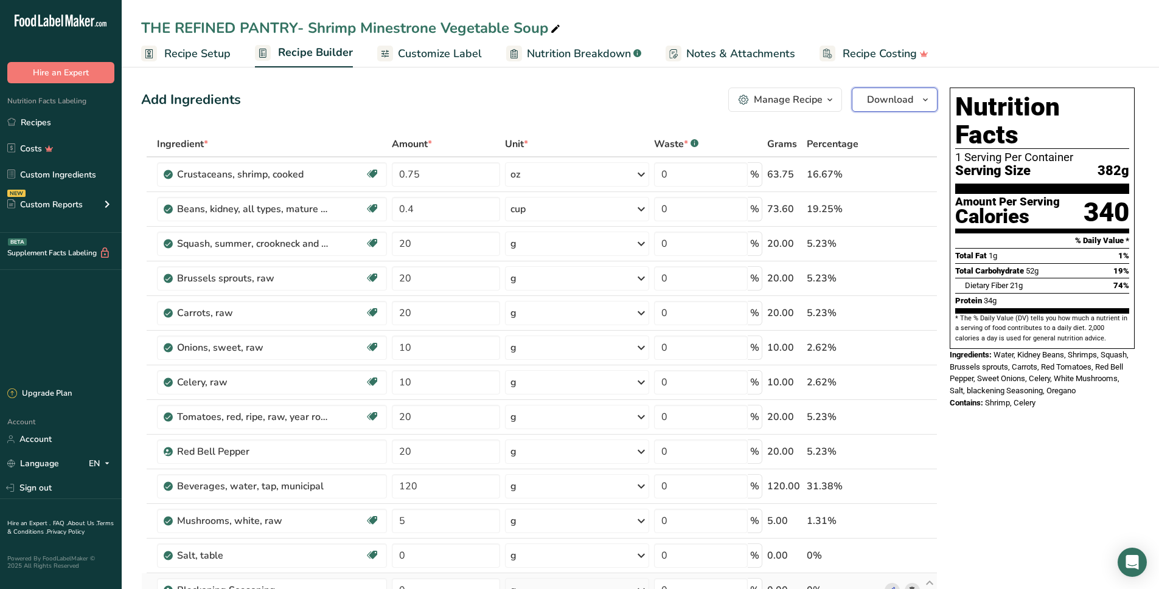
click at [899, 102] on span "Download" at bounding box center [890, 99] width 46 height 15
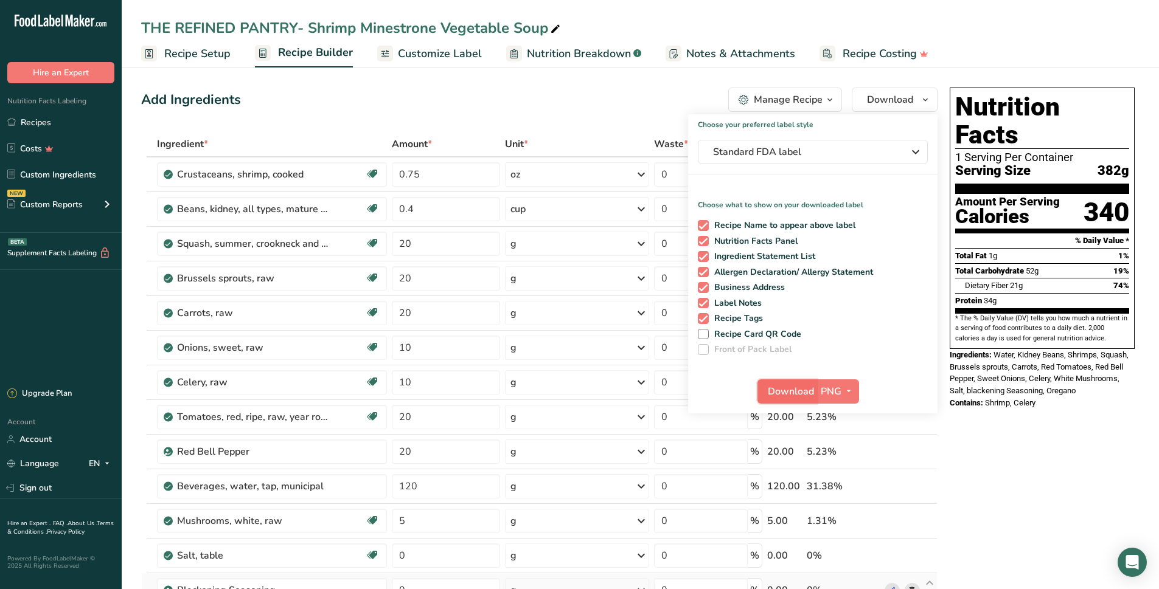
click at [780, 393] on span "Download" at bounding box center [790, 391] width 46 height 15
click at [794, 396] on span "Download" at bounding box center [790, 391] width 46 height 15
